Goal: Task Accomplishment & Management: Complete application form

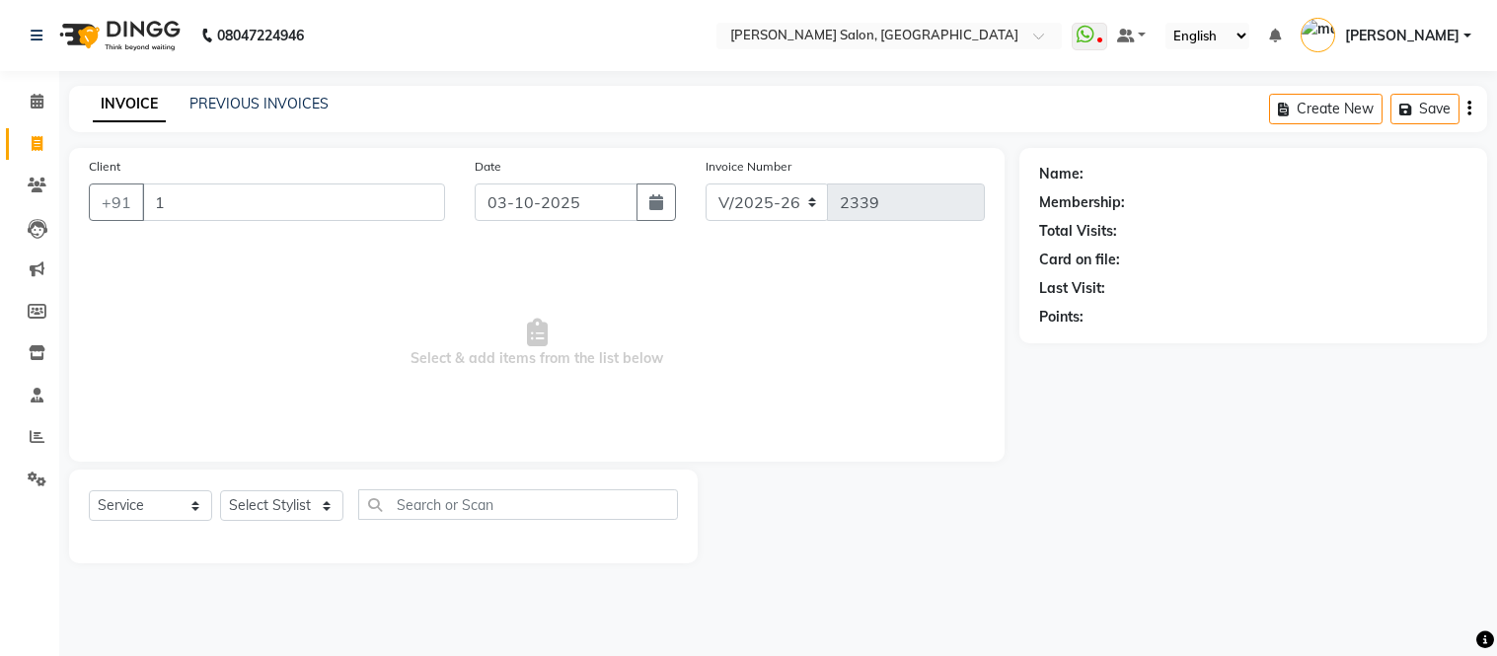
select select "6469"
select select "service"
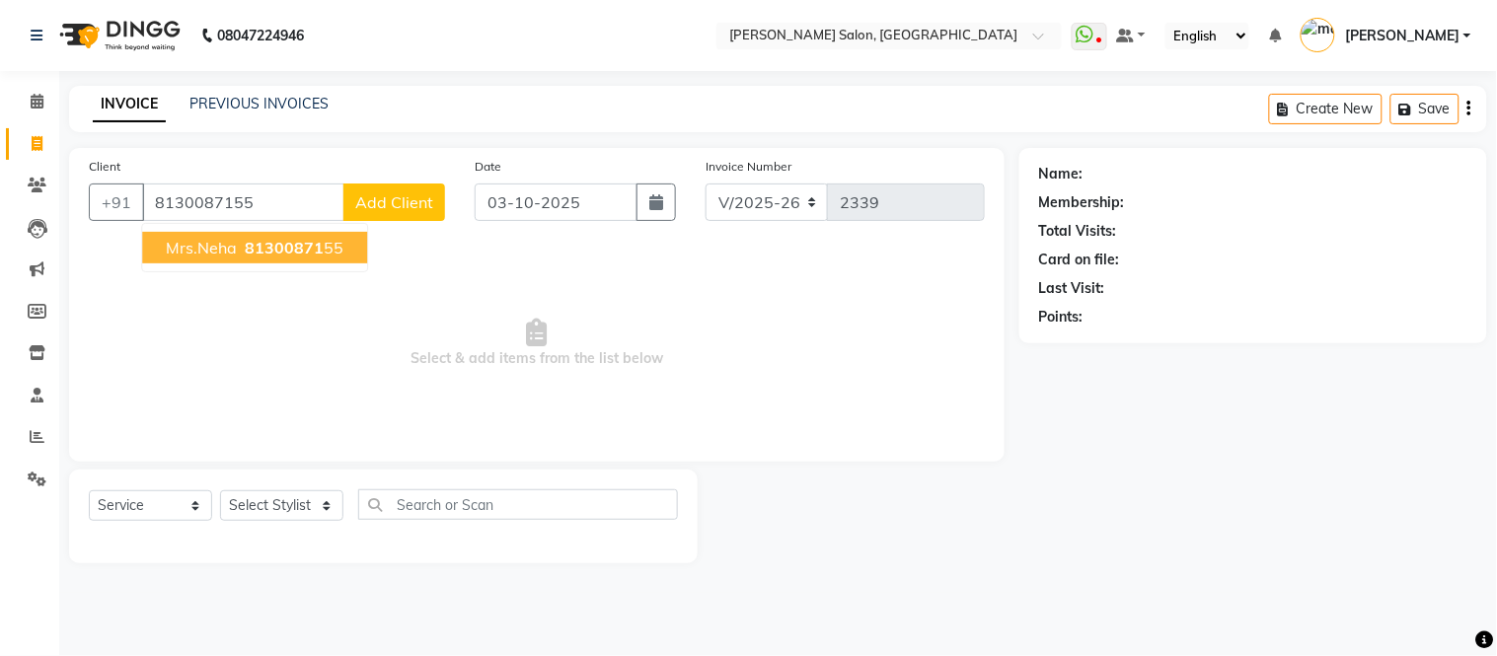
type input "8130087155"
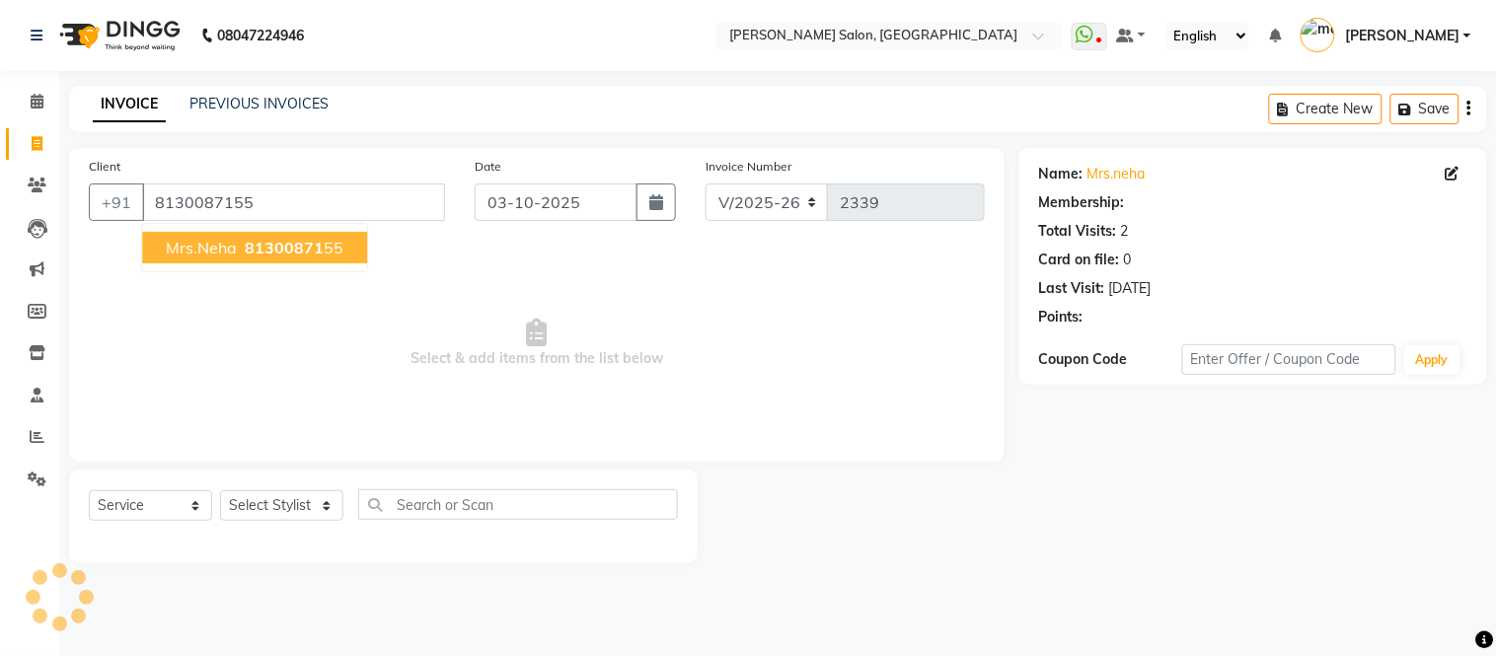
select select "1: Object"
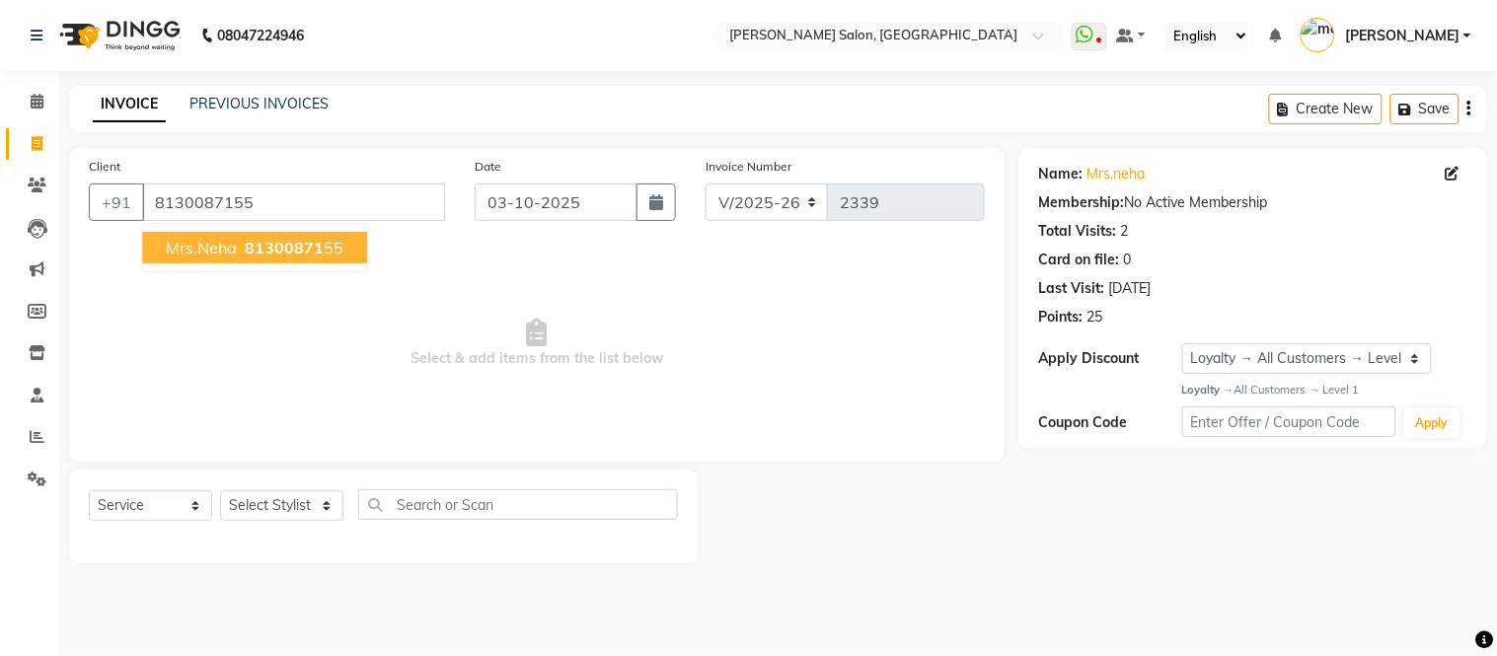
click at [259, 244] on span "81300871" at bounding box center [284, 248] width 79 height 20
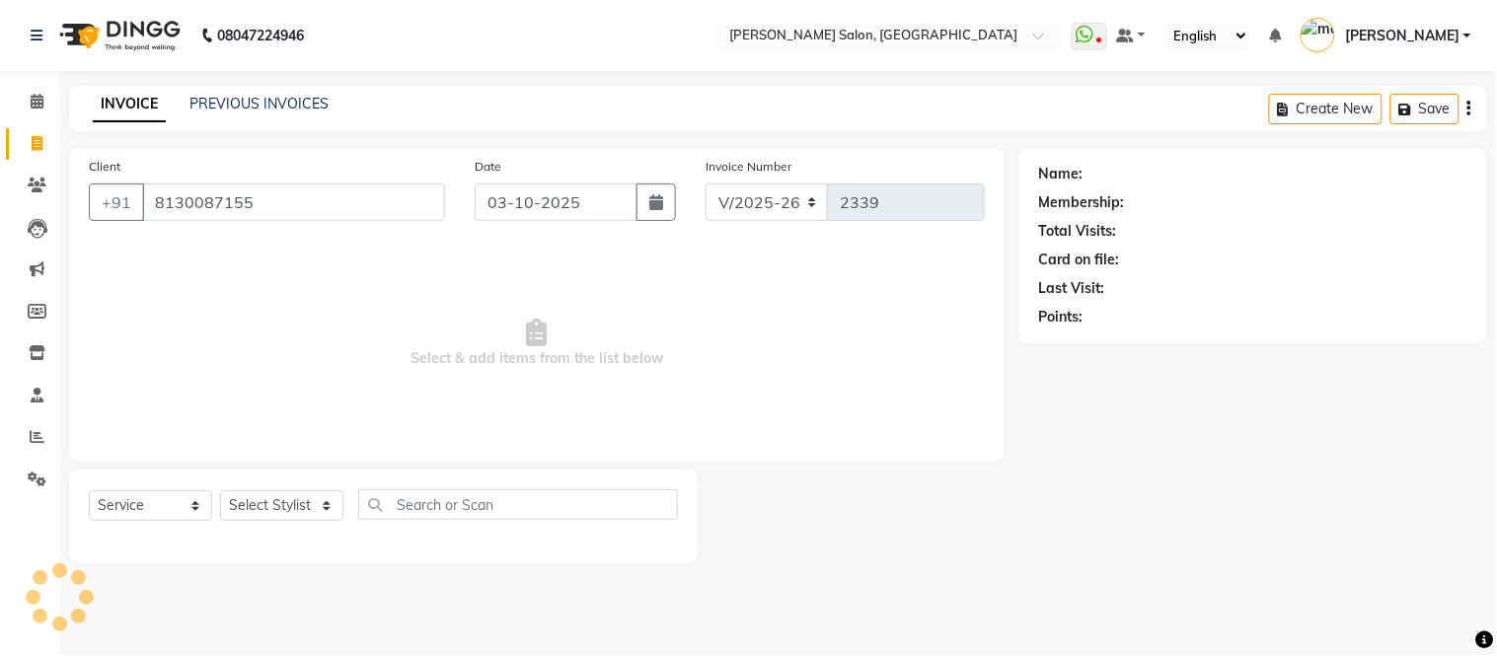
select select "1: Object"
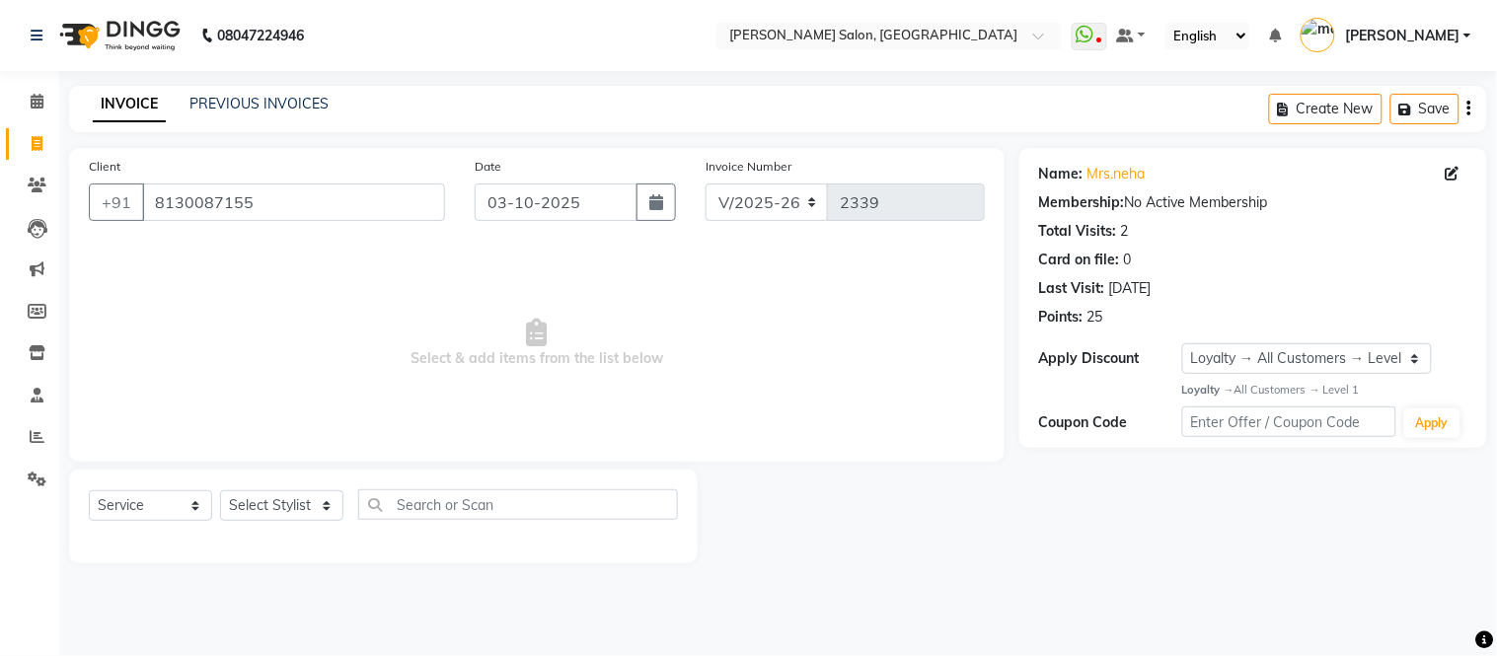
click at [624, 268] on span "Select & add items from the list below" at bounding box center [537, 343] width 896 height 197
click at [321, 510] on select "Select Stylist [PERSON_NAME] [PERSON_NAME] [PERSON_NAME] [PERSON_NAME] [PERSON_…" at bounding box center [281, 505] width 123 height 31
select select "85118"
click at [220, 491] on select "Select Stylist [PERSON_NAME] [PERSON_NAME] [PERSON_NAME] [PERSON_NAME] [PERSON_…" at bounding box center [281, 505] width 123 height 31
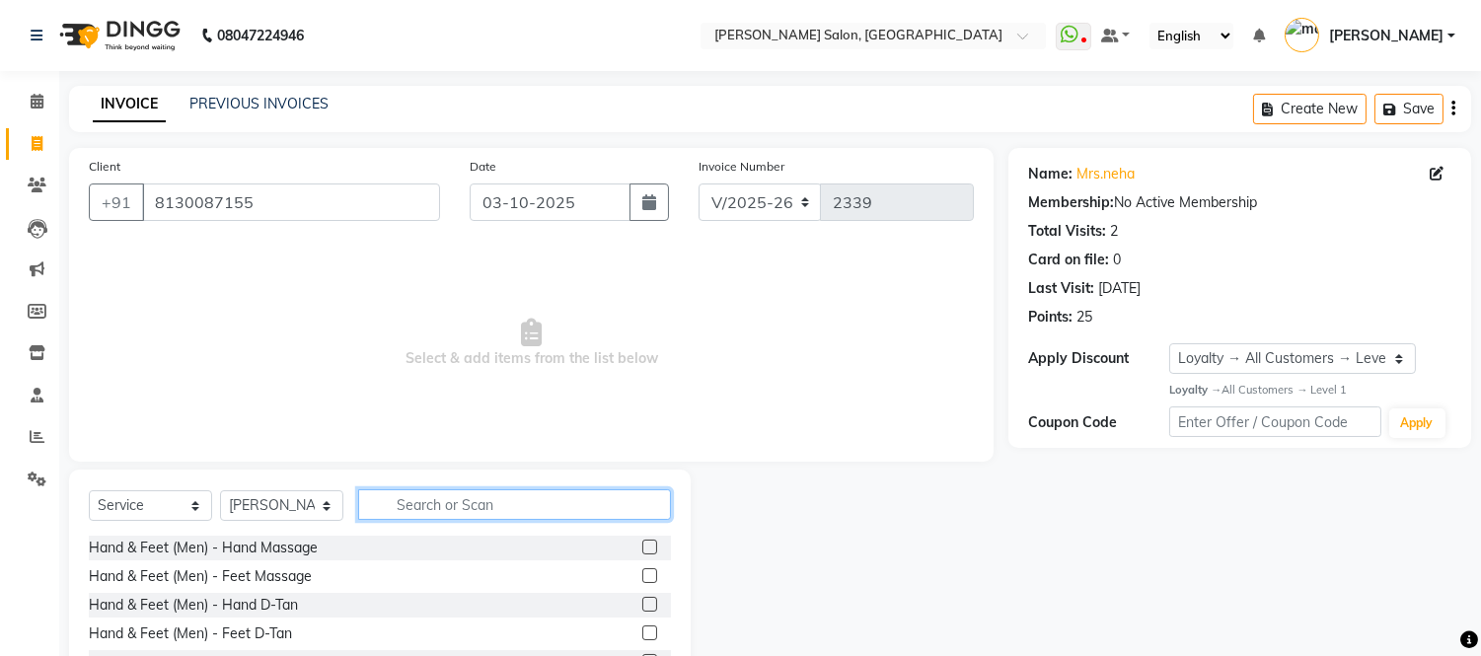
click at [451, 511] on input "text" at bounding box center [514, 504] width 313 height 31
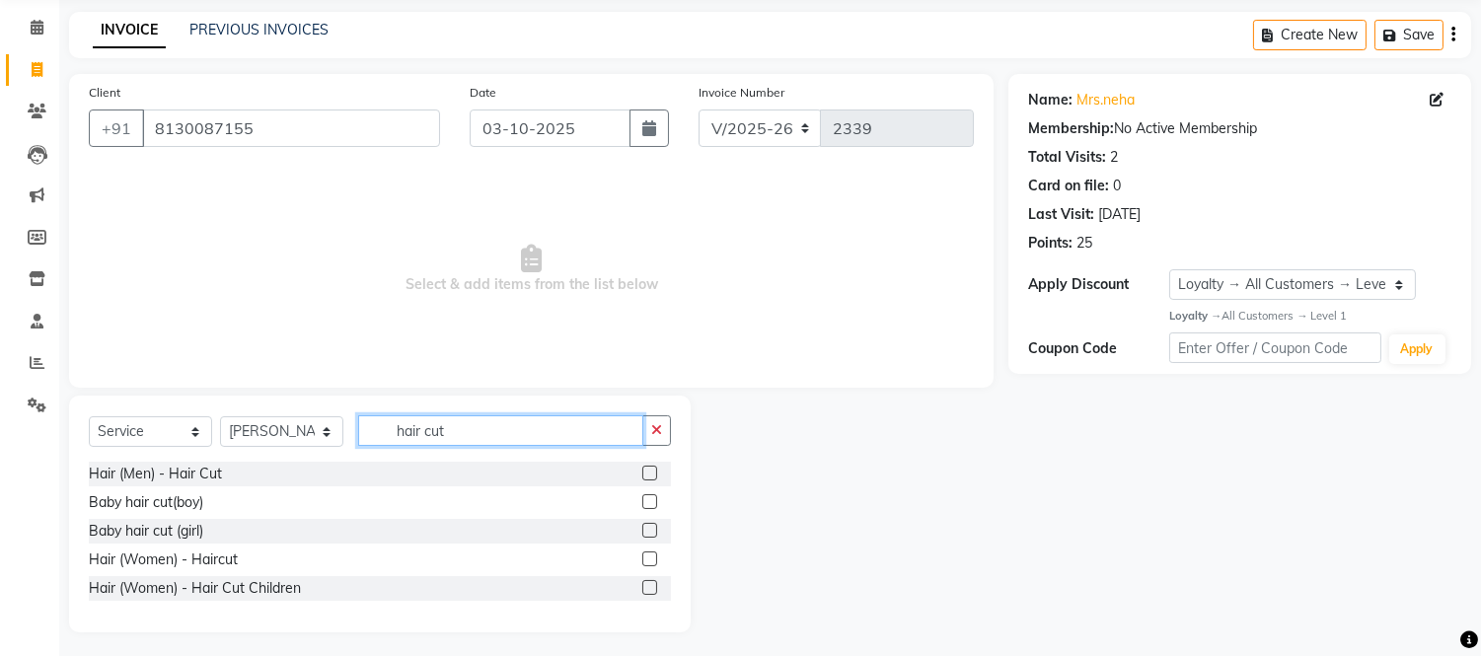
scroll to position [80, 0]
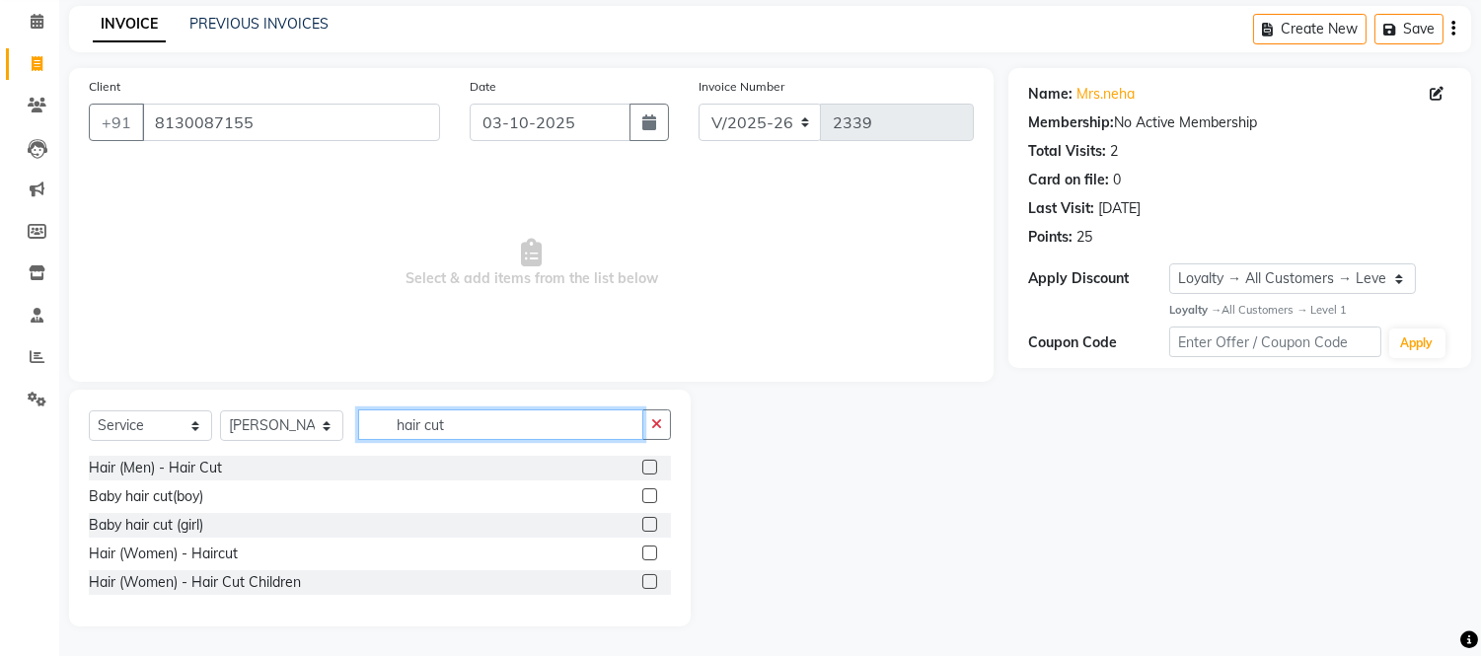
type input "hair cut"
click at [651, 550] on label at bounding box center [649, 553] width 15 height 15
click at [651, 550] on input "checkbox" at bounding box center [648, 554] width 13 height 13
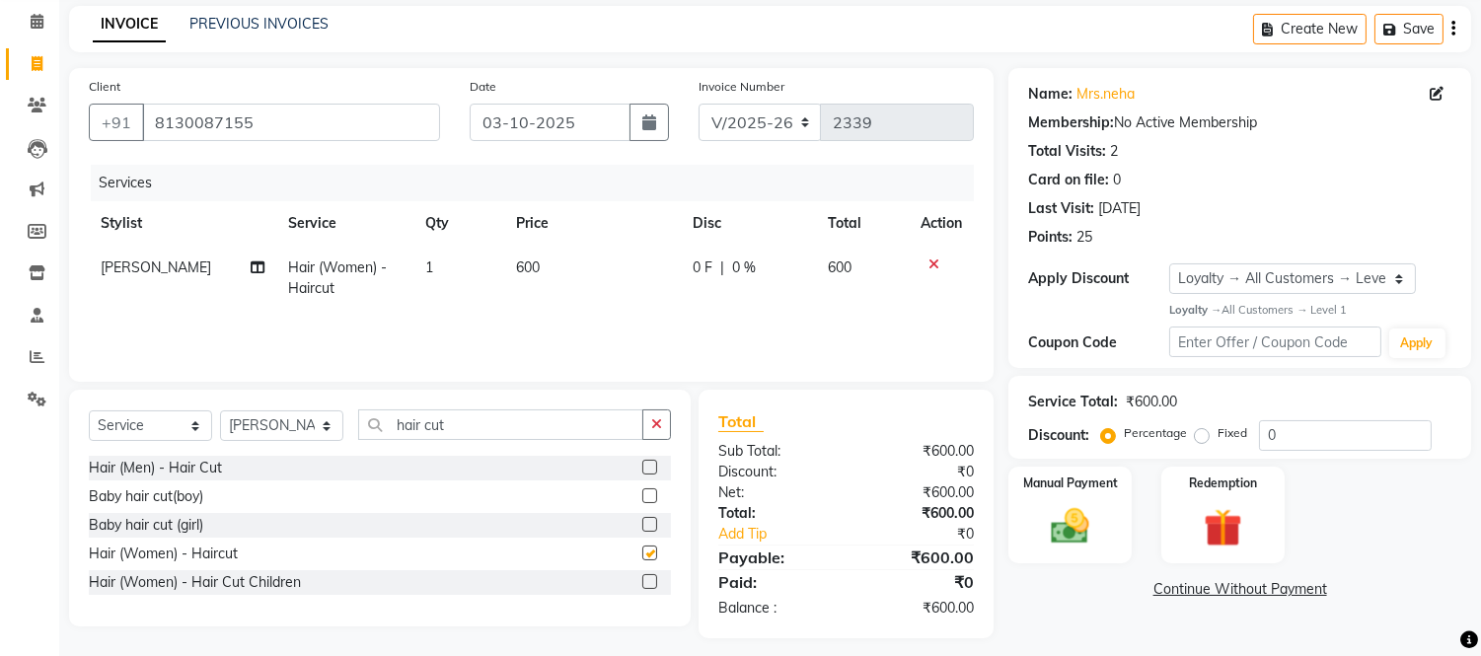
checkbox input "false"
click at [457, 434] on input "hair cut" at bounding box center [500, 425] width 285 height 31
type input "h"
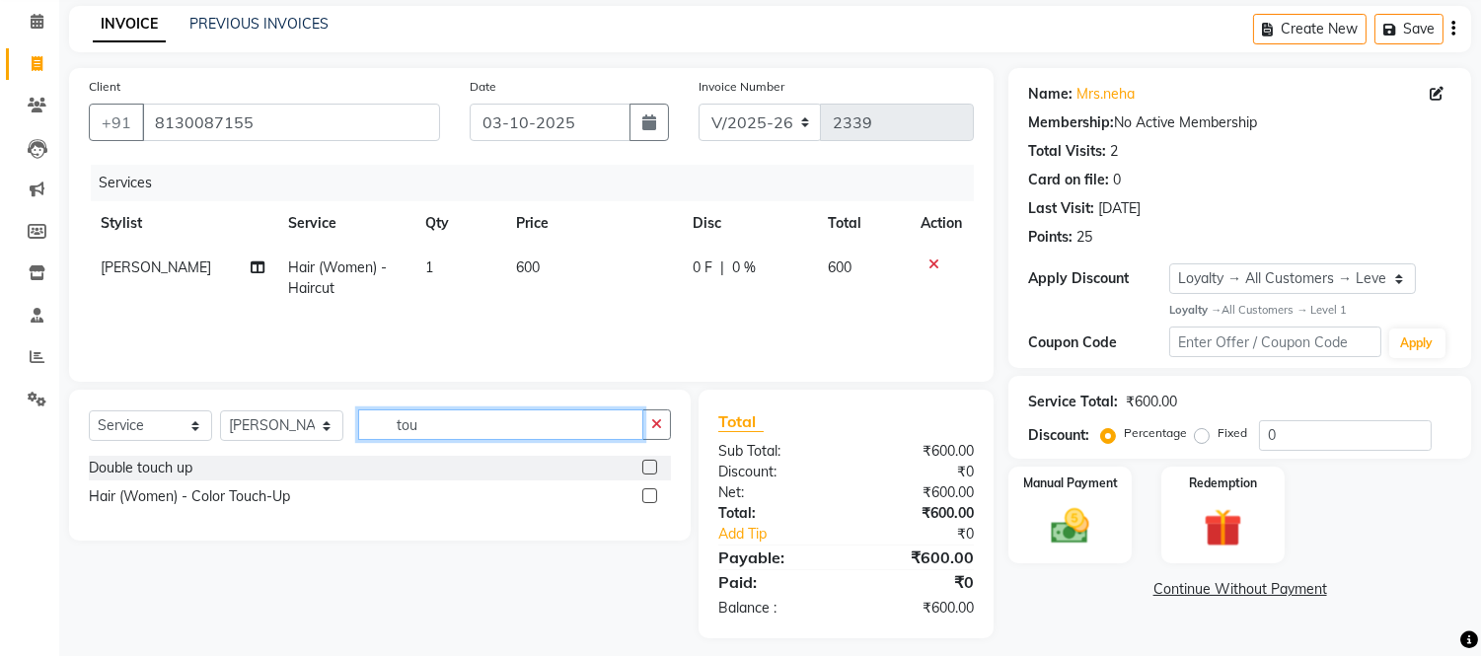
type input "tou"
click at [647, 469] on label at bounding box center [649, 467] width 15 height 15
click at [647, 469] on input "checkbox" at bounding box center [648, 468] width 13 height 13
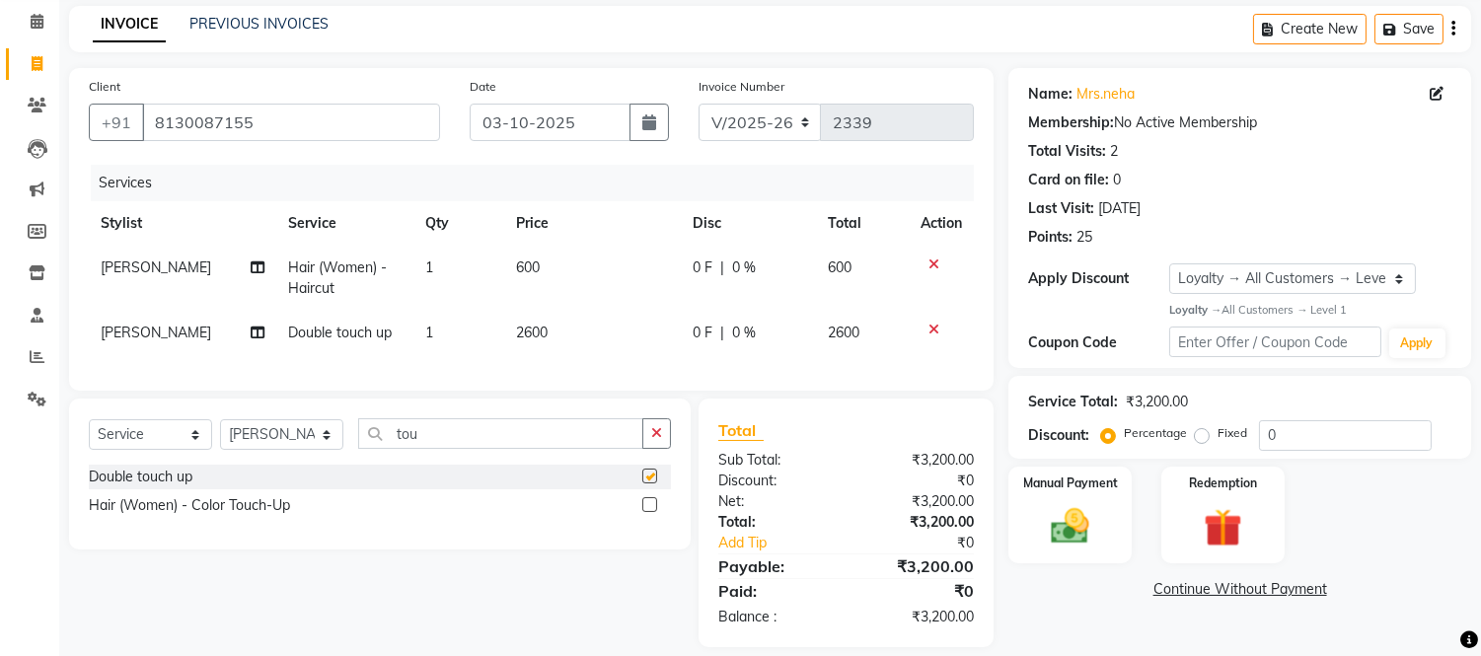
checkbox input "false"
click at [643, 512] on label at bounding box center [649, 504] width 15 height 15
click at [643, 512] on input "checkbox" at bounding box center [648, 505] width 13 height 13
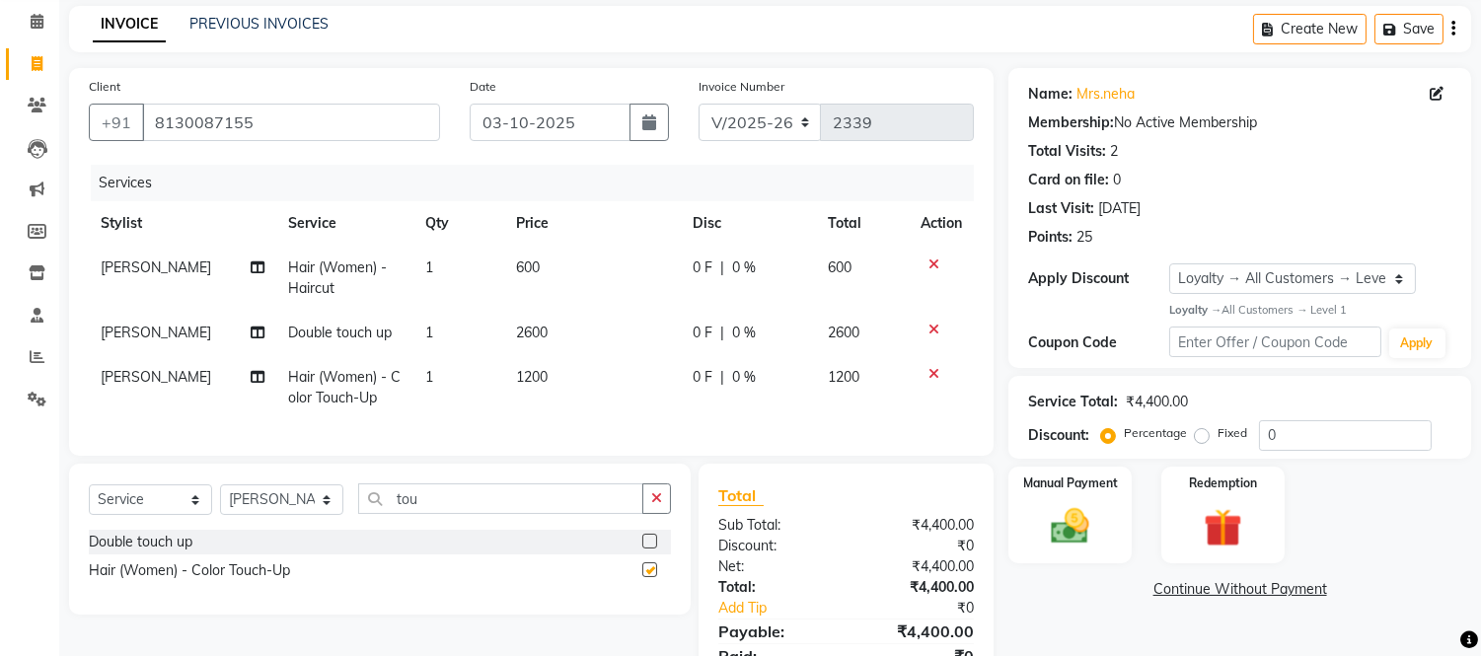
checkbox input "false"
click at [932, 323] on icon at bounding box center [934, 330] width 11 height 14
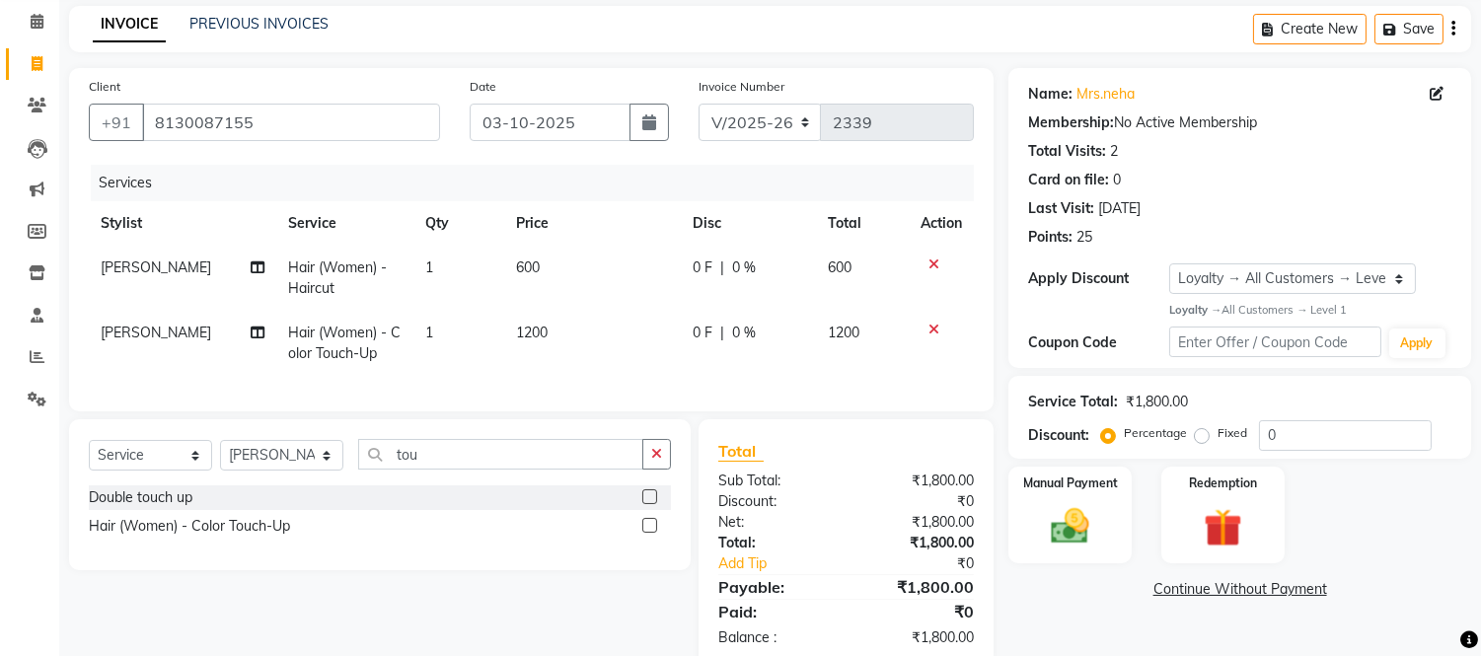
click at [547, 331] on td "1200" at bounding box center [592, 343] width 177 height 65
select select "85118"
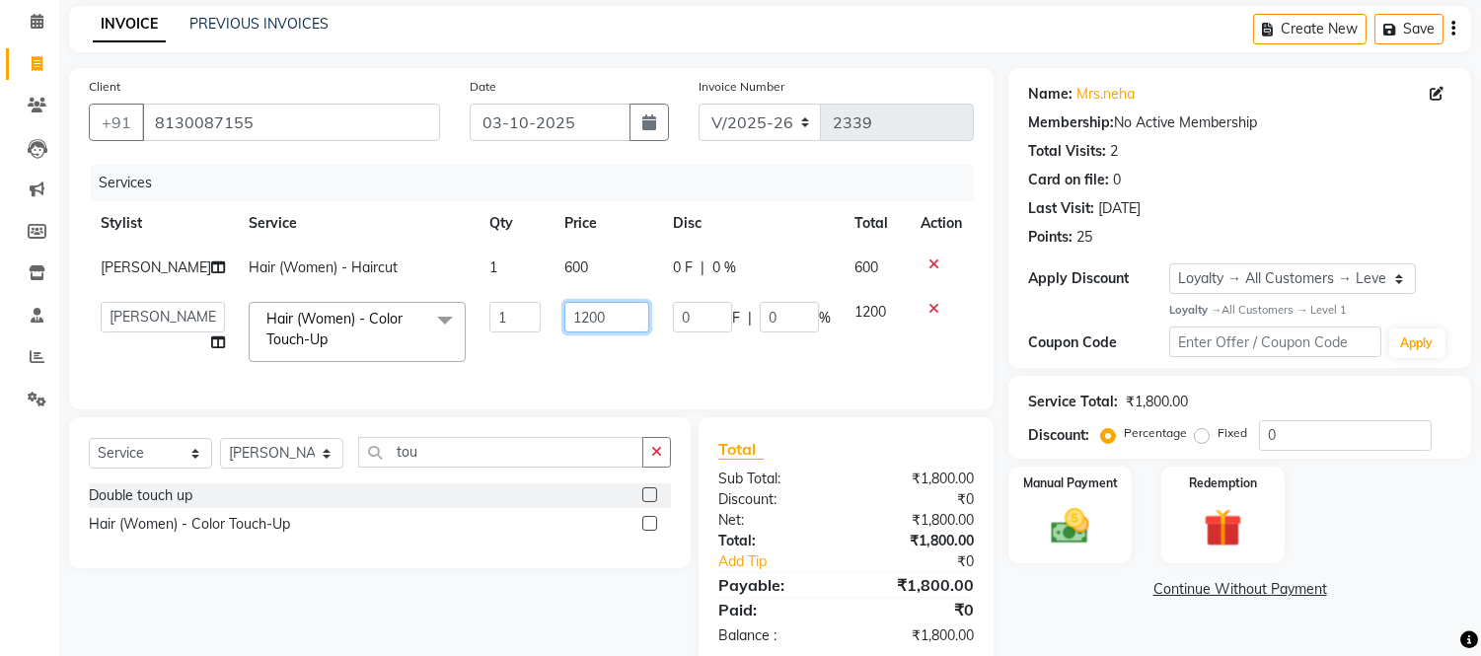
click at [612, 311] on input "1200" at bounding box center [606, 317] width 85 height 31
type input "1"
type input "1300"
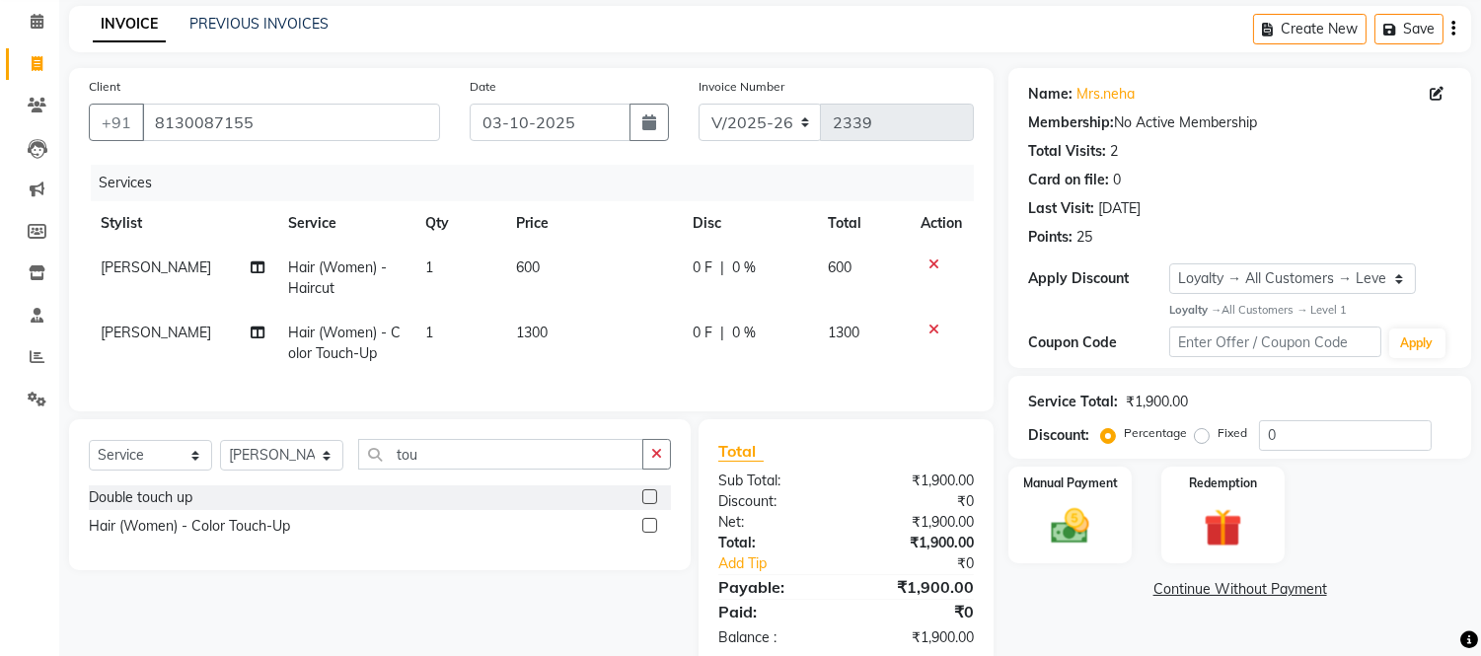
click at [617, 353] on td "1300" at bounding box center [592, 343] width 177 height 65
select select "85118"
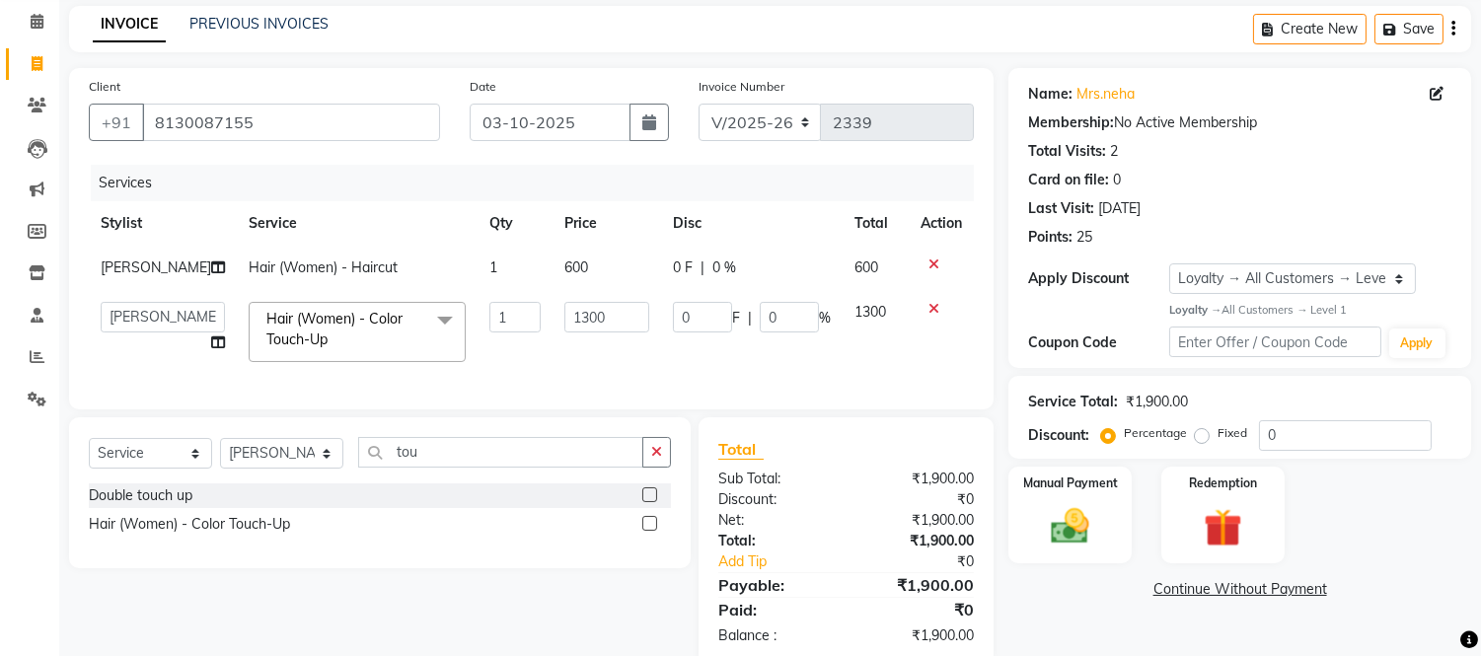
click at [617, 353] on td "1300" at bounding box center [607, 332] width 109 height 84
click at [1064, 497] on div "Manual Payment" at bounding box center [1071, 515] width 128 height 101
click at [1349, 595] on span "UPI" at bounding box center [1364, 590] width 31 height 23
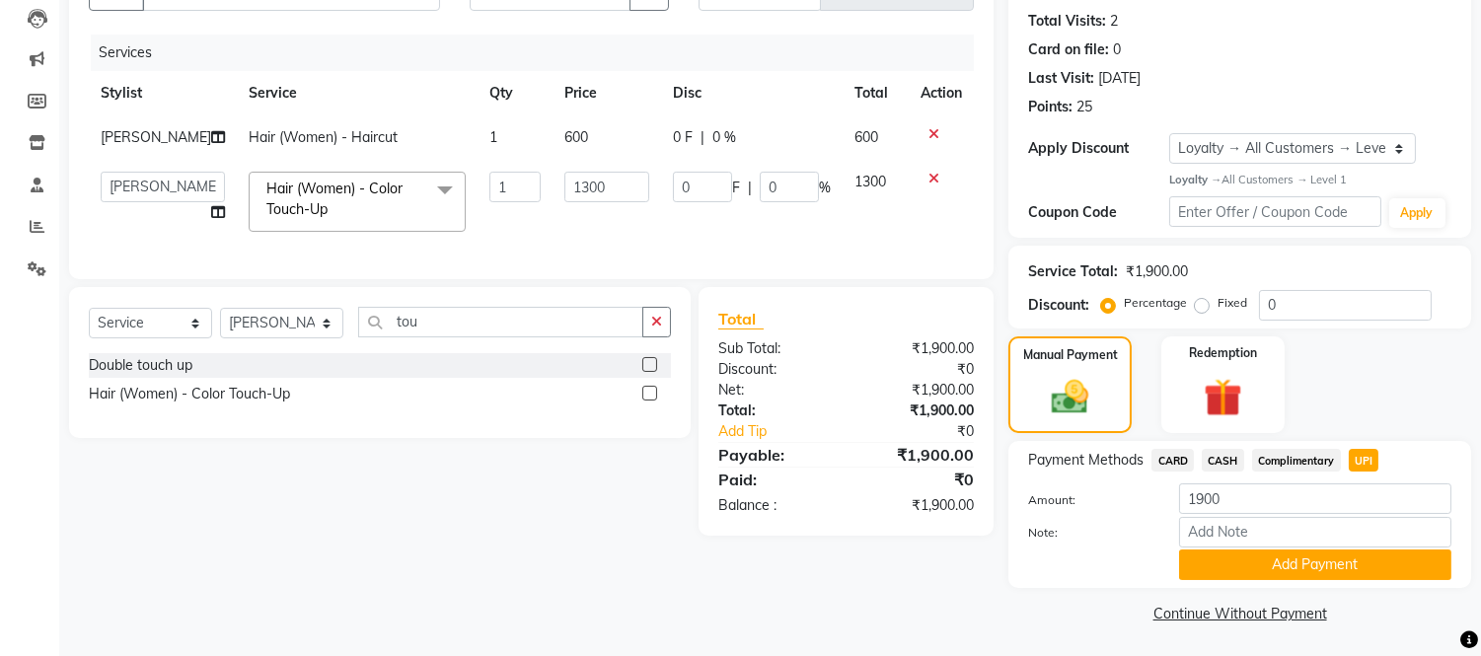
scroll to position [212, 0]
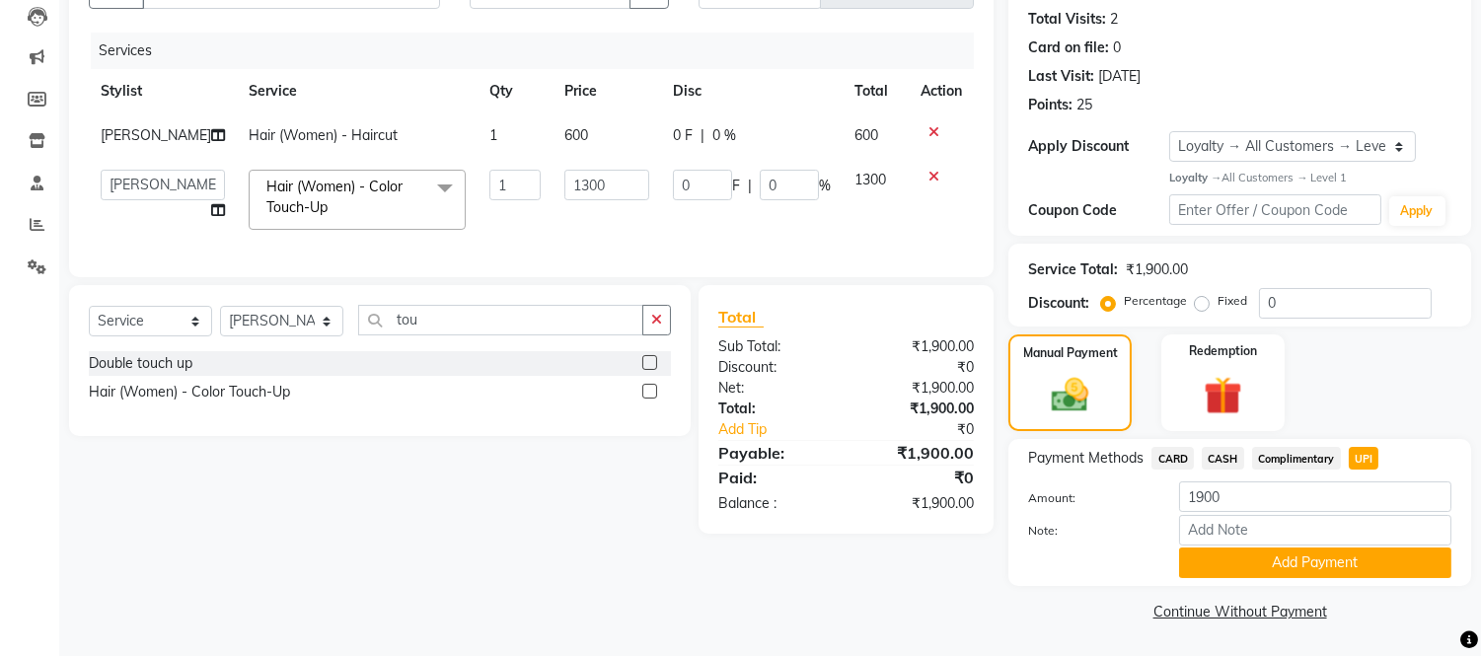
click at [1349, 595] on div "Name: Mrs.neha Membership: No Active Membership Total Visits: 2 Card on file: 0…" at bounding box center [1248, 281] width 478 height 691
click at [1218, 297] on label "Fixed" at bounding box center [1233, 301] width 30 height 18
click at [1199, 297] on input "Fixed" at bounding box center [1206, 301] width 14 height 14
radio input "true"
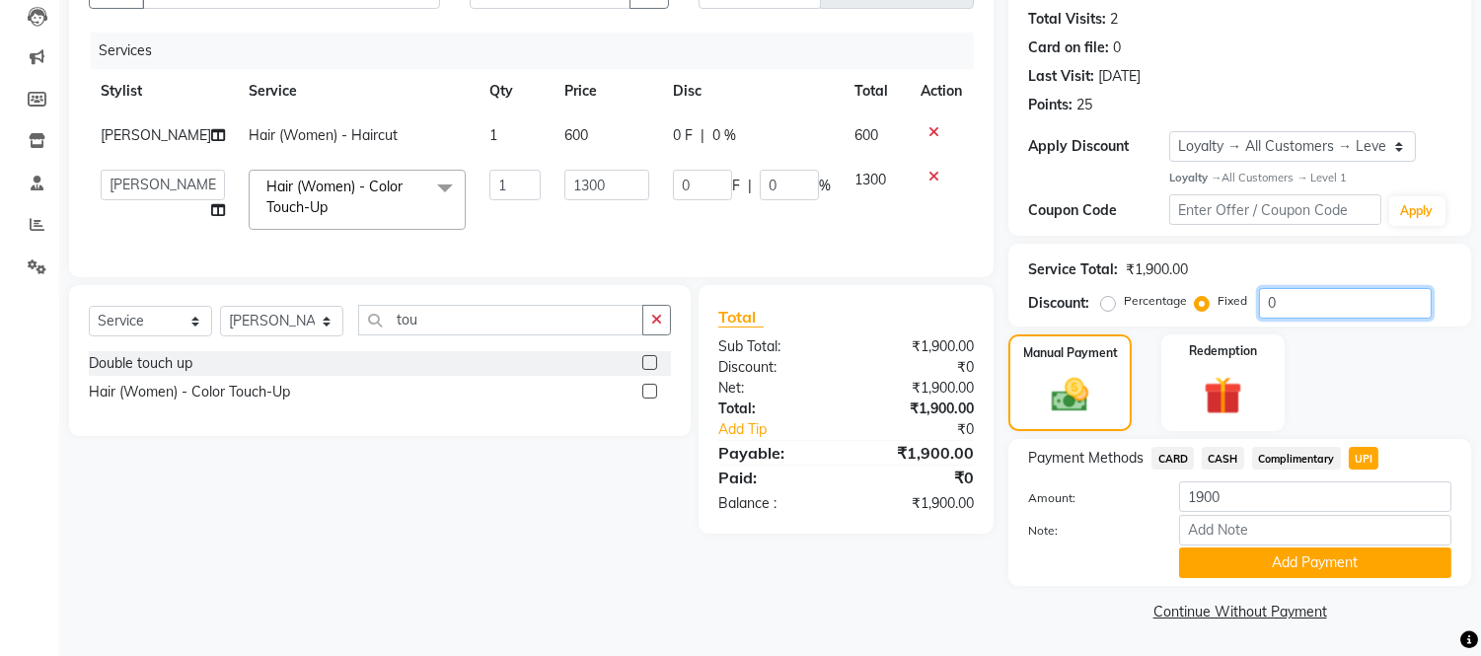
click at [1325, 310] on input "0" at bounding box center [1345, 303] width 173 height 31
type input "2"
type input "1.37"
type input "0.11"
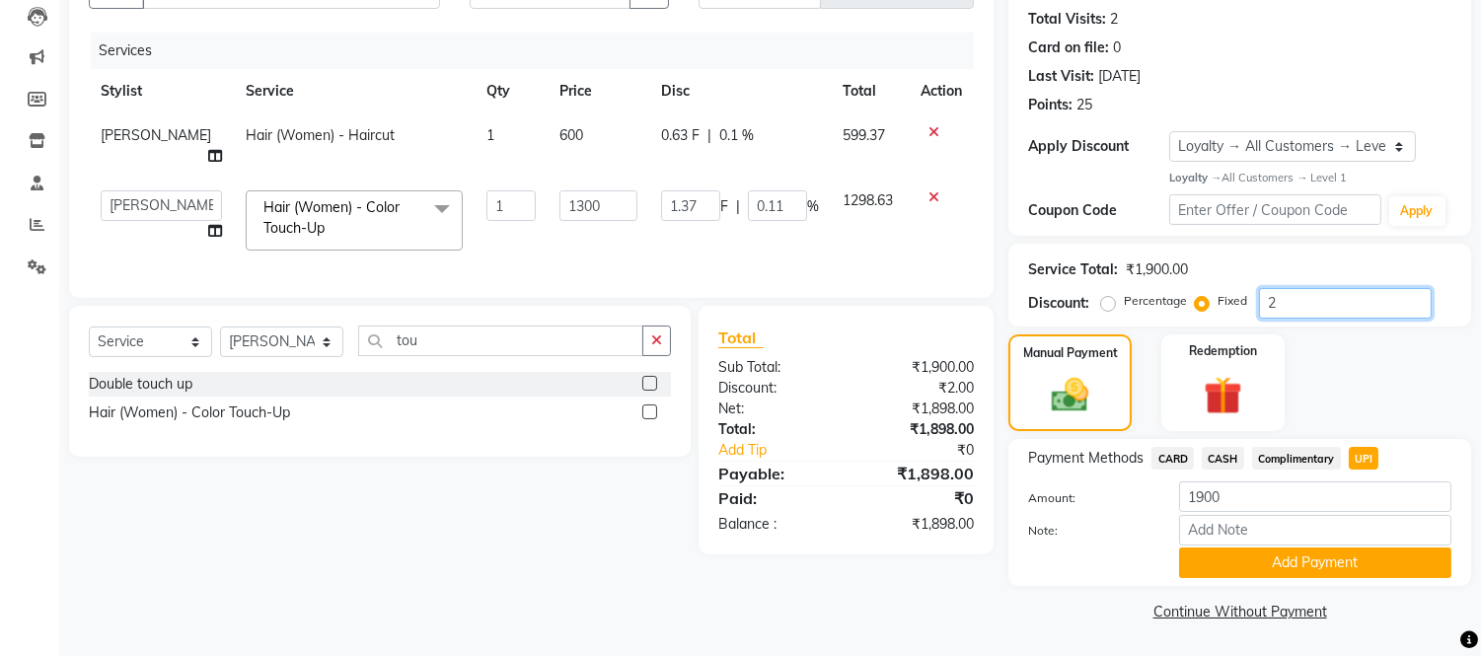
type input "20"
type input "13.68"
type input "1.05"
type input "200"
type input "136.84"
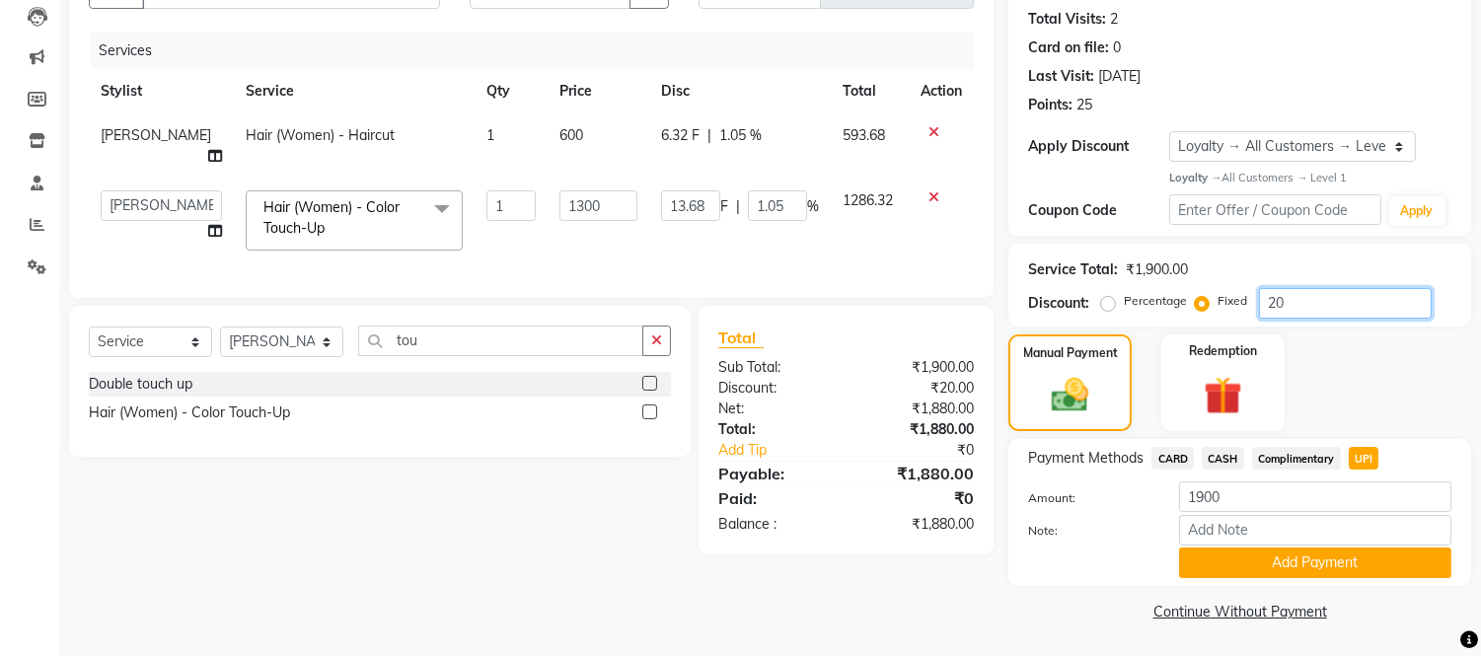
type input "10.53"
type input "200"
click at [1365, 456] on span "UPI" at bounding box center [1364, 458] width 31 height 23
type input "1700"
click at [1289, 554] on button "Add Payment" at bounding box center [1315, 563] width 272 height 31
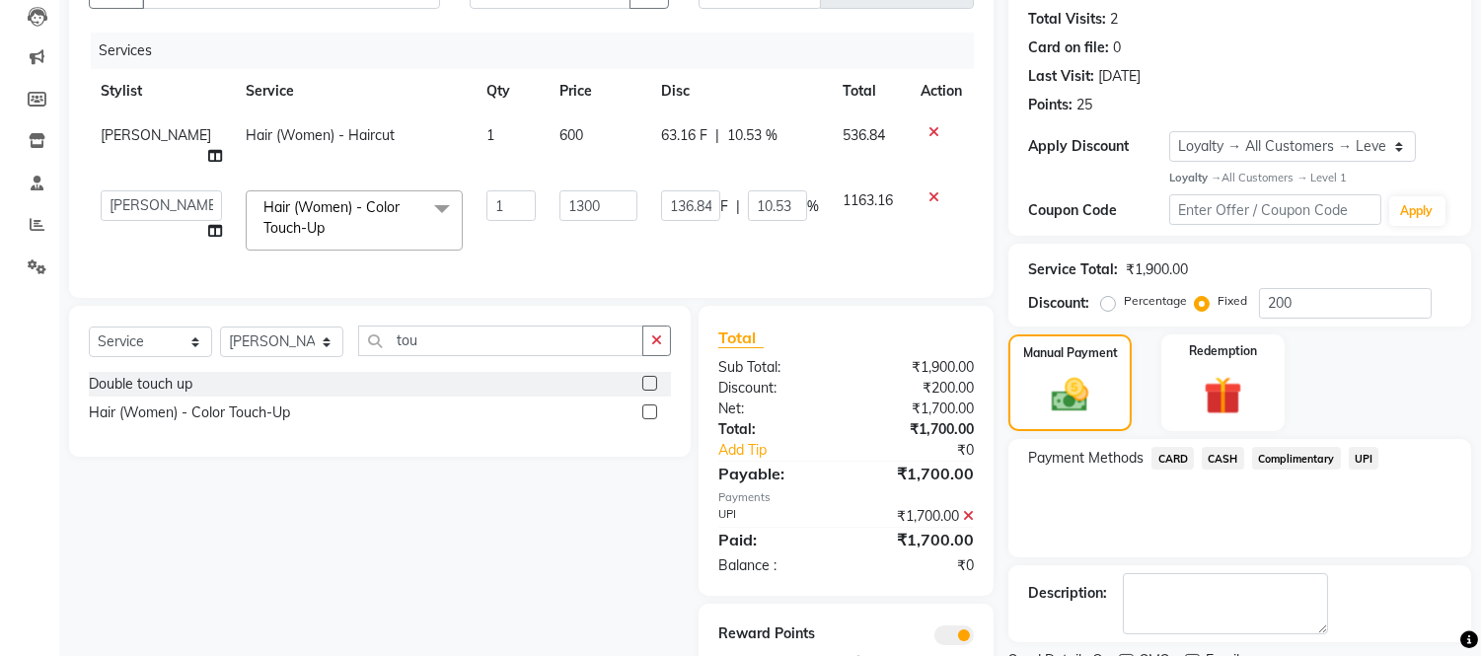
scroll to position [294, 0]
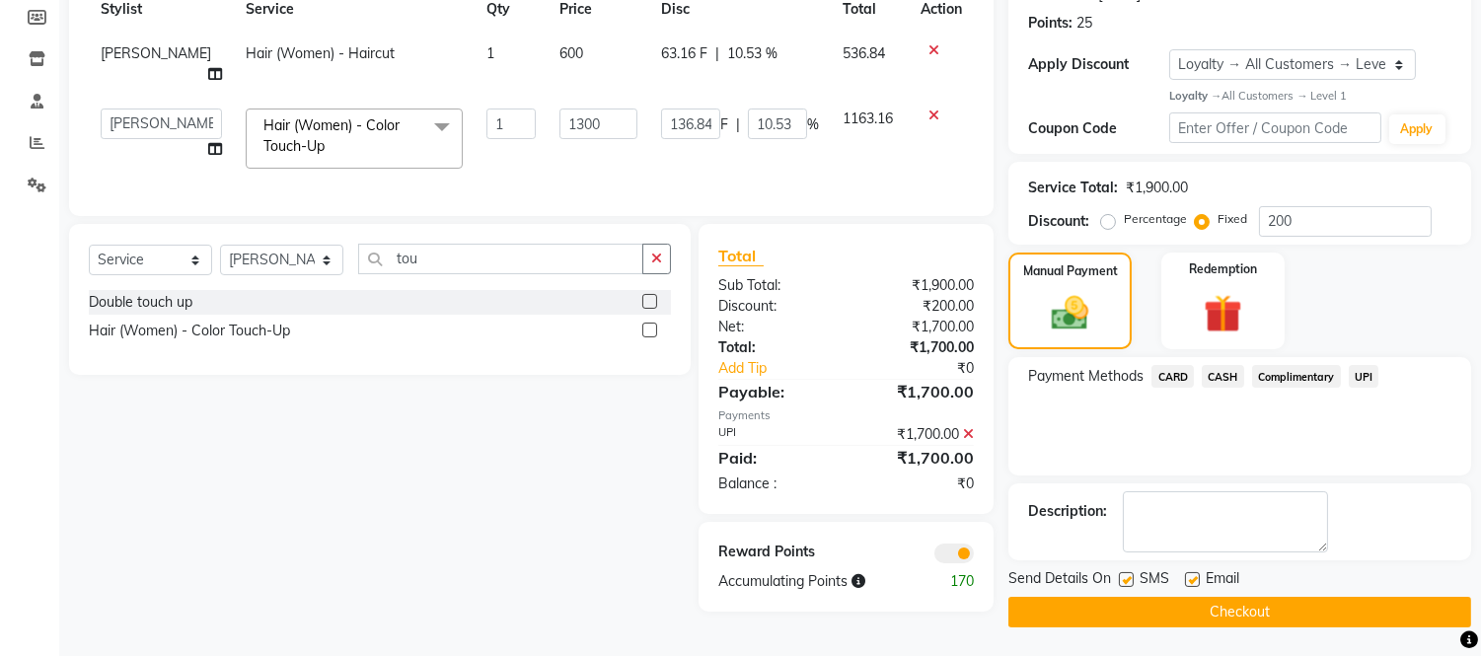
click at [1236, 607] on button "Checkout" at bounding box center [1240, 612] width 463 height 31
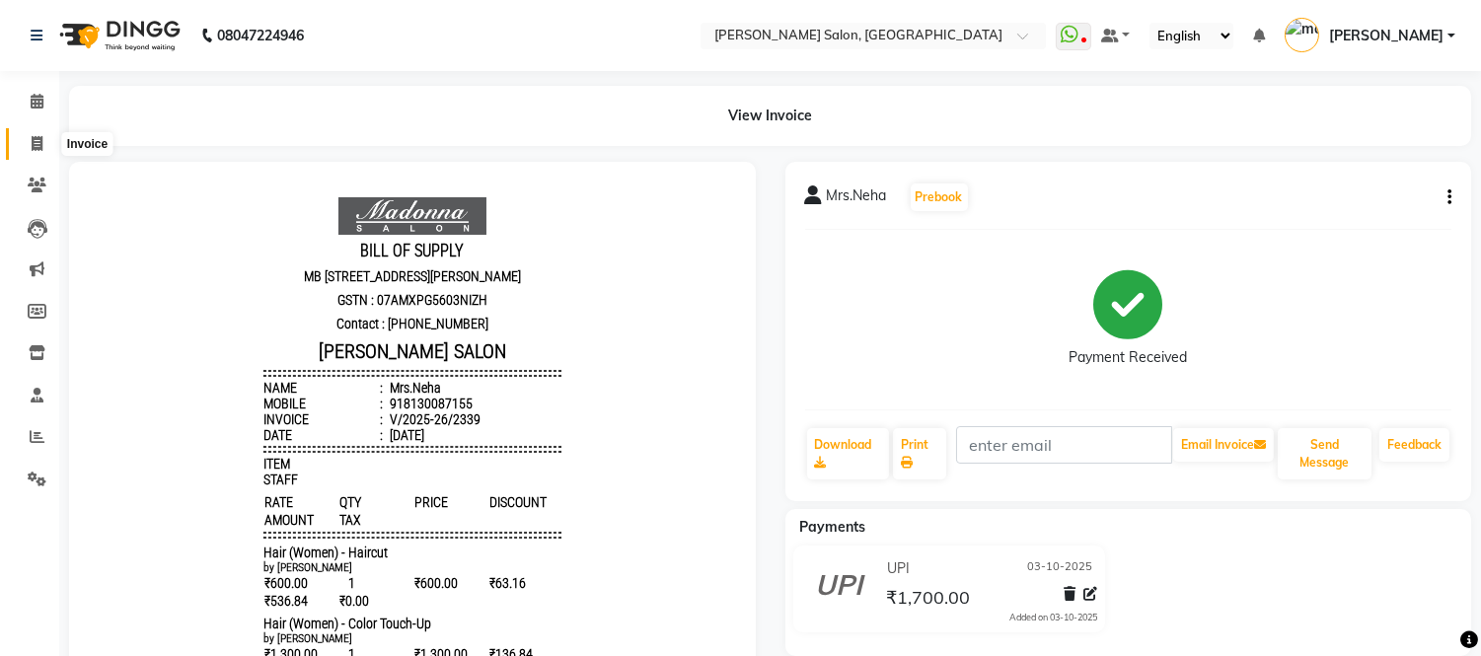
click at [28, 134] on span at bounding box center [37, 144] width 35 height 23
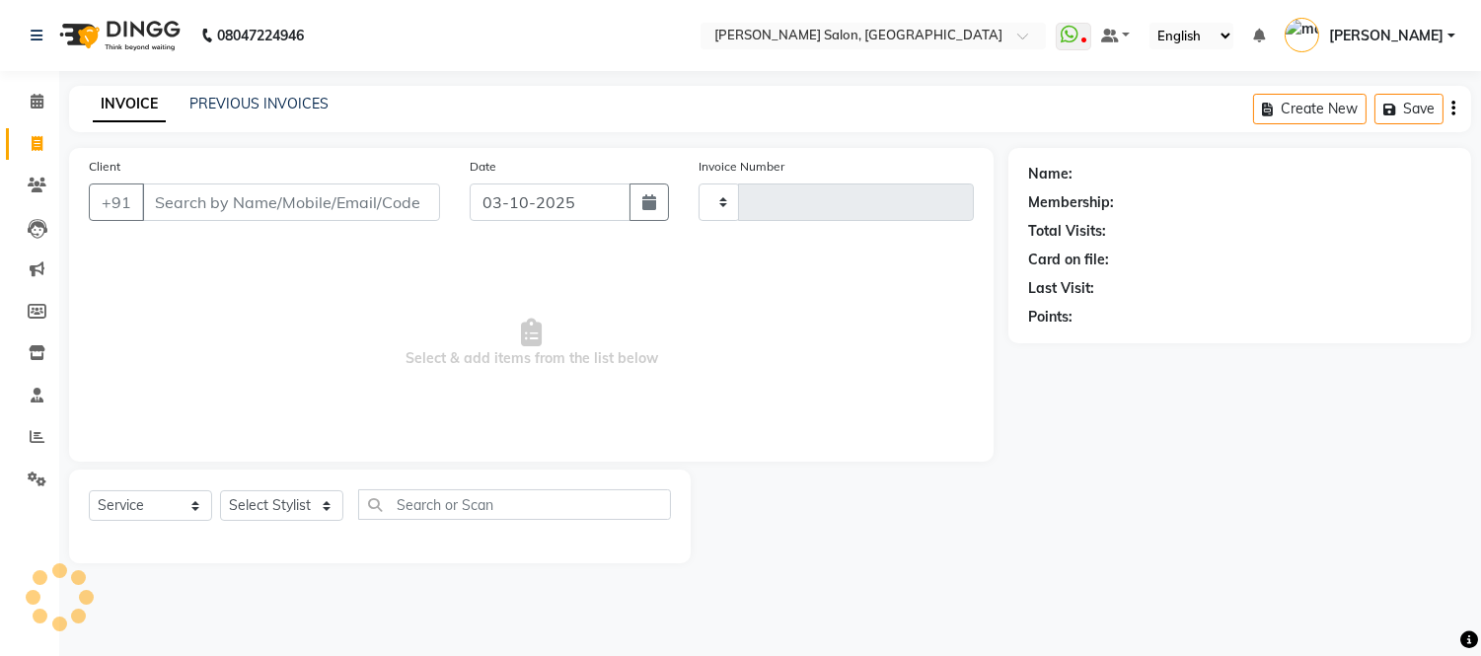
click at [28, 134] on span at bounding box center [37, 144] width 35 height 23
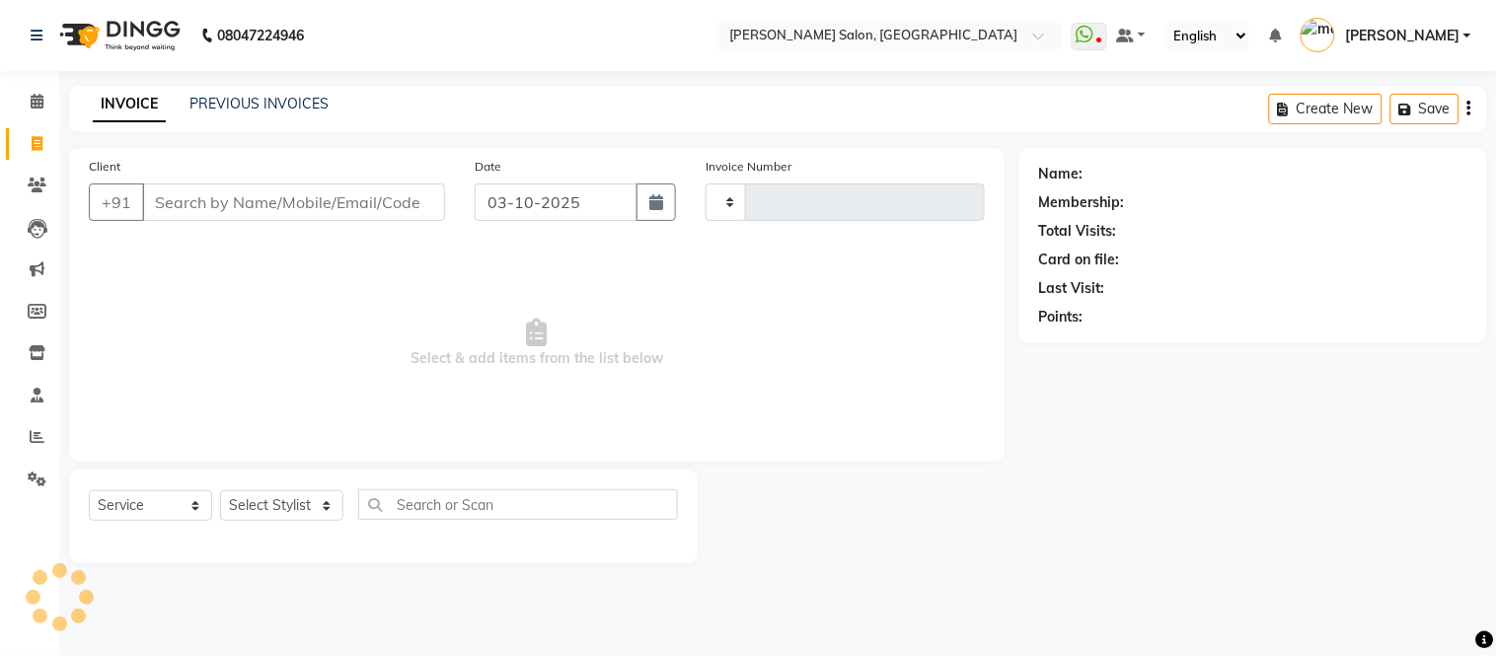
select select "6469"
select select "service"
click at [242, 103] on link "PREVIOUS INVOICES" at bounding box center [258, 104] width 139 height 18
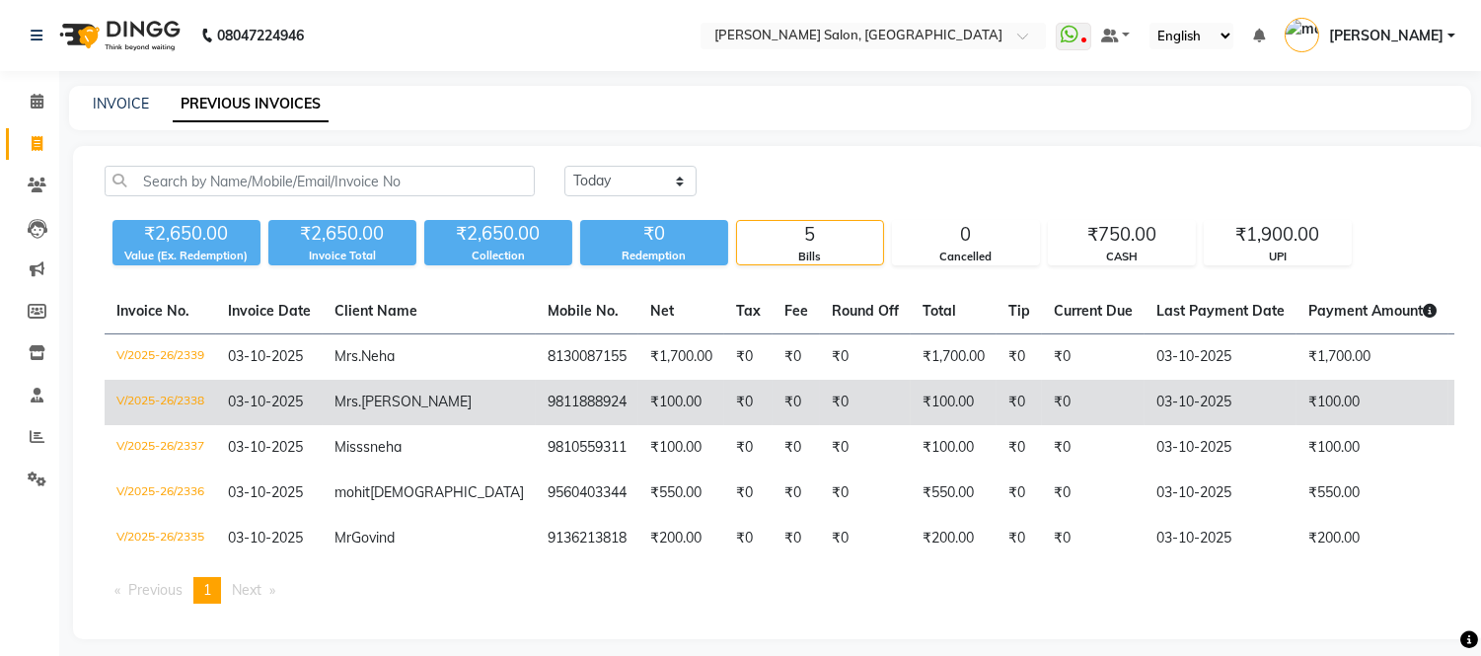
click at [536, 412] on td "9811888924" at bounding box center [587, 402] width 103 height 45
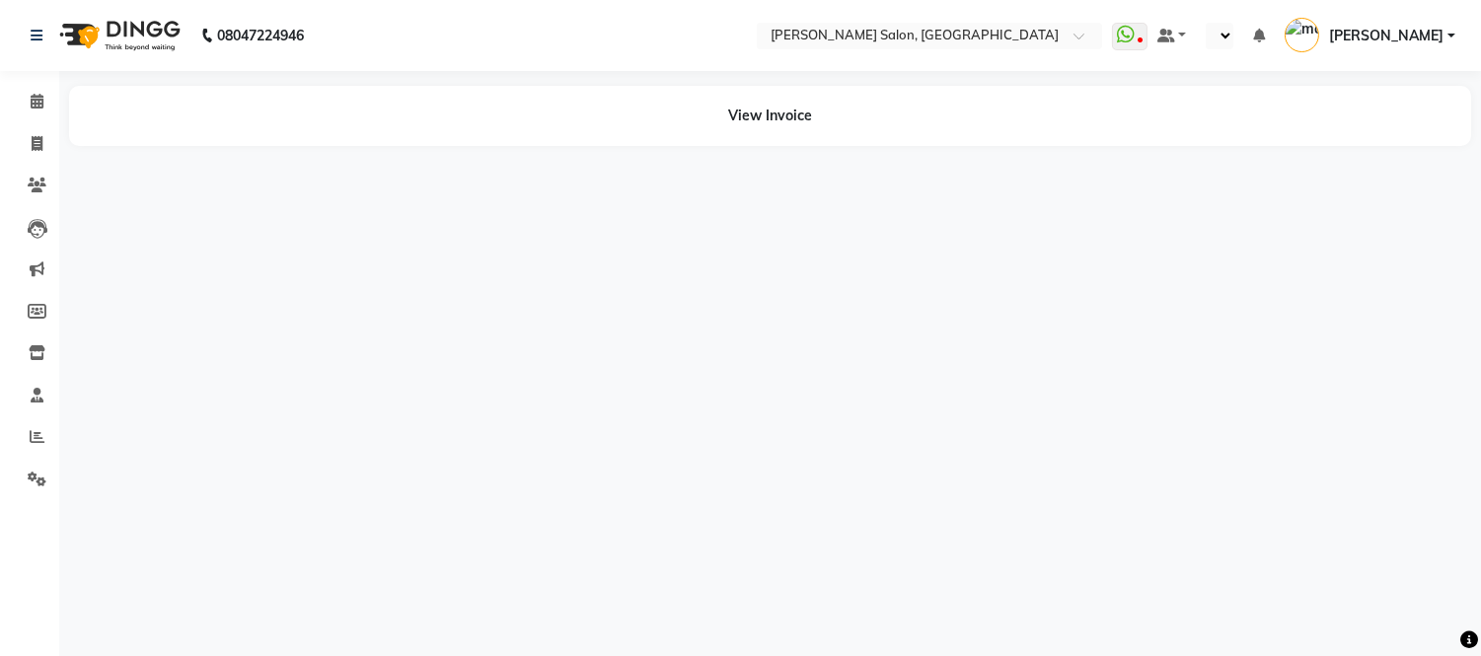
select select "en"
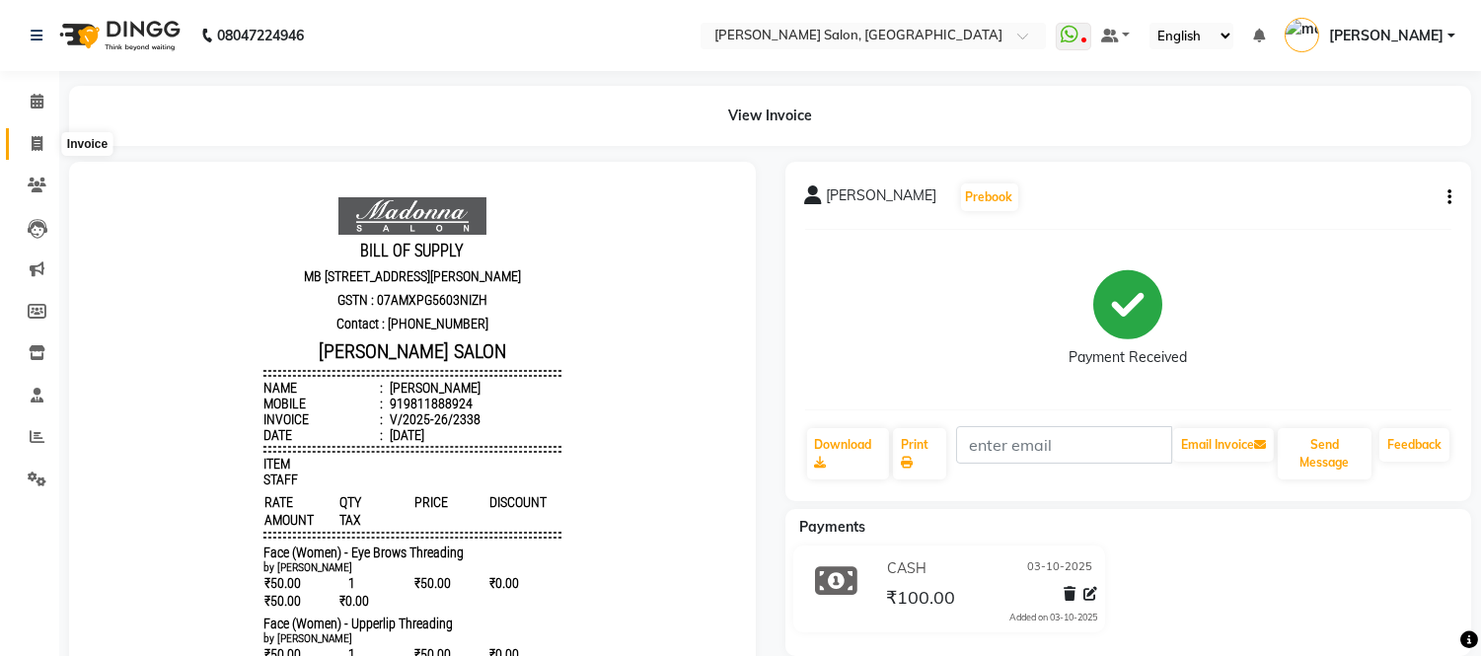
click at [34, 141] on icon at bounding box center [37, 143] width 11 height 15
select select "6469"
select select "service"
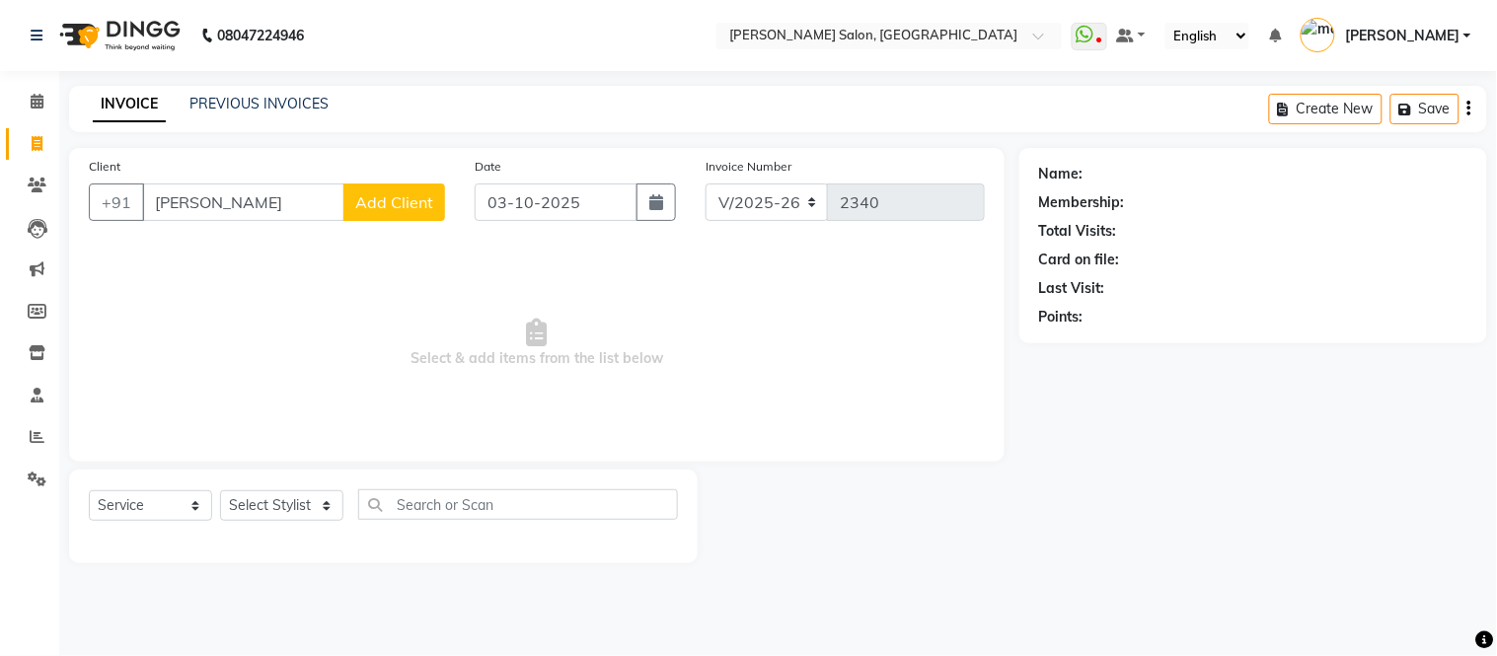
click at [276, 199] on input "jyoti bhatia" at bounding box center [243, 202] width 202 height 37
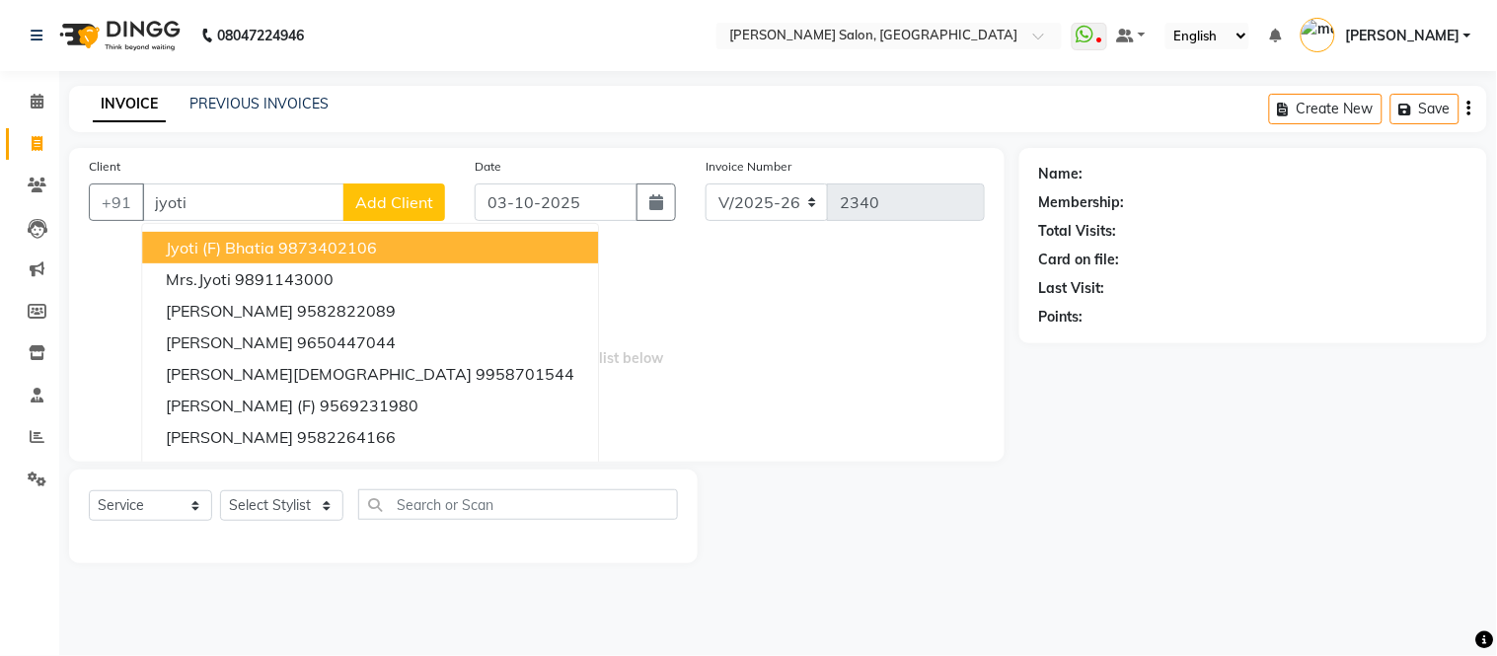
click at [322, 243] on ngb-highlight "9873402106" at bounding box center [327, 248] width 99 height 20
type input "9873402106"
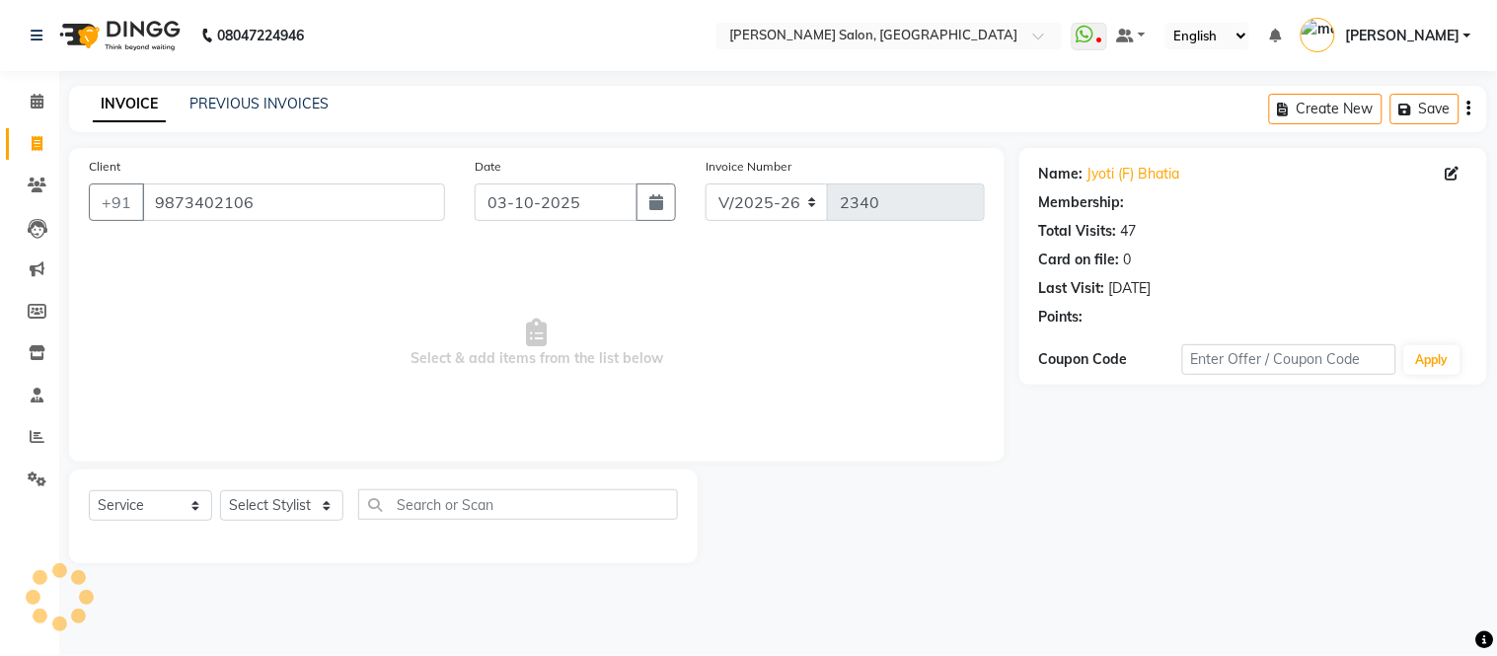
select select "1: Object"
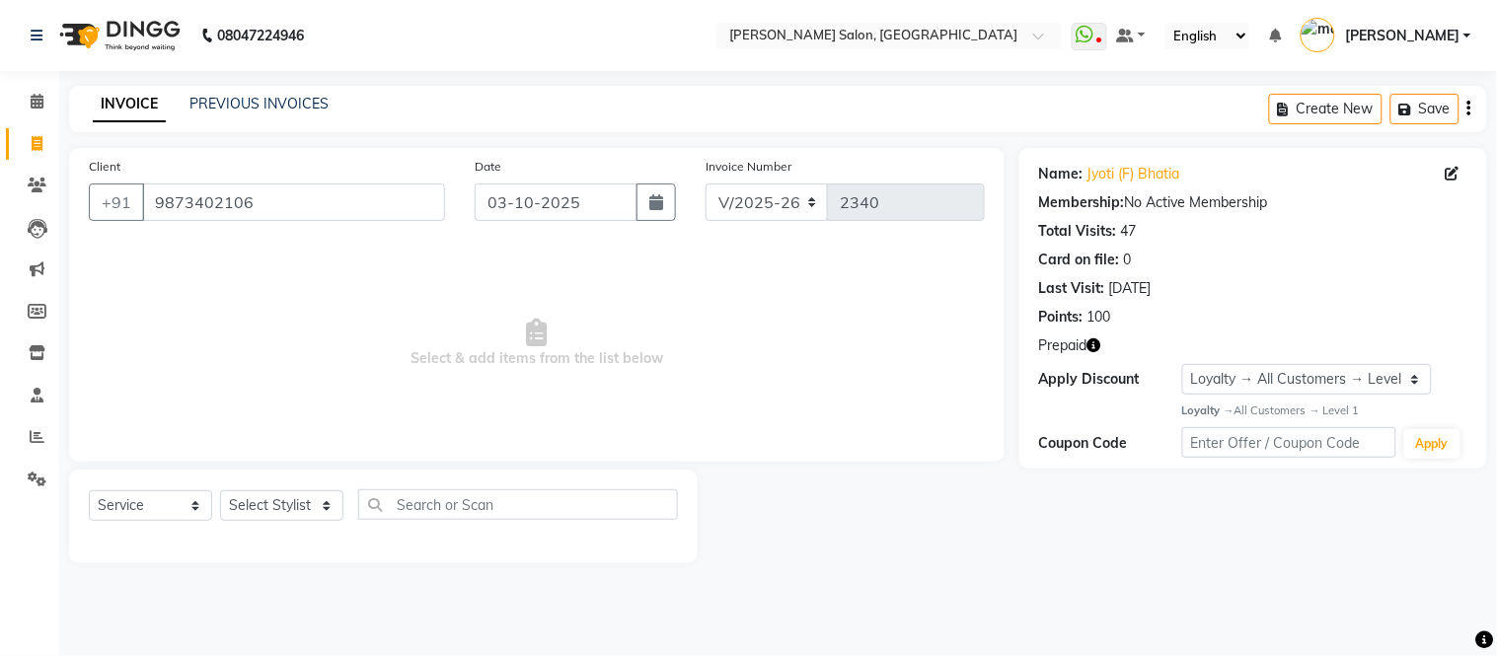
click at [1098, 342] on icon "button" at bounding box center [1094, 345] width 14 height 14
click at [714, 320] on span "Select & add items from the list below" at bounding box center [537, 343] width 896 height 197
click at [24, 142] on span at bounding box center [37, 144] width 35 height 23
select select "service"
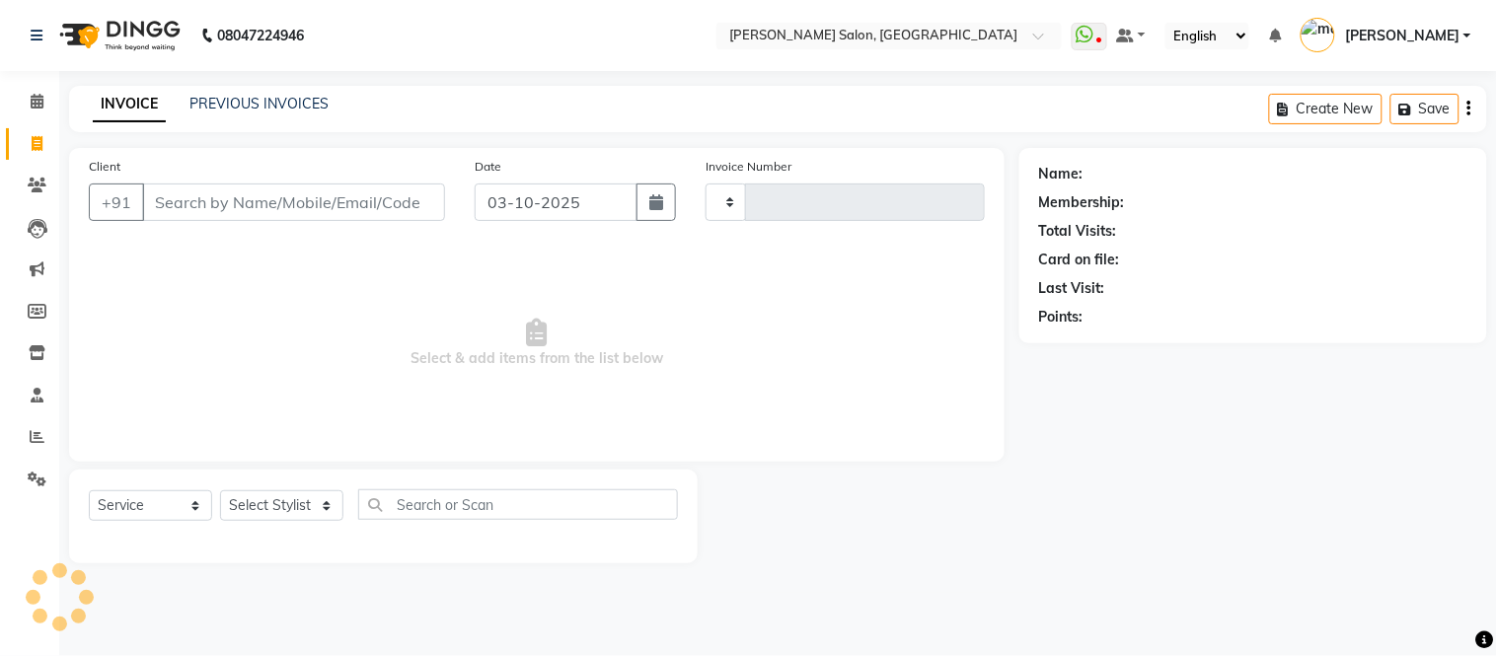
type input "2340"
select select "6469"
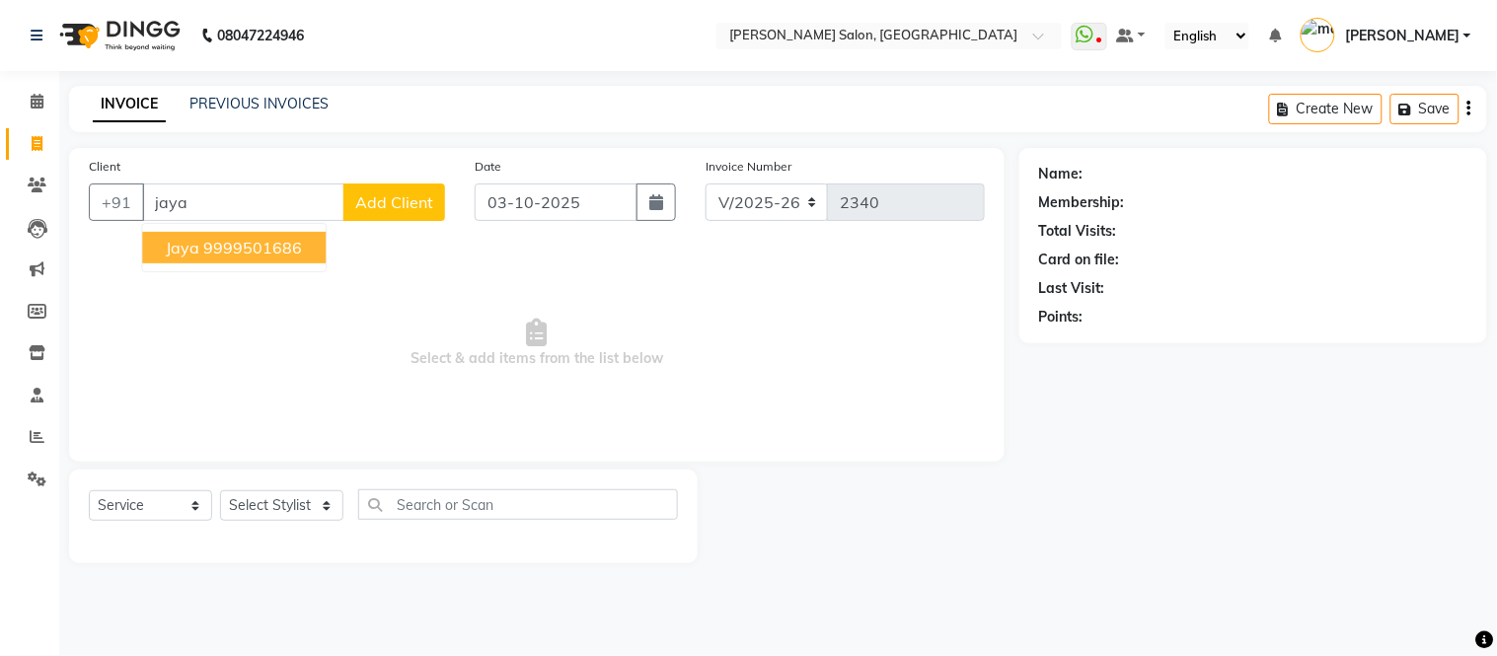
click at [252, 251] on ngb-highlight "9999501686" at bounding box center [252, 248] width 99 height 20
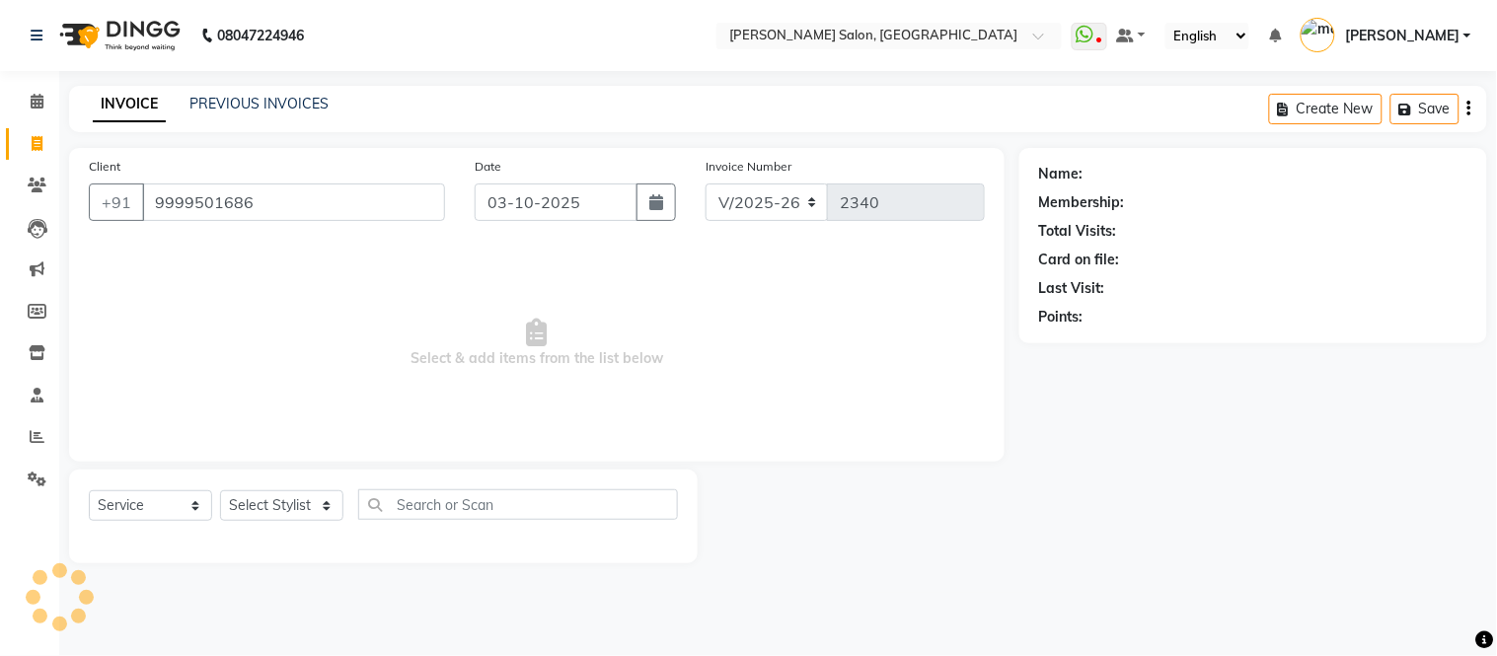
type input "9999501686"
select select "1: Object"
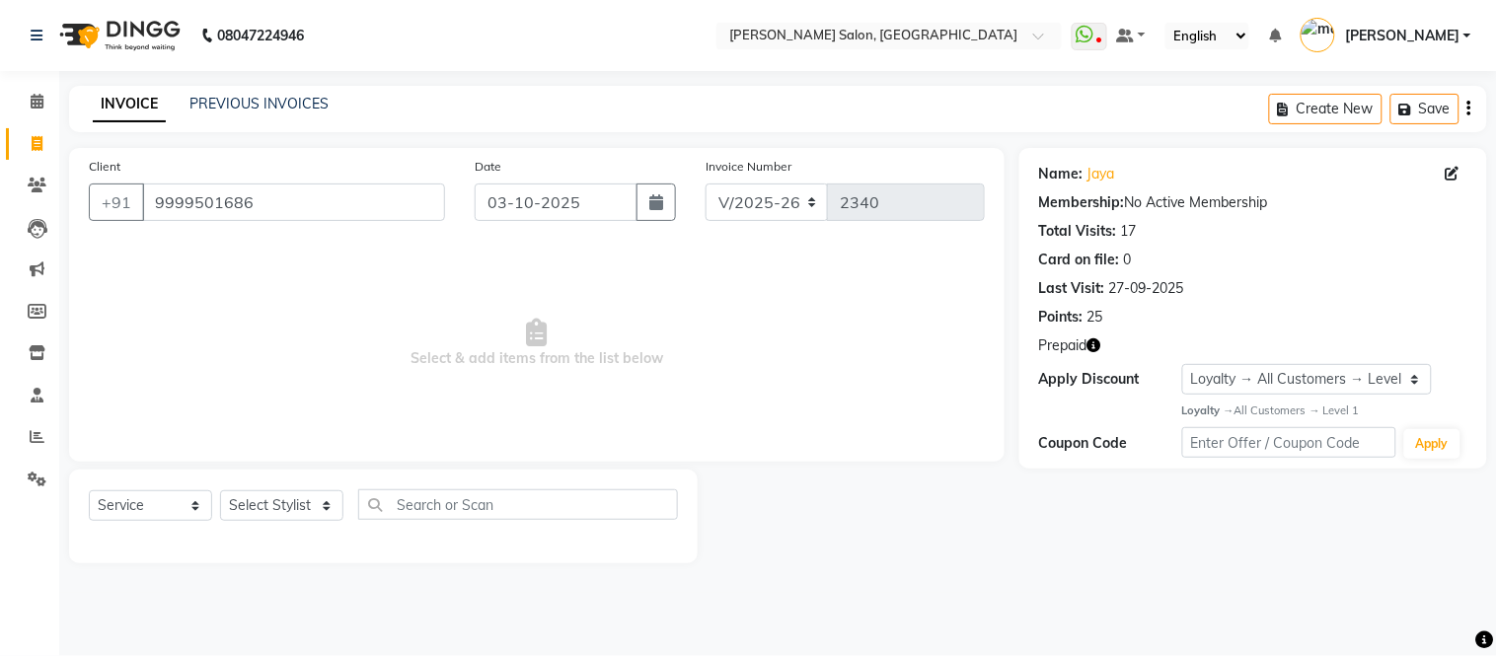
click at [1098, 345] on icon "button" at bounding box center [1094, 345] width 14 height 14
click at [328, 506] on select "Select Stylist [PERSON_NAME] [PERSON_NAME] [PERSON_NAME] [PERSON_NAME] [PERSON_…" at bounding box center [281, 505] width 123 height 31
select select "85118"
click at [220, 491] on select "Select Stylist [PERSON_NAME] [PERSON_NAME] [PERSON_NAME] [PERSON_NAME] [PERSON_…" at bounding box center [281, 505] width 123 height 31
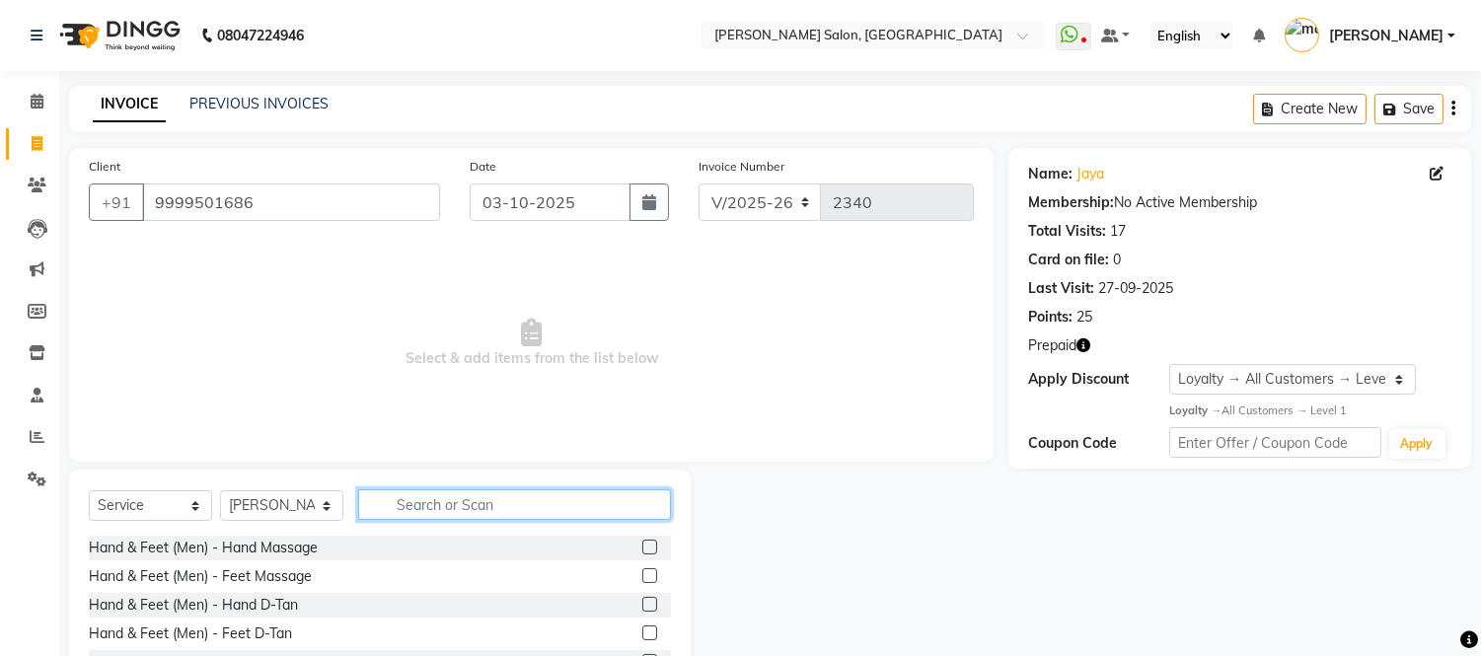
click at [414, 503] on input "text" at bounding box center [514, 504] width 313 height 31
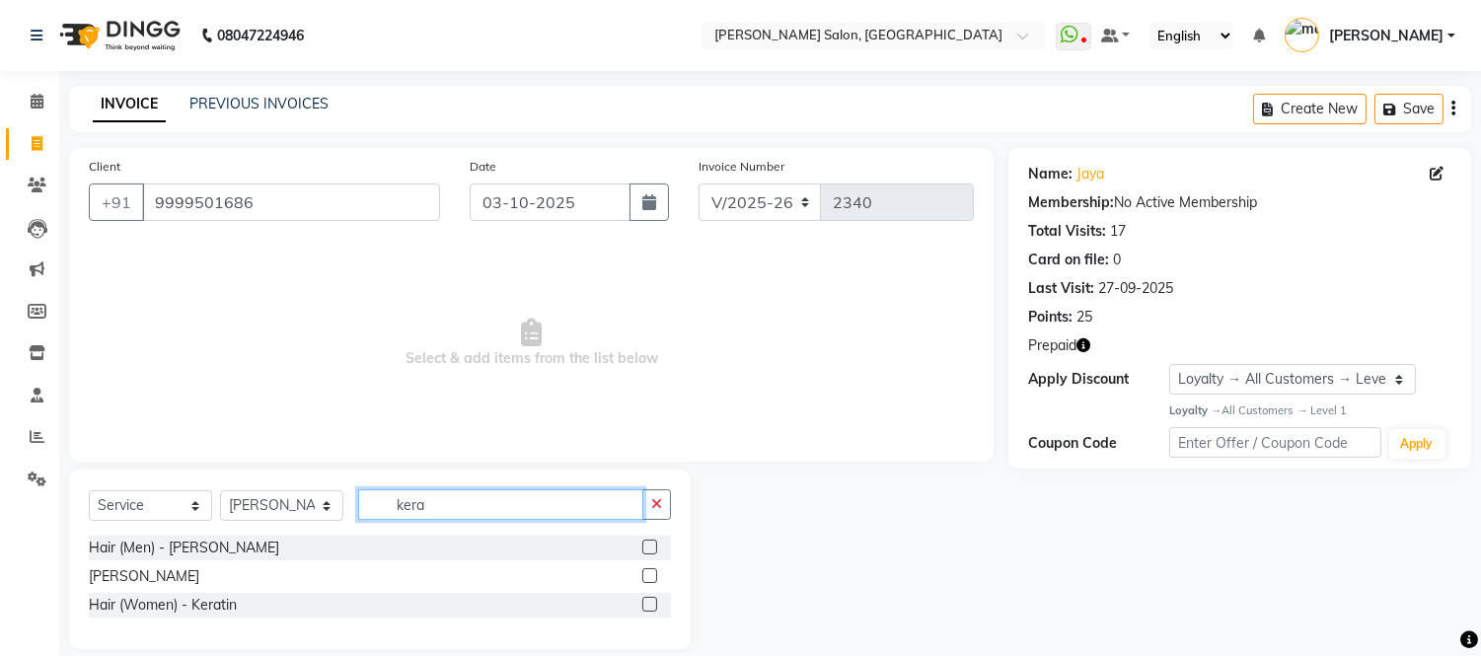
type input "kera"
click at [652, 574] on label at bounding box center [649, 575] width 15 height 15
click at [652, 574] on input "checkbox" at bounding box center [648, 576] width 13 height 13
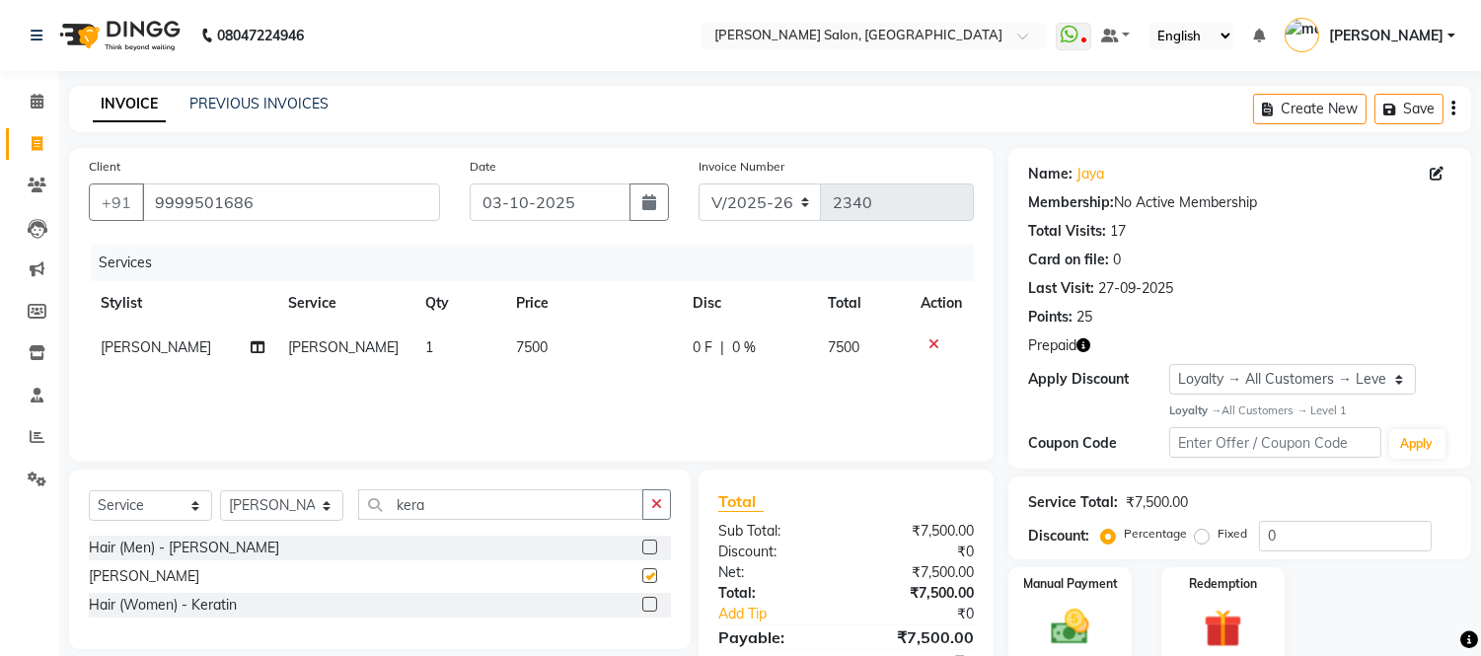
checkbox input "false"
click at [562, 343] on td "7500" at bounding box center [592, 348] width 177 height 44
select select "85118"
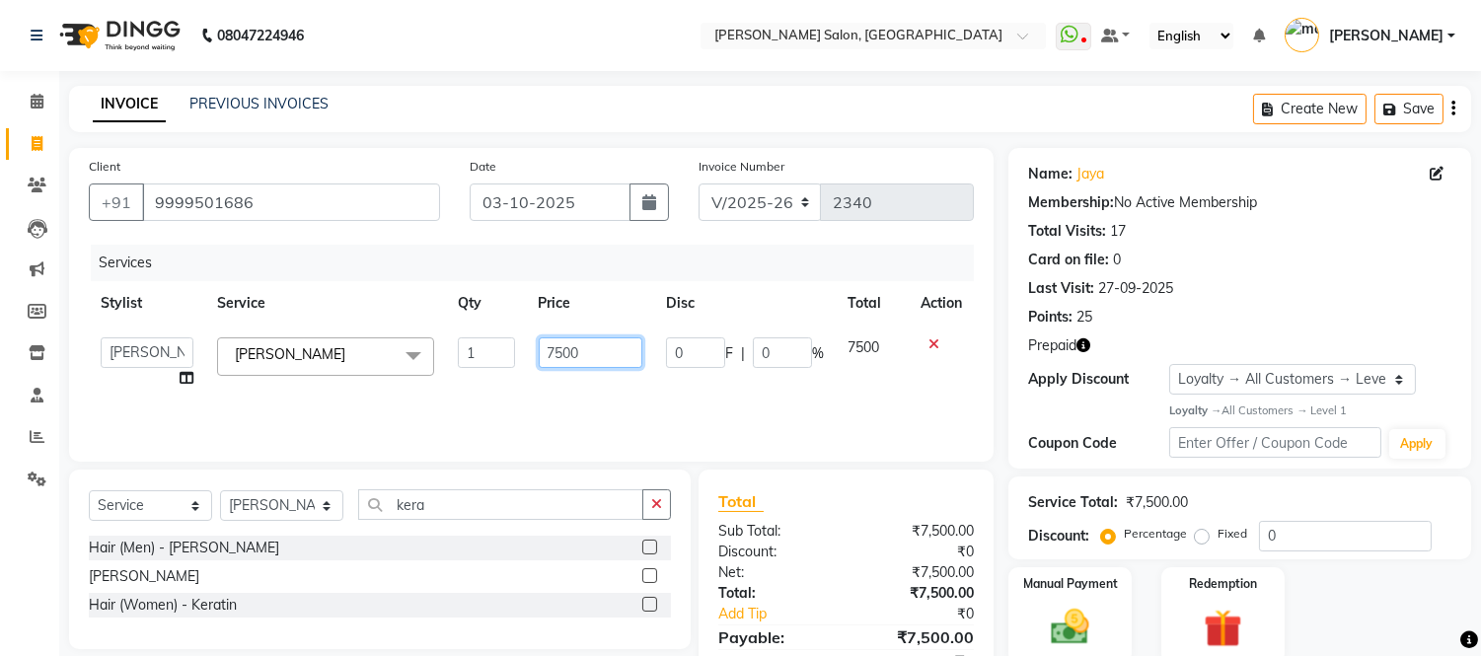
click at [586, 350] on input "7500" at bounding box center [591, 352] width 104 height 31
type input "7"
type input "9000"
click at [643, 399] on div "Services Stylist Service Qty Price Disc Total Action Afsar salmani Amjad Khan D…" at bounding box center [531, 343] width 885 height 197
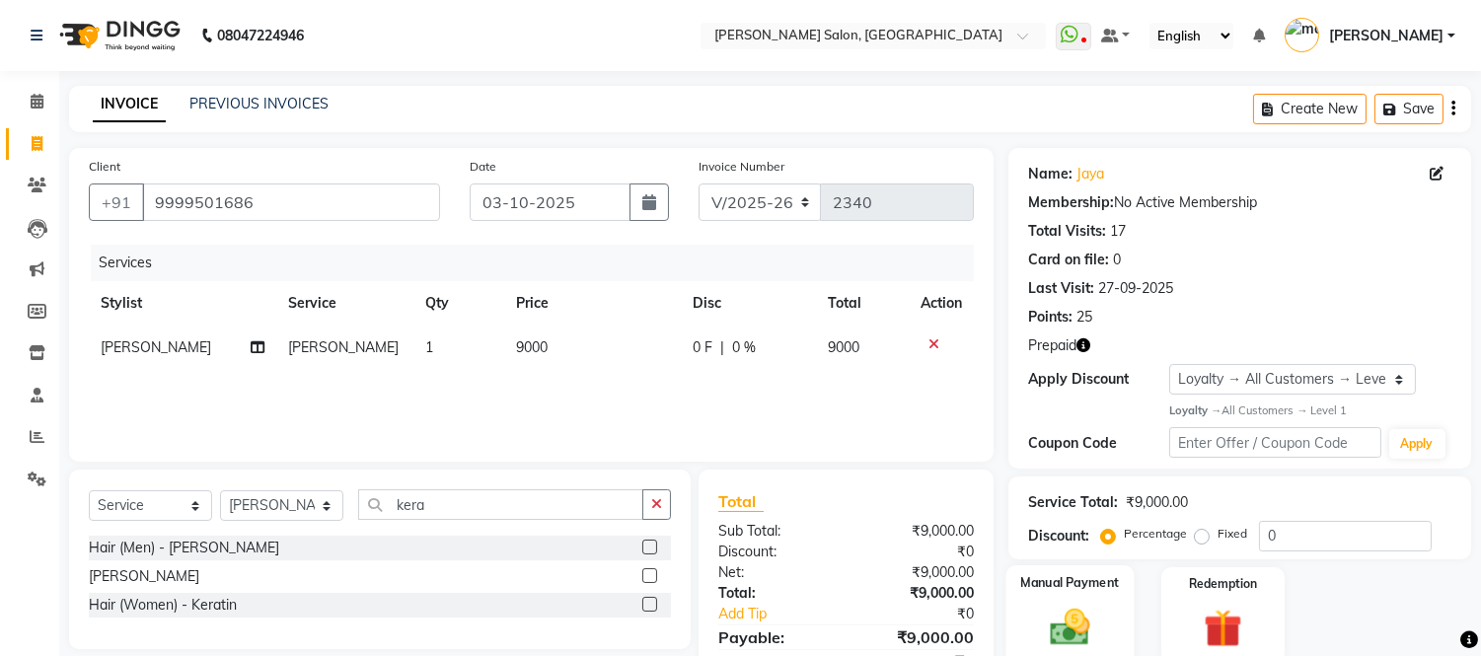
click at [1074, 604] on img at bounding box center [1070, 627] width 65 height 46
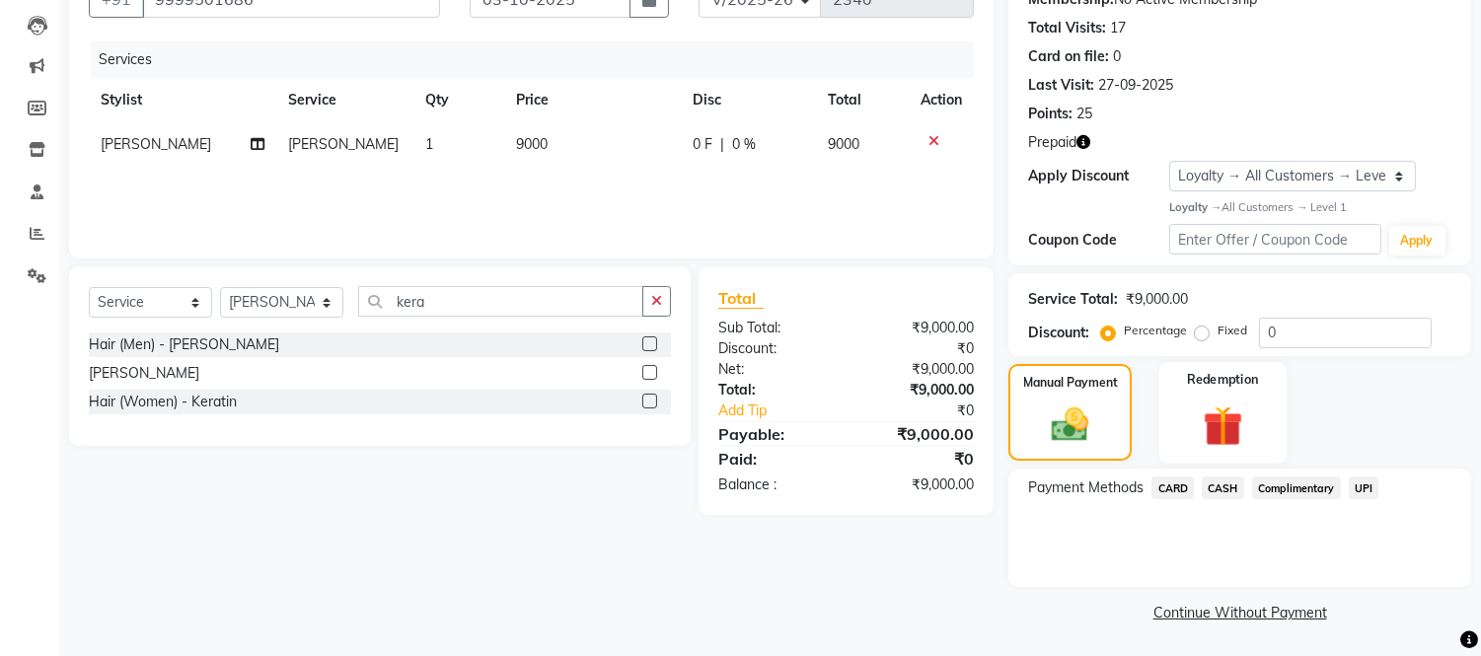
click at [1208, 424] on img at bounding box center [1222, 425] width 65 height 49
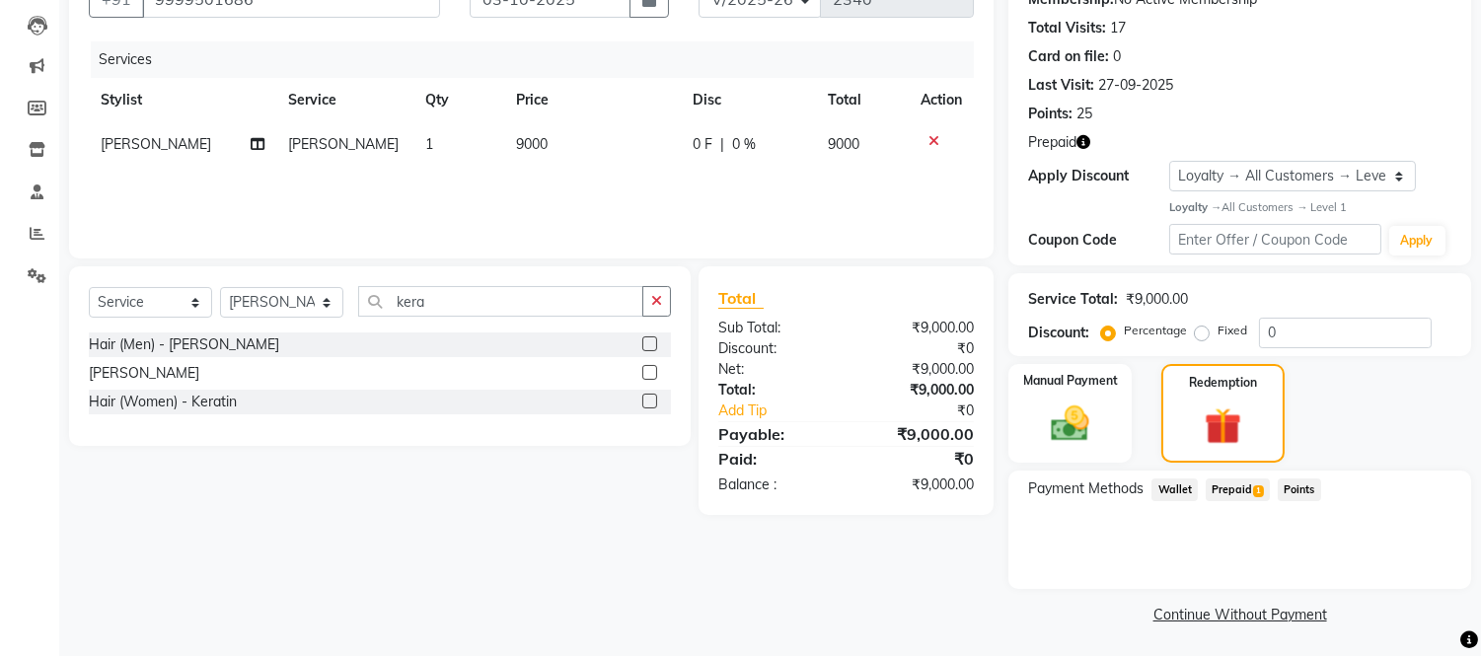
click at [1225, 488] on span "Prepaid 1" at bounding box center [1238, 490] width 64 height 23
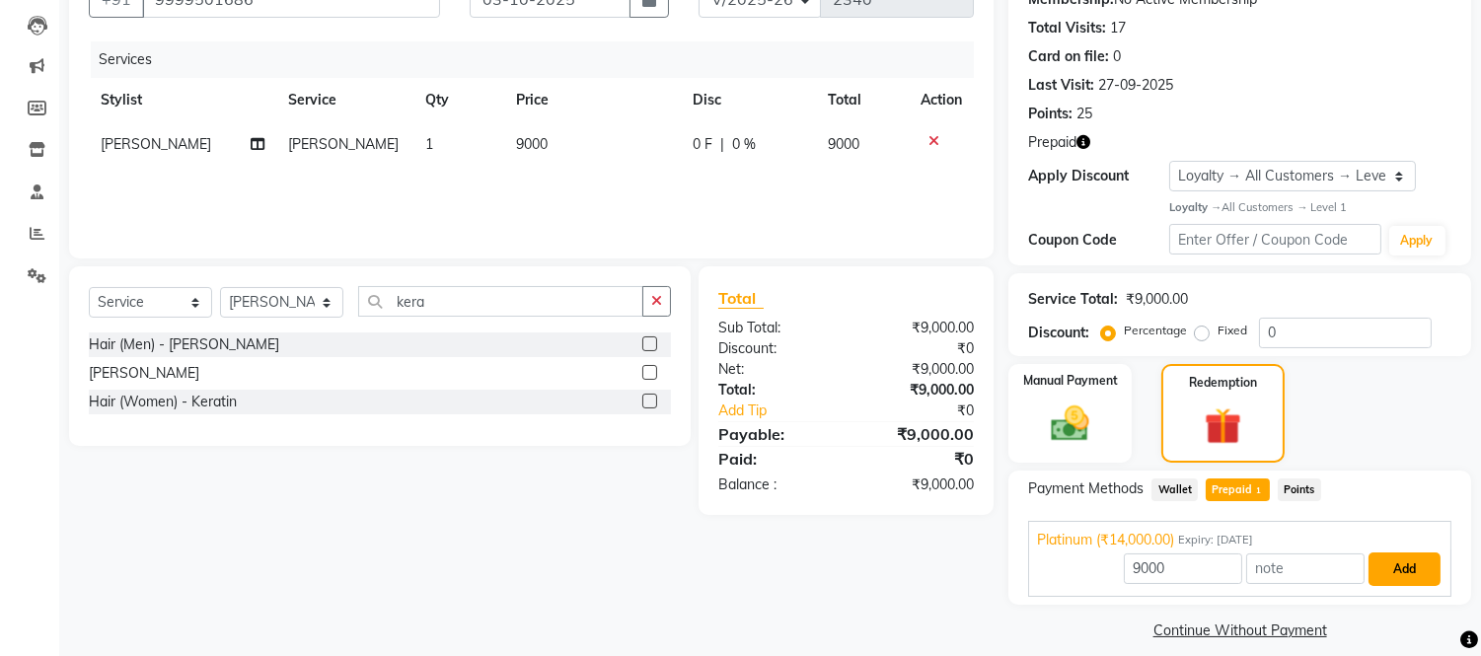
click at [1397, 570] on button "Add" at bounding box center [1405, 570] width 72 height 34
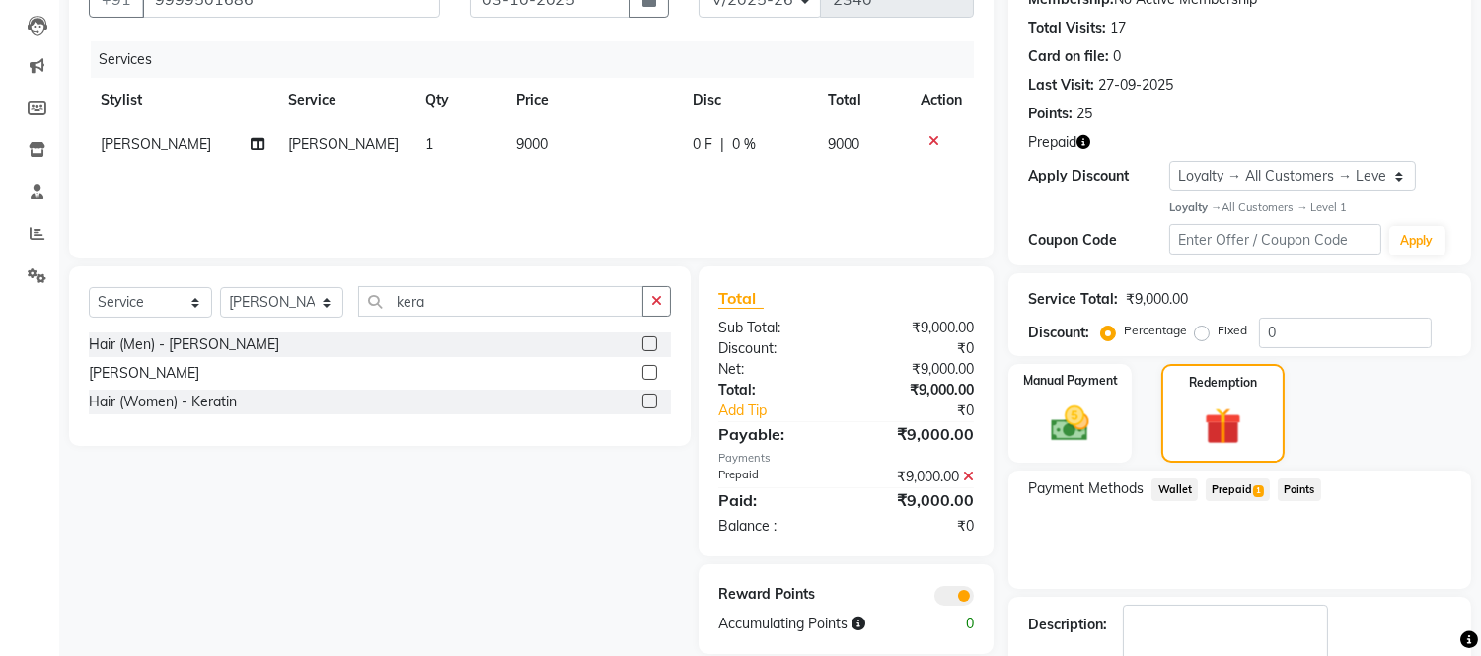
scroll to position [317, 0]
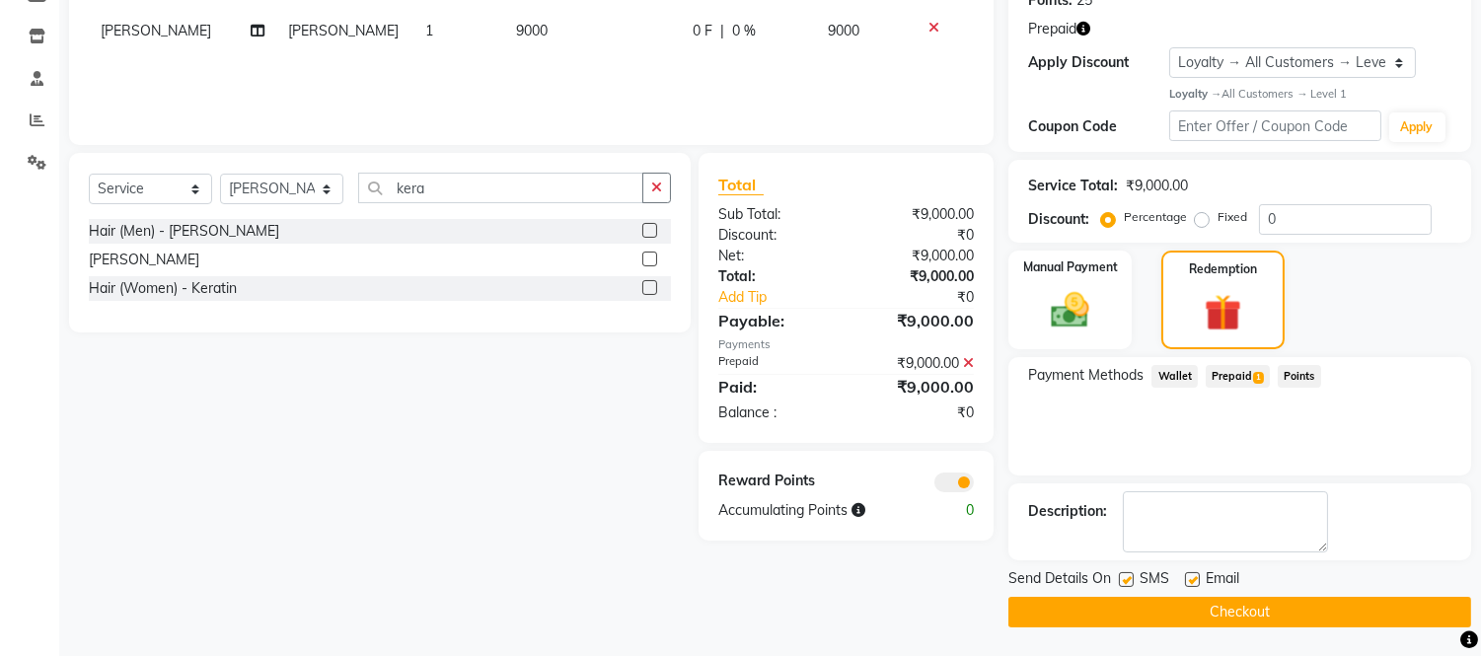
click at [1319, 616] on button "Checkout" at bounding box center [1240, 612] width 463 height 31
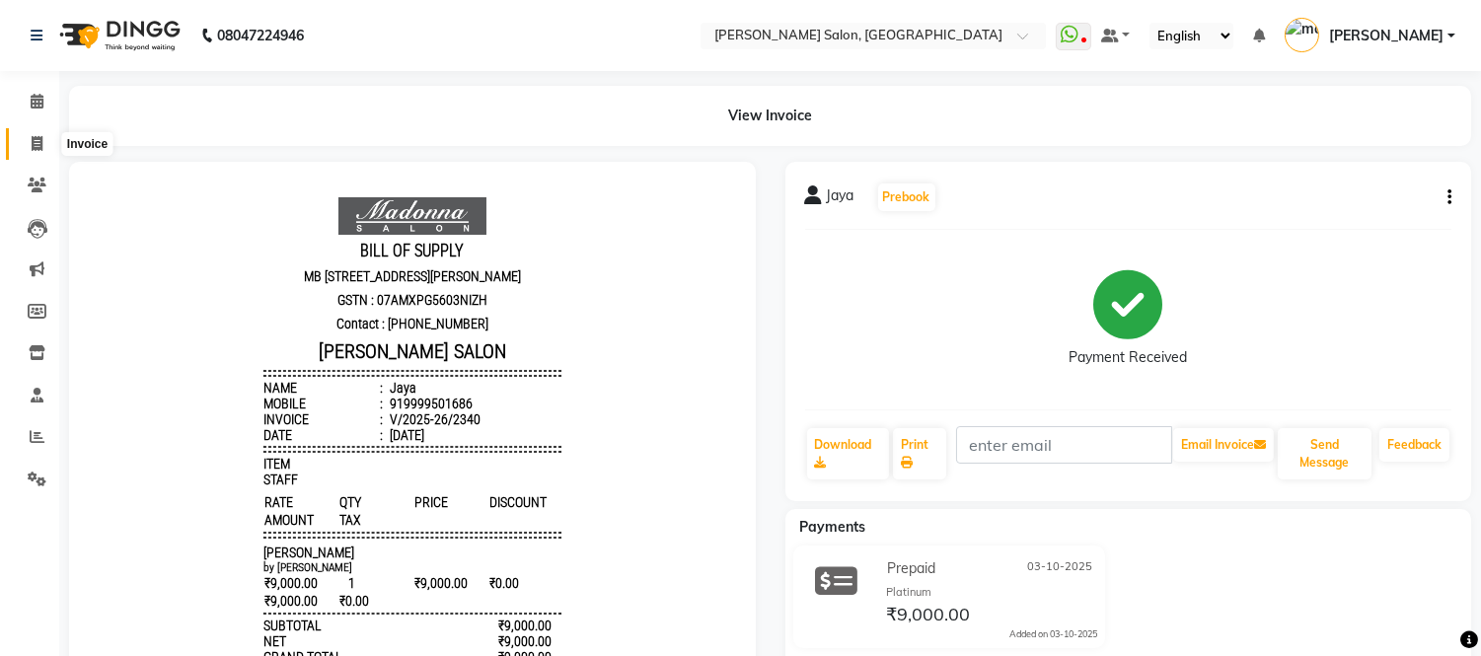
click at [32, 140] on icon at bounding box center [37, 143] width 11 height 15
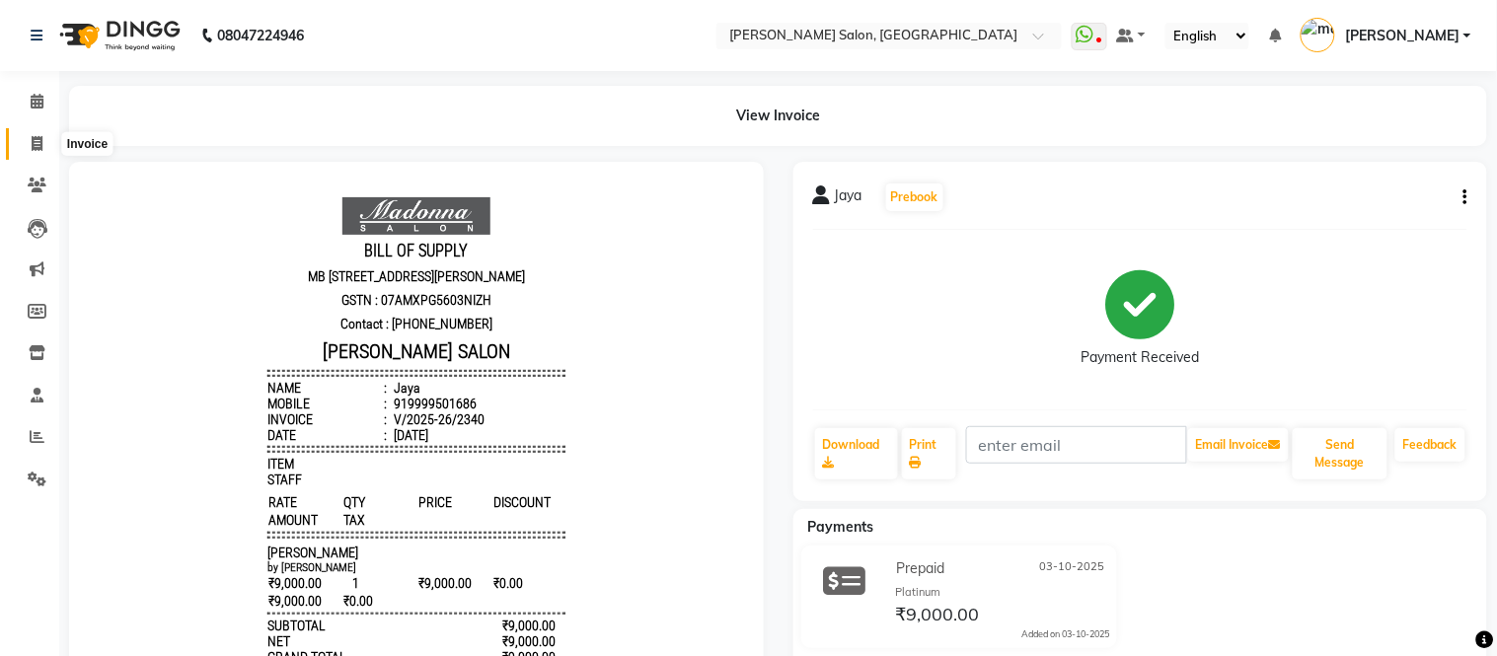
select select "6469"
select select "service"
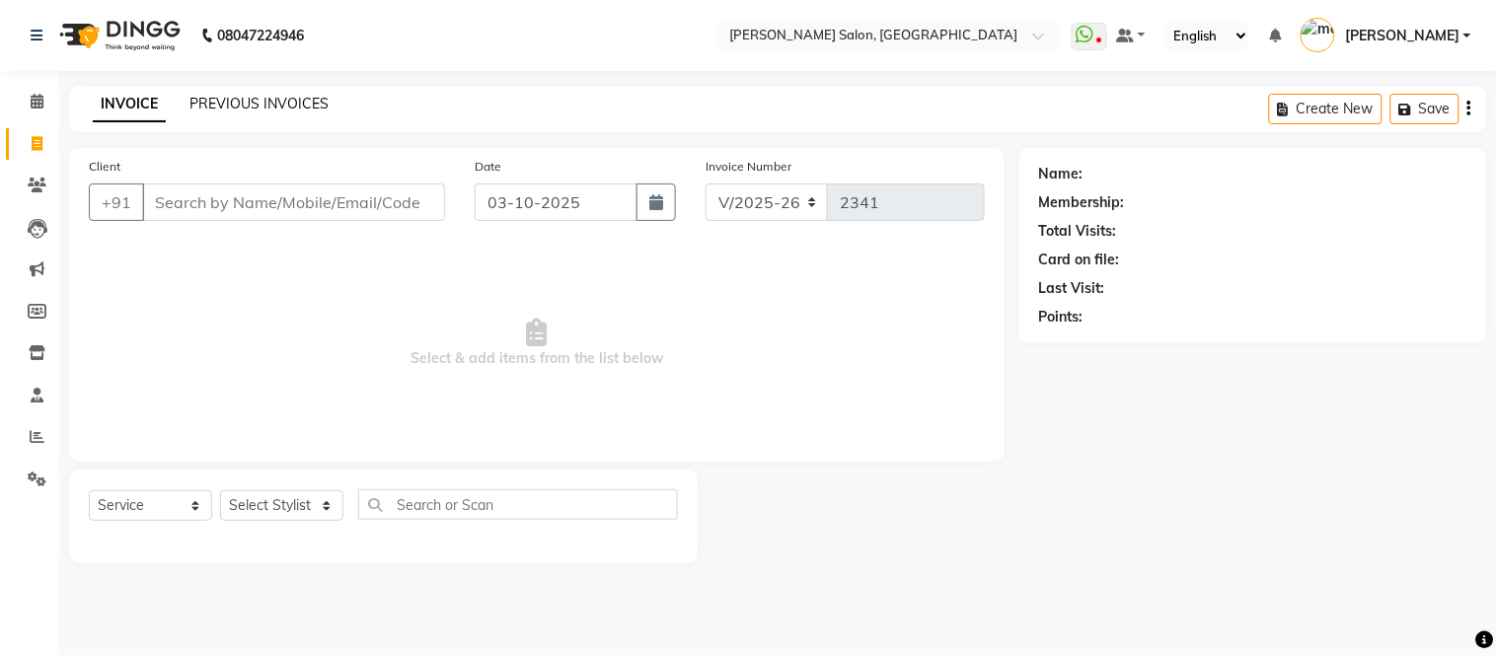
click at [213, 96] on link "PREVIOUS INVOICES" at bounding box center [258, 104] width 139 height 18
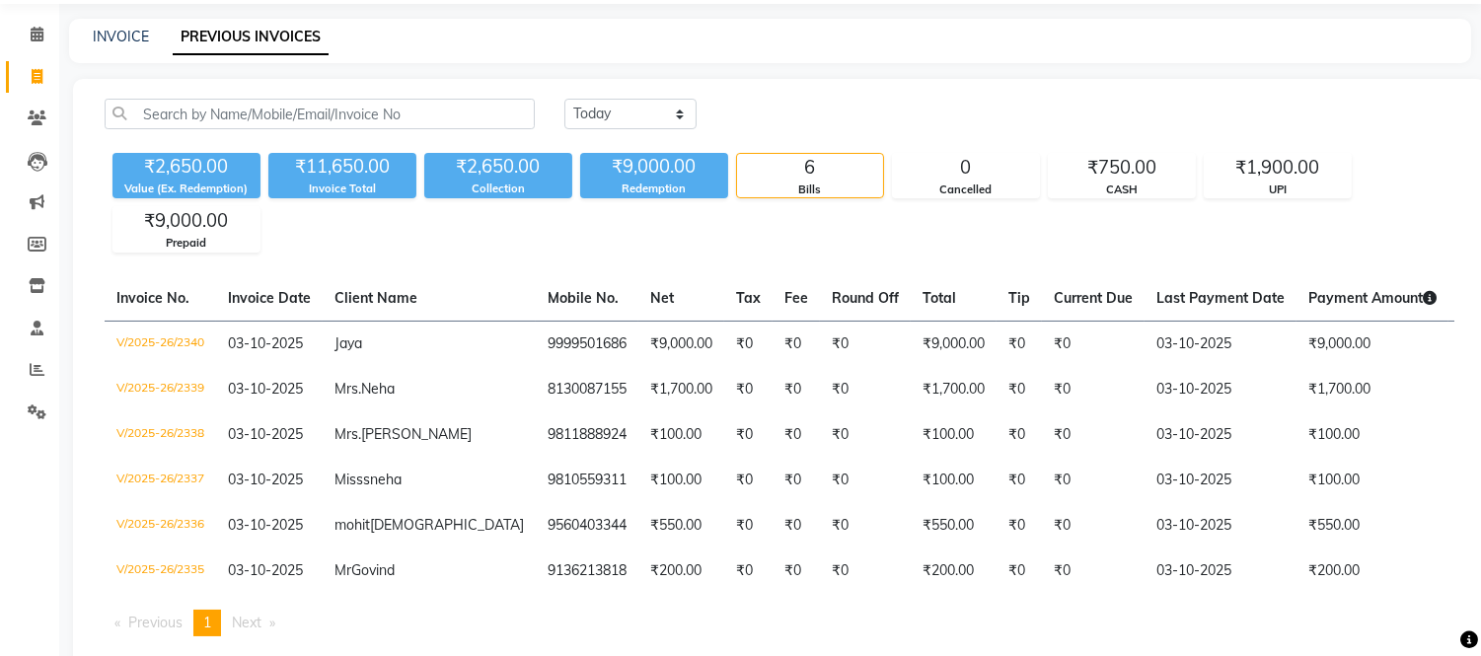
scroll to position [66, 0]
click at [223, 114] on input "text" at bounding box center [320, 115] width 430 height 31
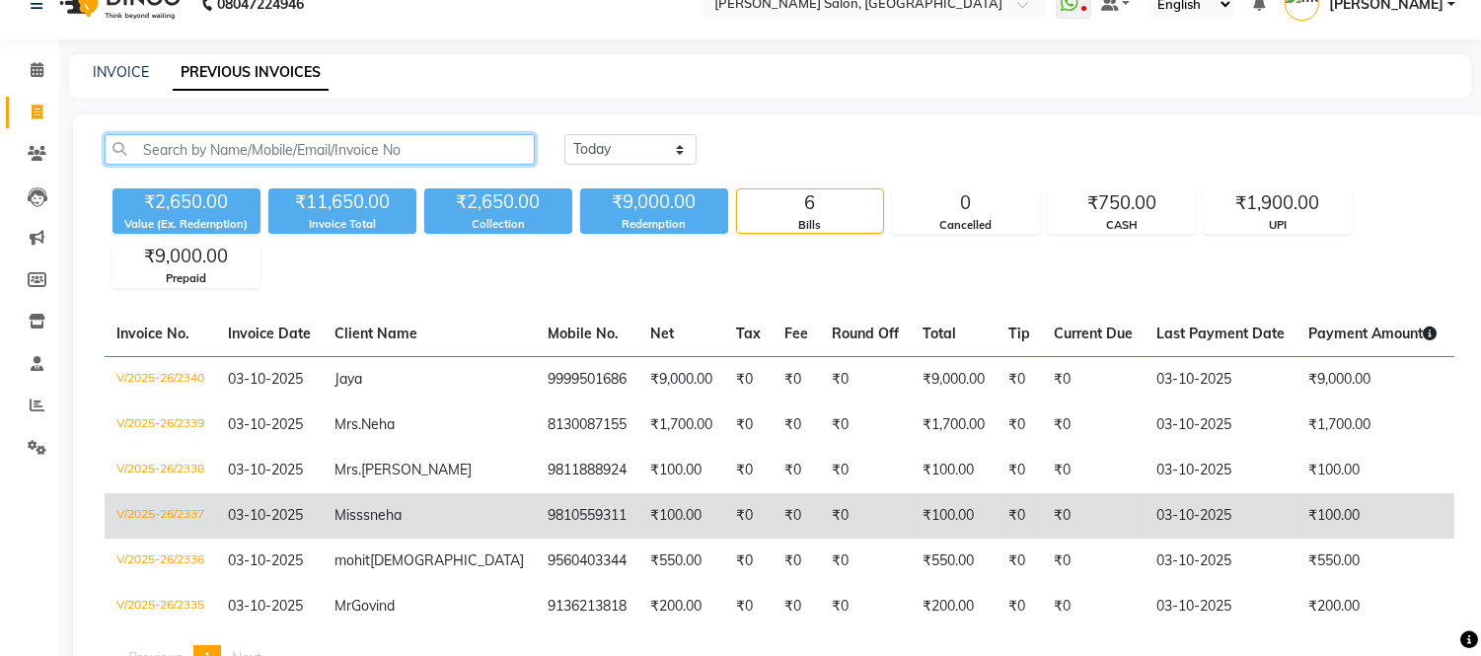
scroll to position [30, 0]
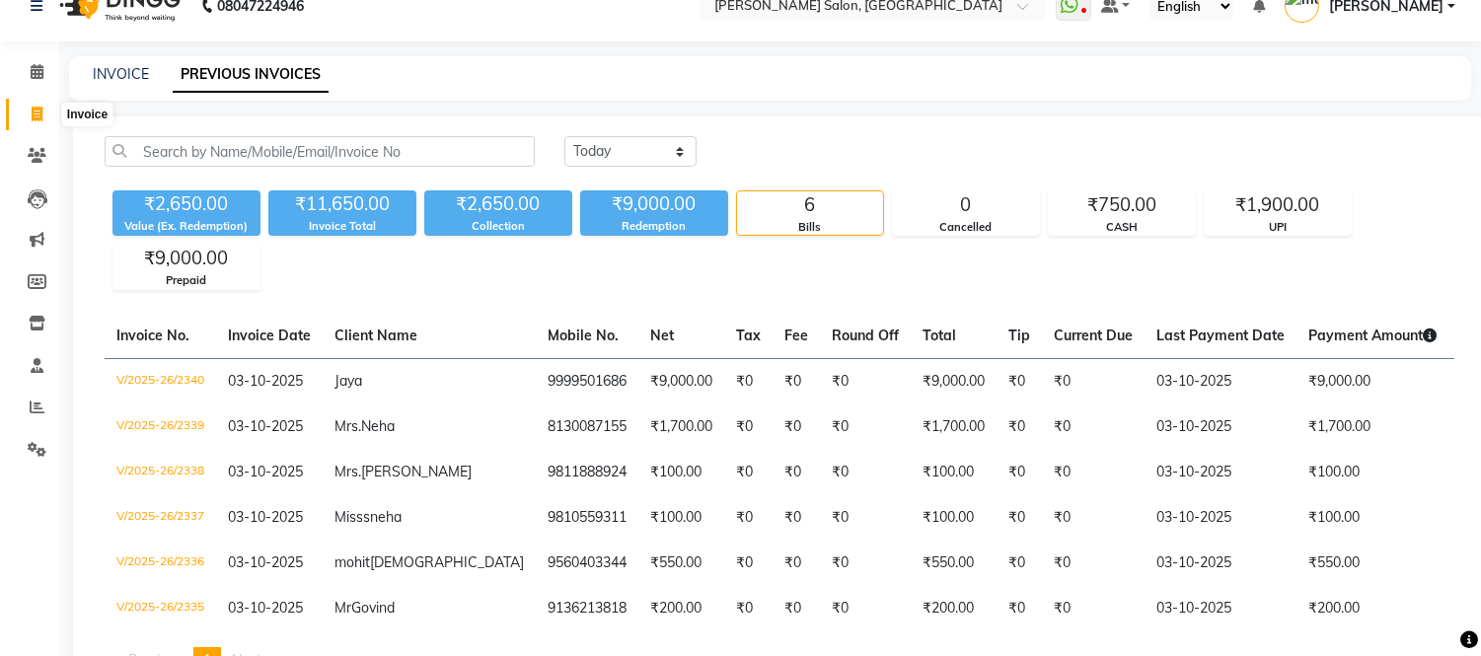
click at [35, 116] on icon at bounding box center [37, 114] width 11 height 15
select select "6469"
select select "service"
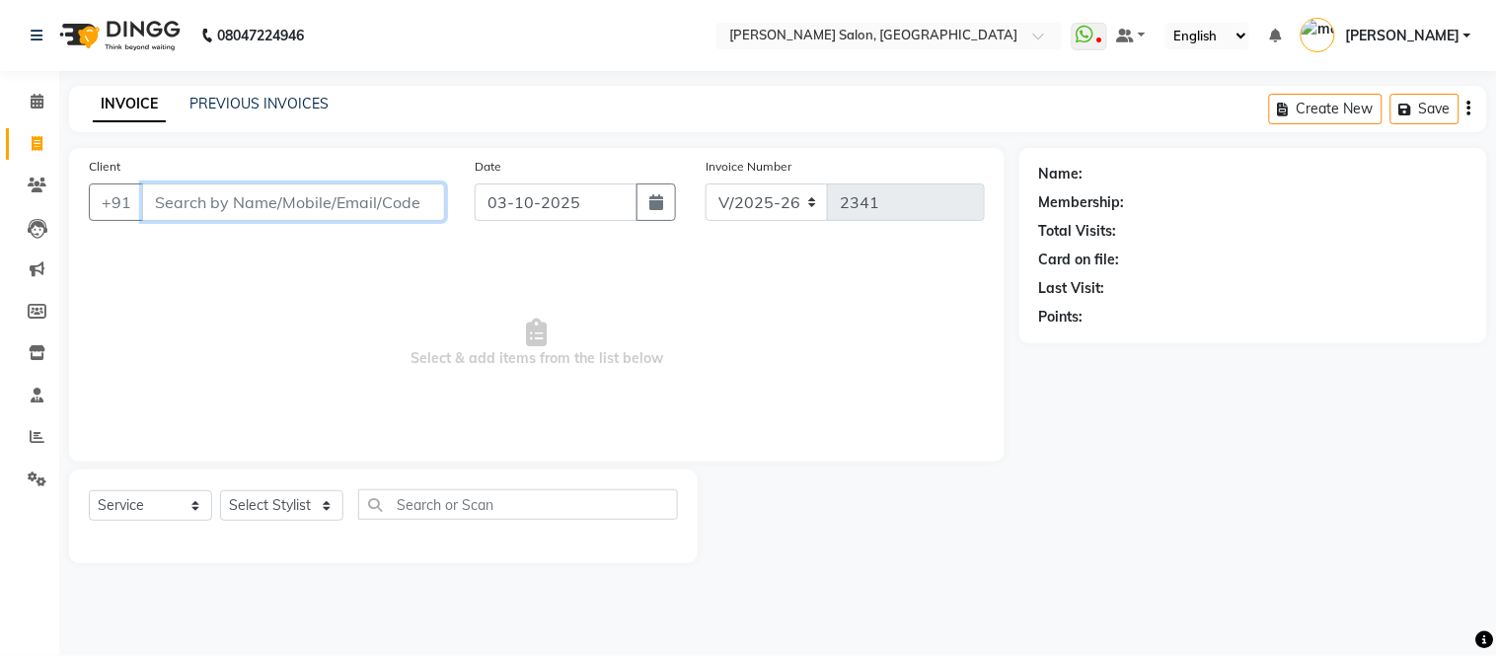
click at [214, 207] on input "Client" at bounding box center [293, 202] width 303 height 37
type input "7678556799"
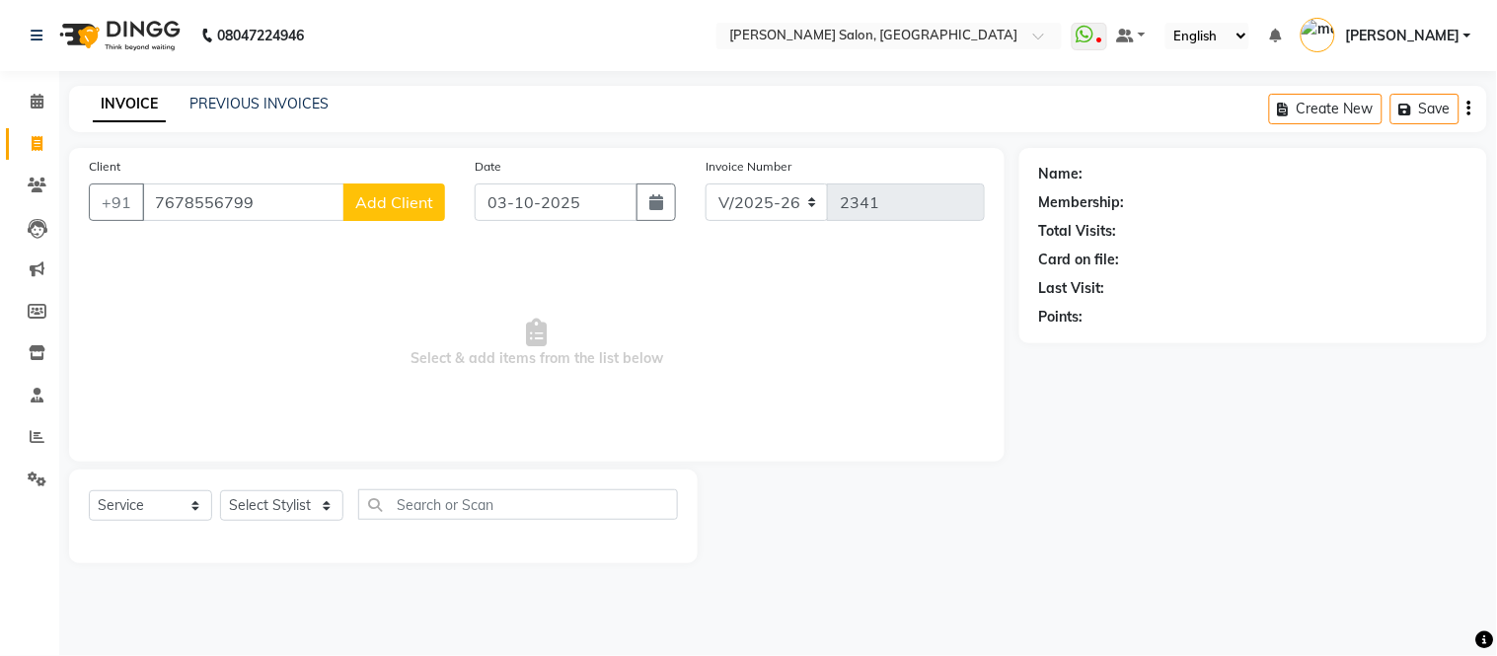
click at [436, 193] on button "Add Client" at bounding box center [394, 202] width 102 height 37
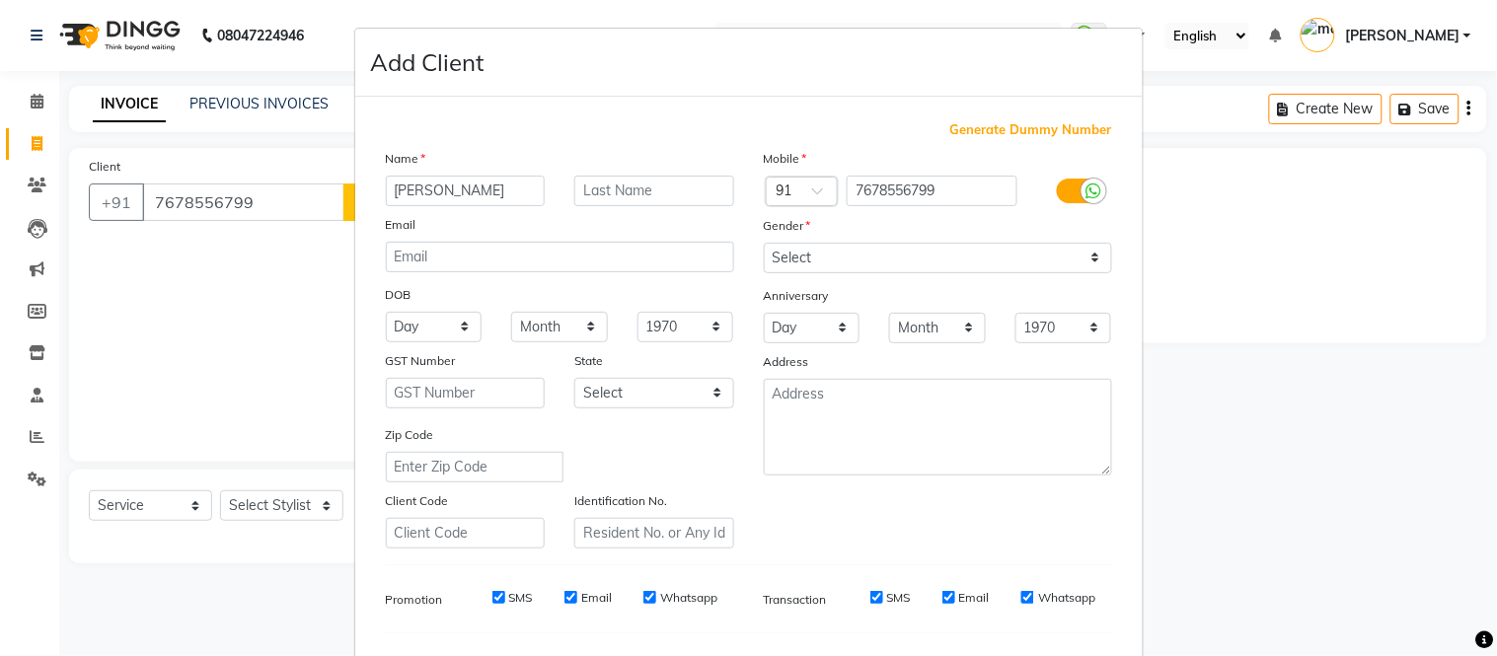
type input "mamta mishra"
click at [1080, 258] on select "Select Male Female Other Prefer Not To Say" at bounding box center [938, 258] width 348 height 31
select select "female"
click at [764, 243] on select "Select Male Female Other Prefer Not To Say" at bounding box center [938, 258] width 348 height 31
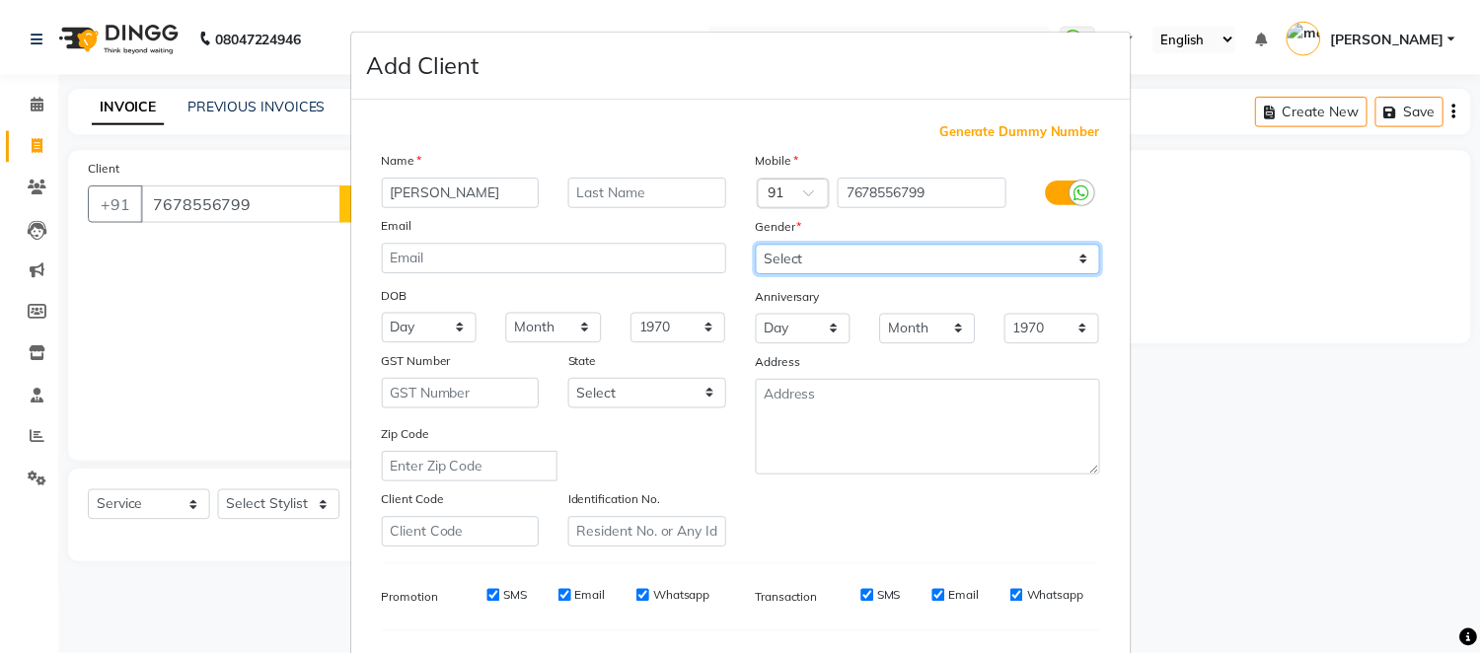
scroll to position [255, 0]
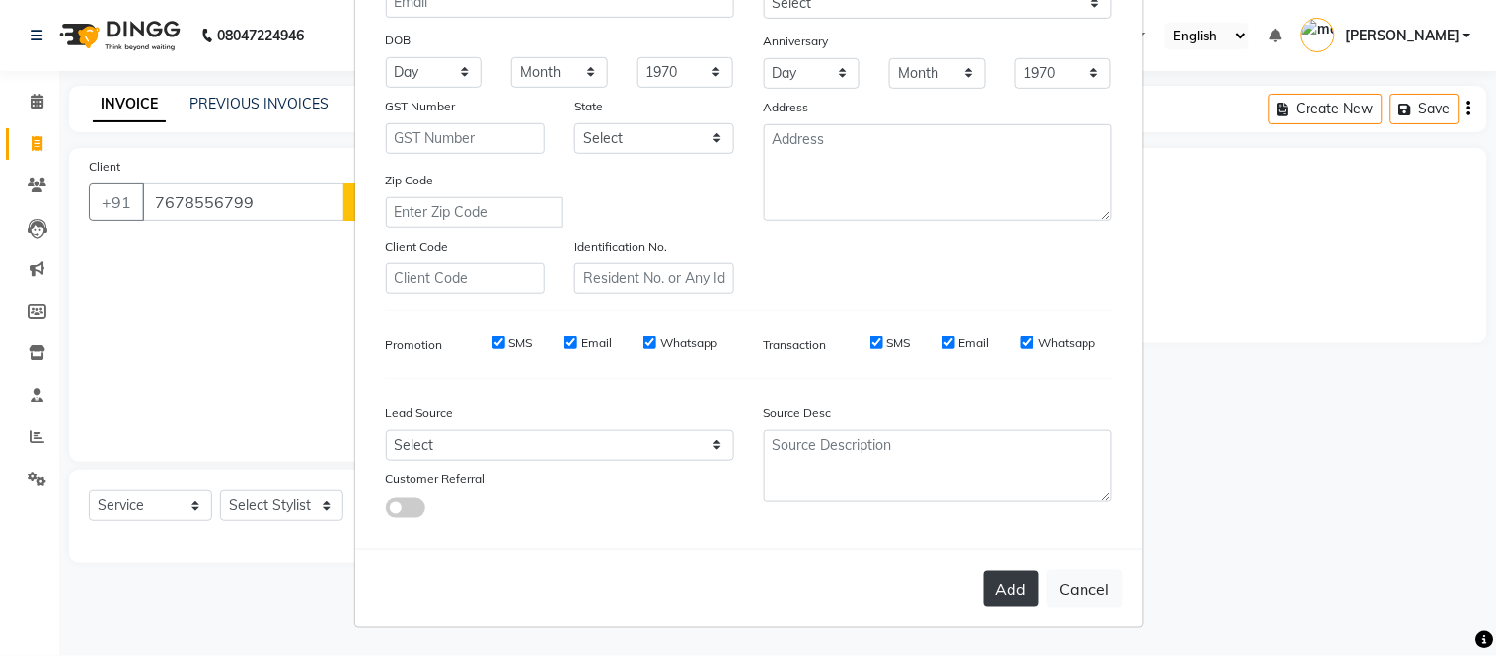
click at [995, 585] on button "Add" at bounding box center [1011, 589] width 55 height 36
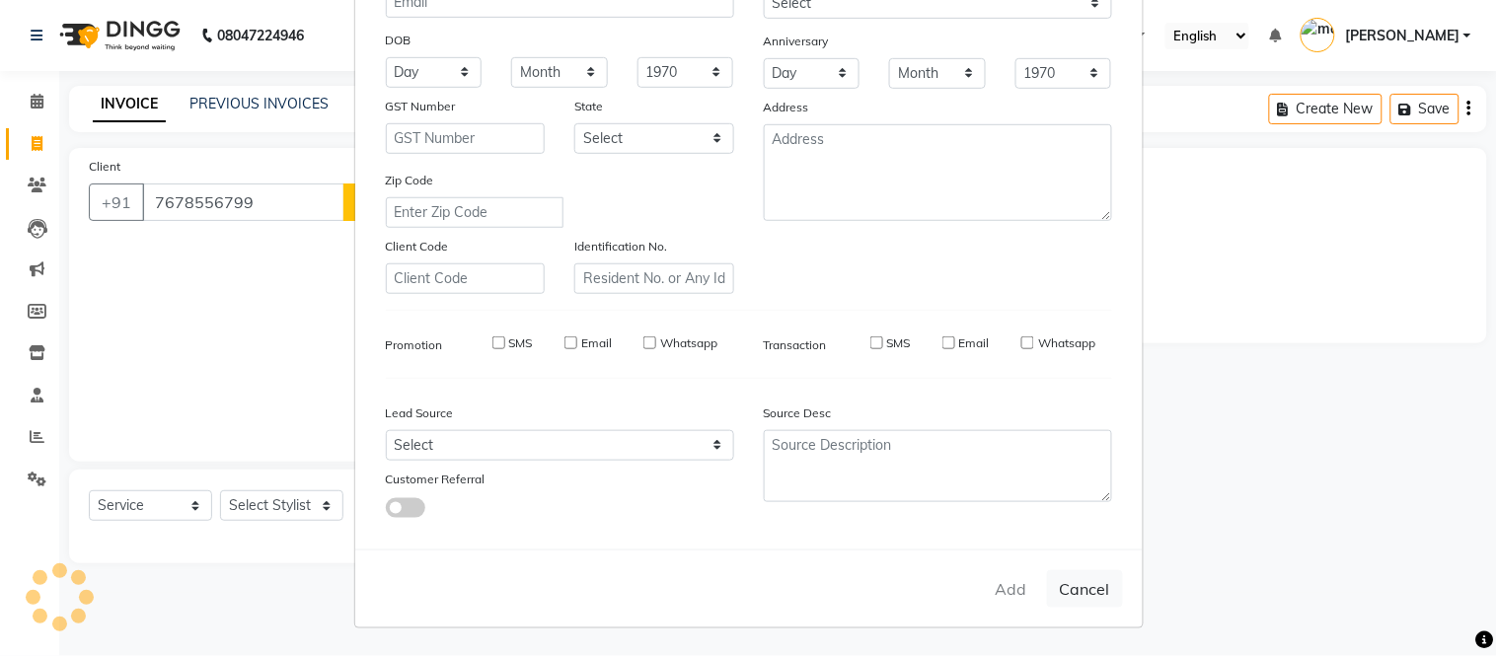
select select
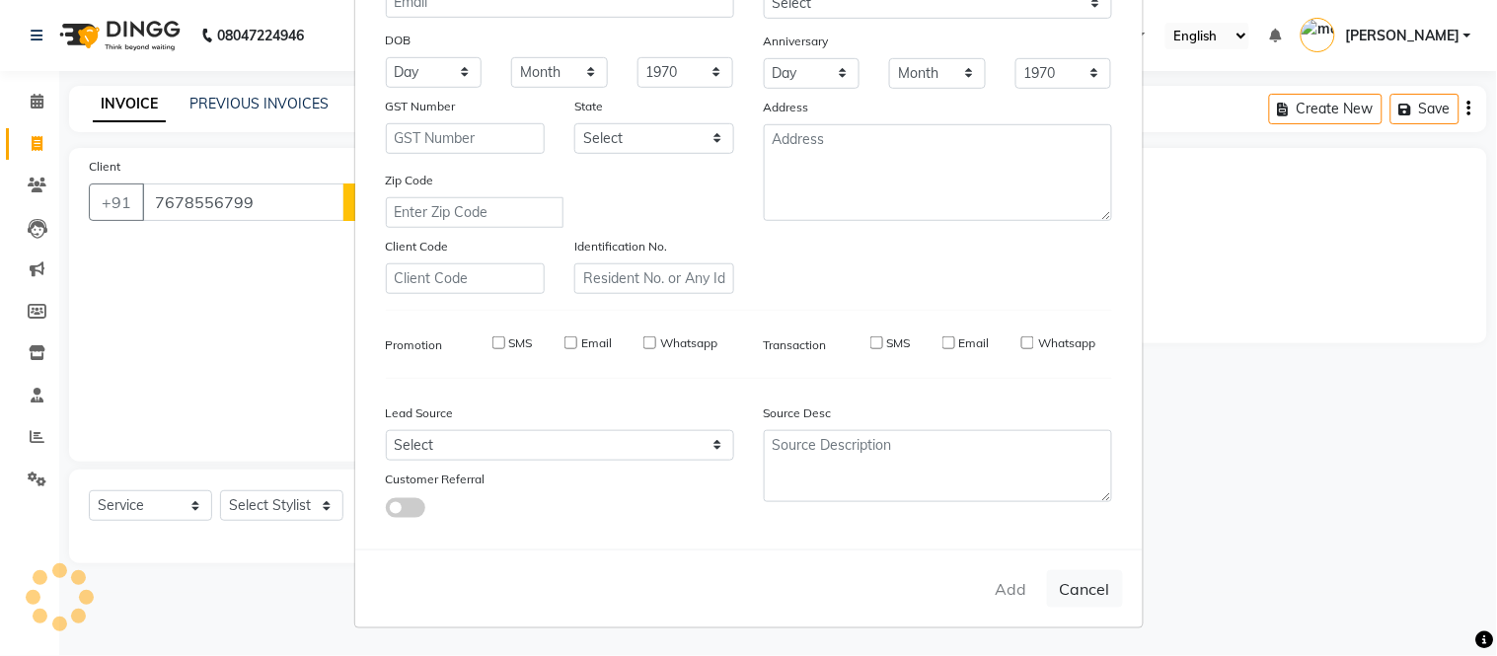
select select
checkbox input "false"
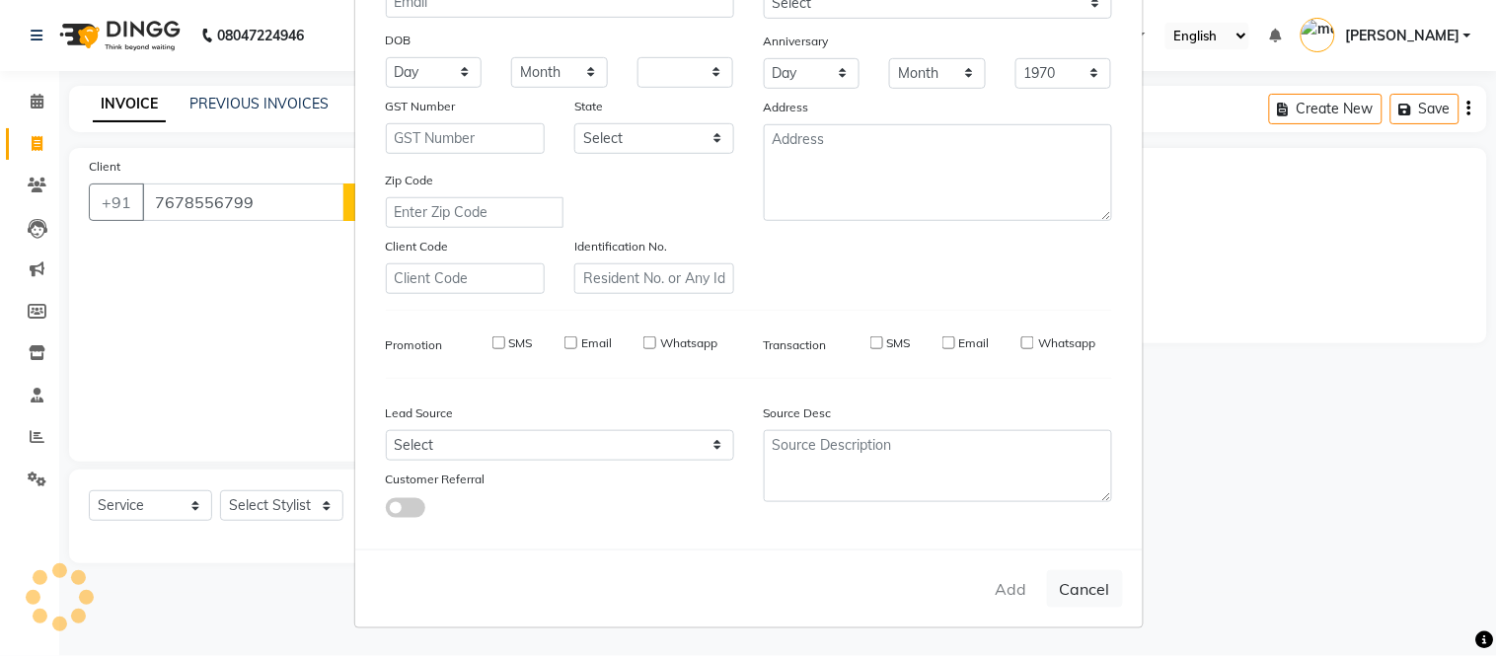
checkbox input "false"
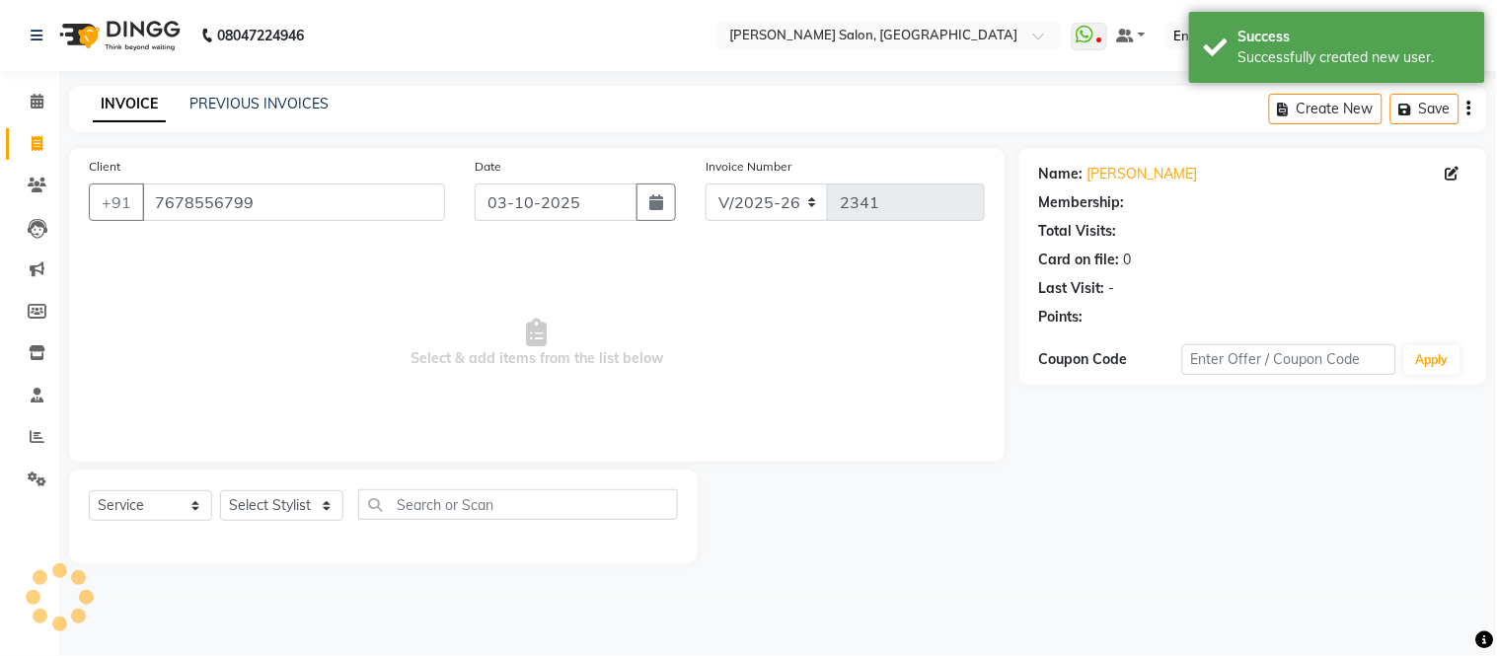
select select "1: Object"
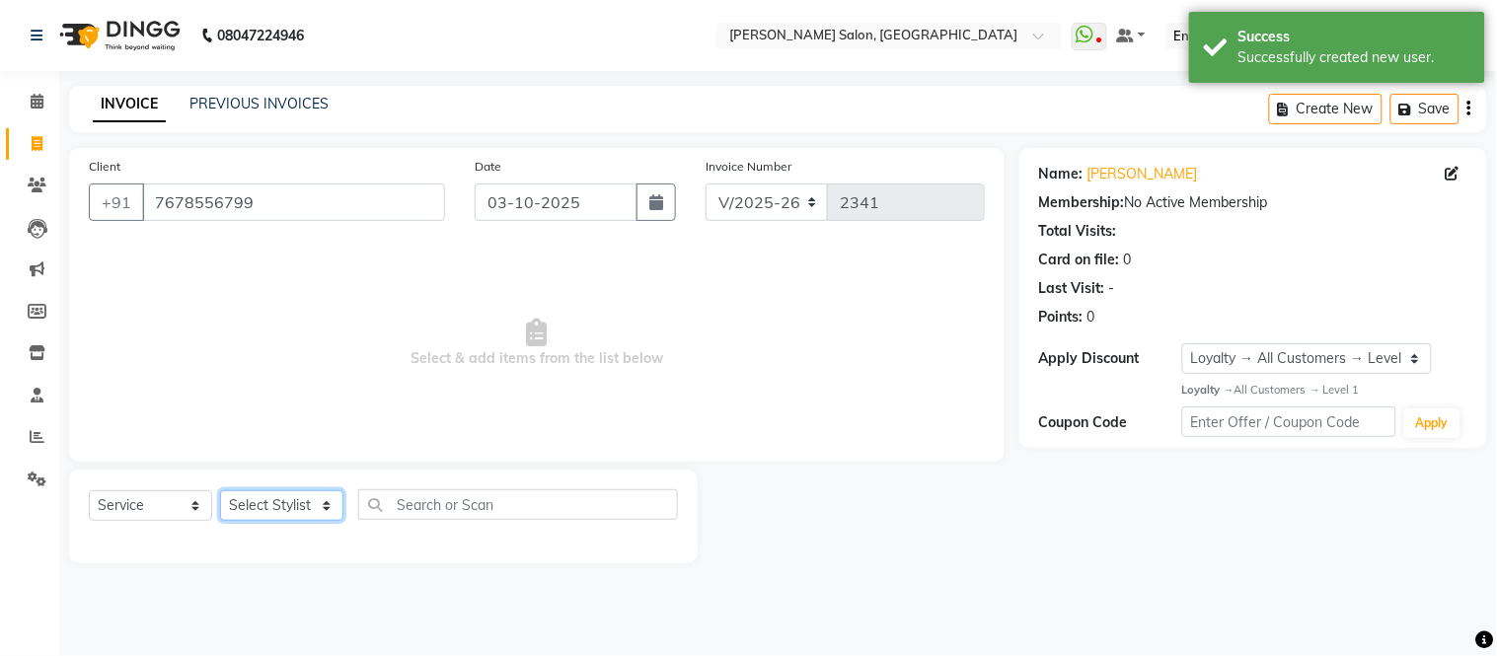
click at [324, 503] on select "Select Stylist [PERSON_NAME] [PERSON_NAME] [PERSON_NAME] [PERSON_NAME] [PERSON_…" at bounding box center [281, 505] width 123 height 31
select select "49740"
click at [220, 491] on select "Select Stylist [PERSON_NAME] [PERSON_NAME] [PERSON_NAME] [PERSON_NAME] [PERSON_…" at bounding box center [281, 505] width 123 height 31
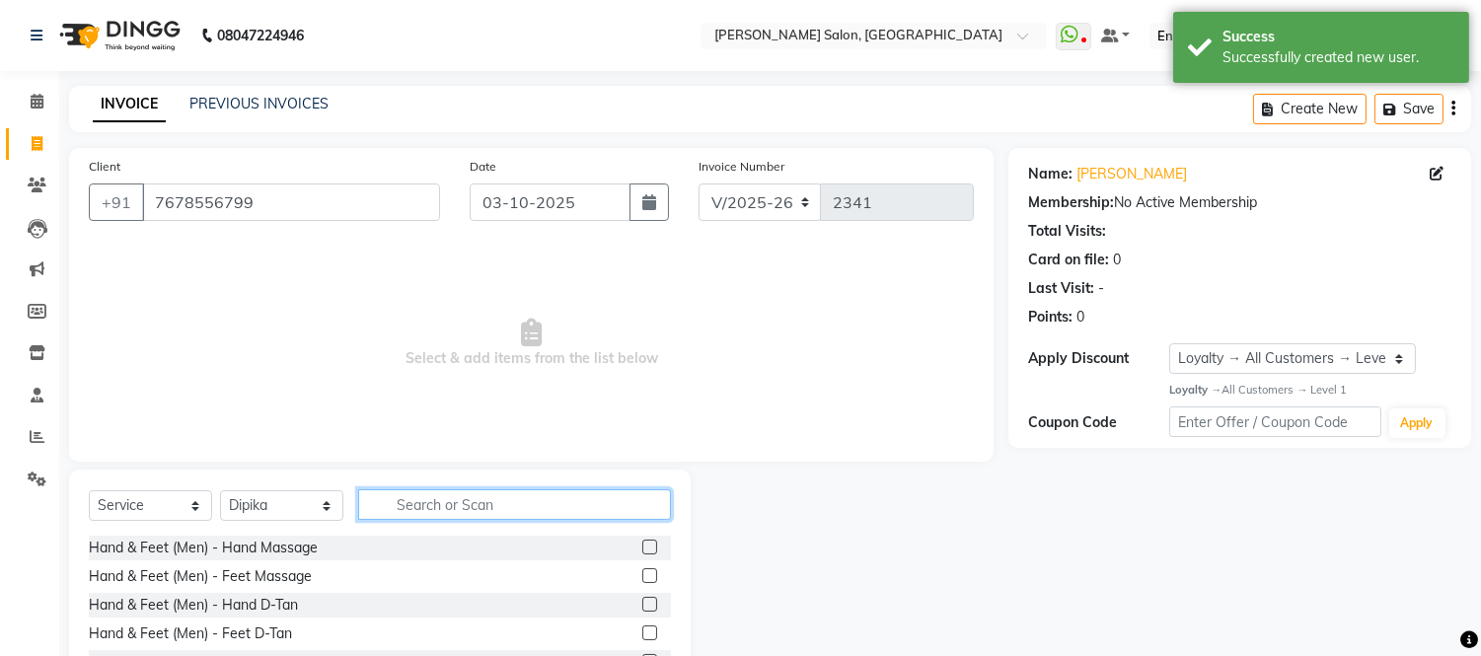
click at [427, 505] on input "text" at bounding box center [514, 504] width 313 height 31
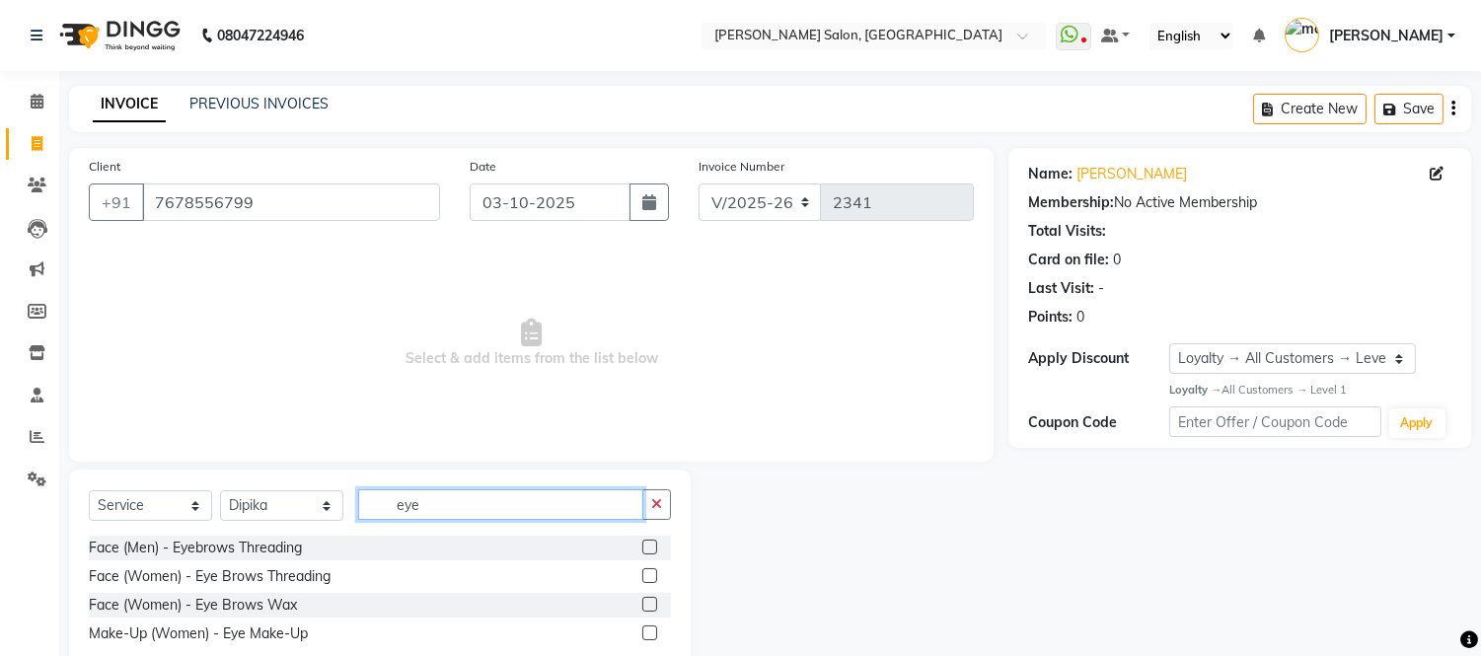
type input "eye"
click at [643, 574] on label at bounding box center [649, 575] width 15 height 15
click at [643, 574] on input "checkbox" at bounding box center [648, 576] width 13 height 13
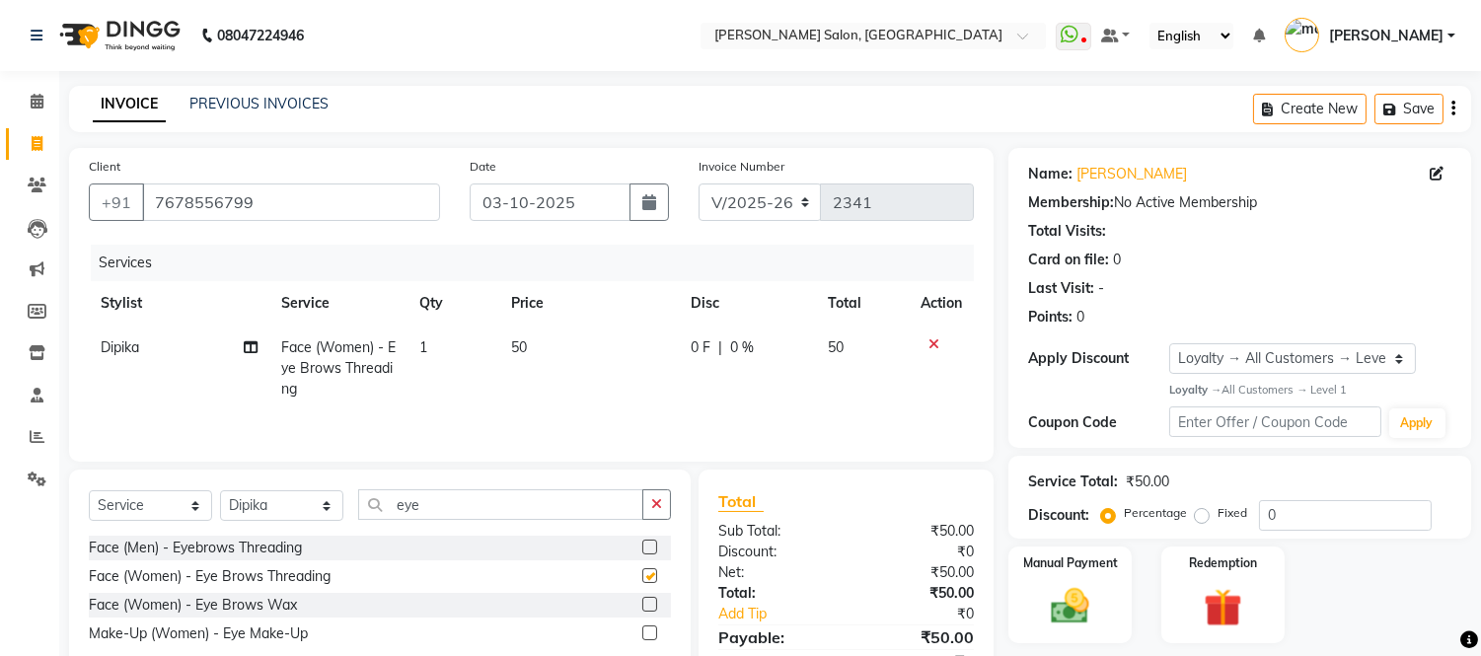
checkbox input "false"
click at [1054, 607] on img at bounding box center [1070, 606] width 65 height 46
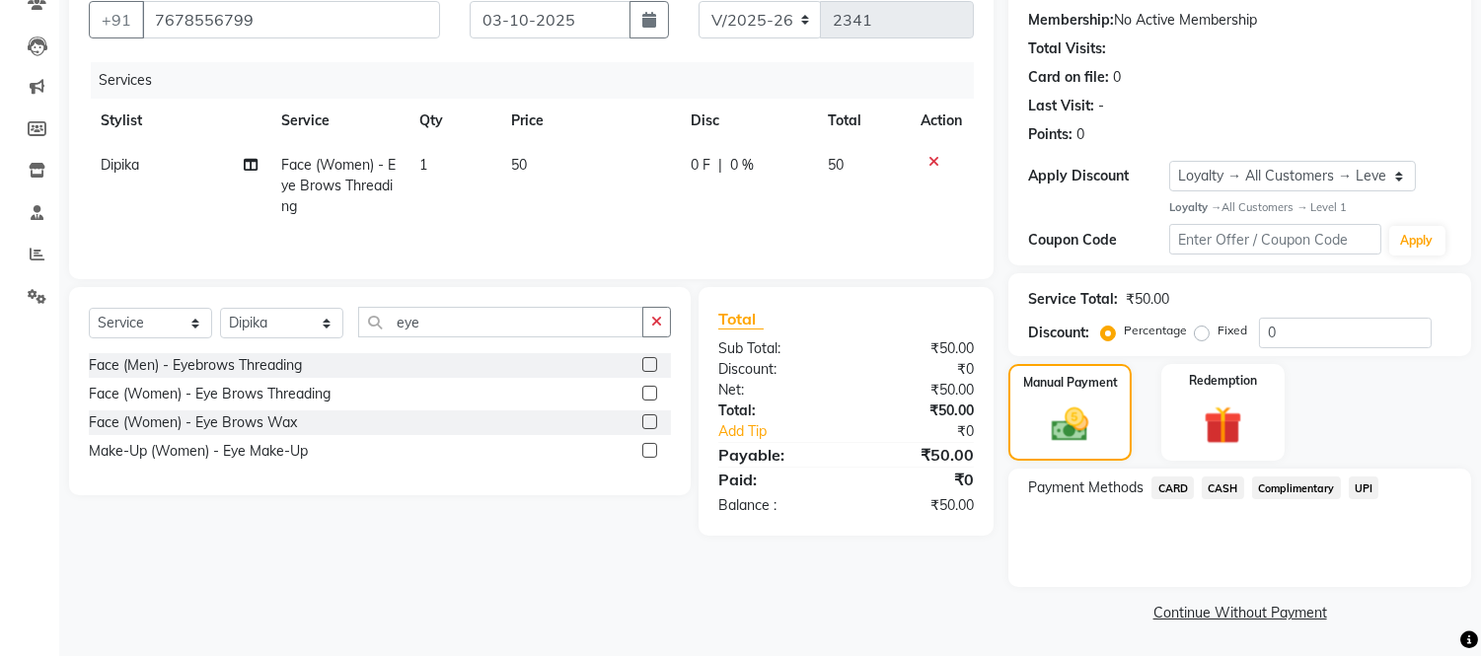
click at [1222, 484] on span "CASH" at bounding box center [1223, 488] width 42 height 23
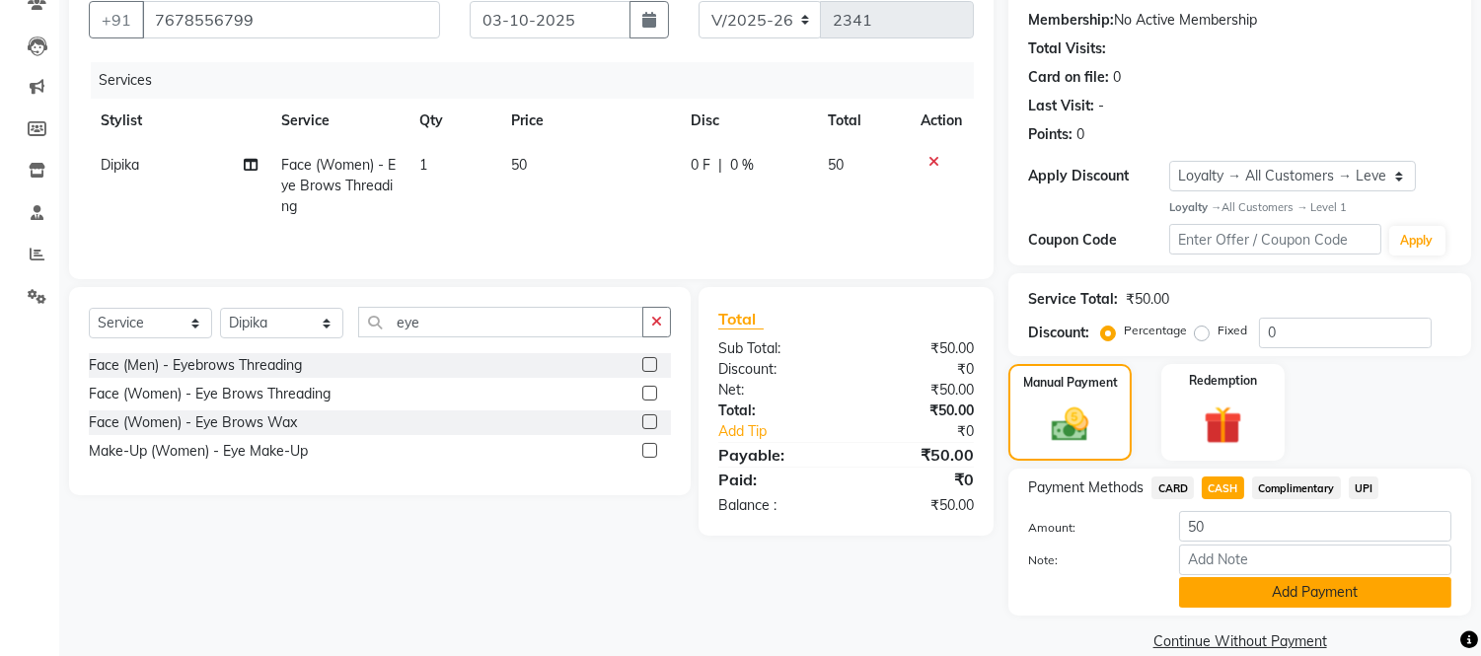
click at [1271, 594] on button "Add Payment" at bounding box center [1315, 592] width 272 height 31
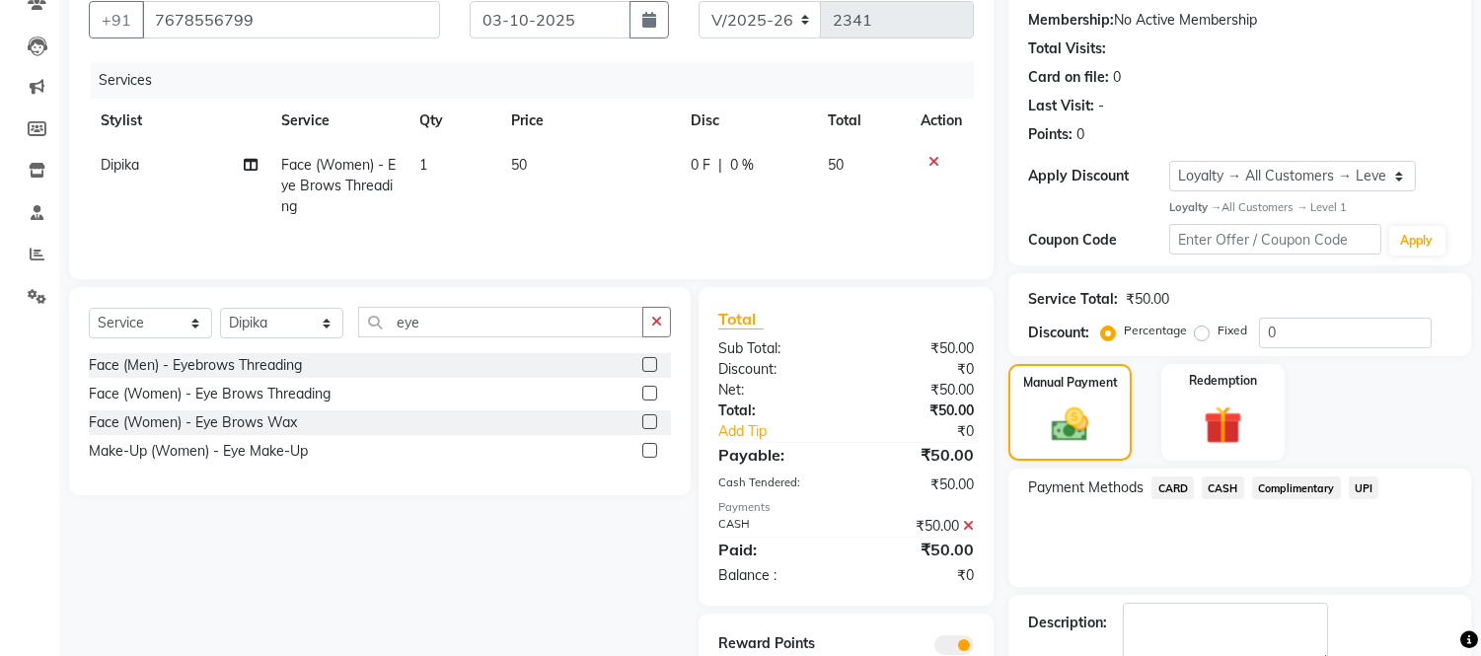
scroll to position [294, 0]
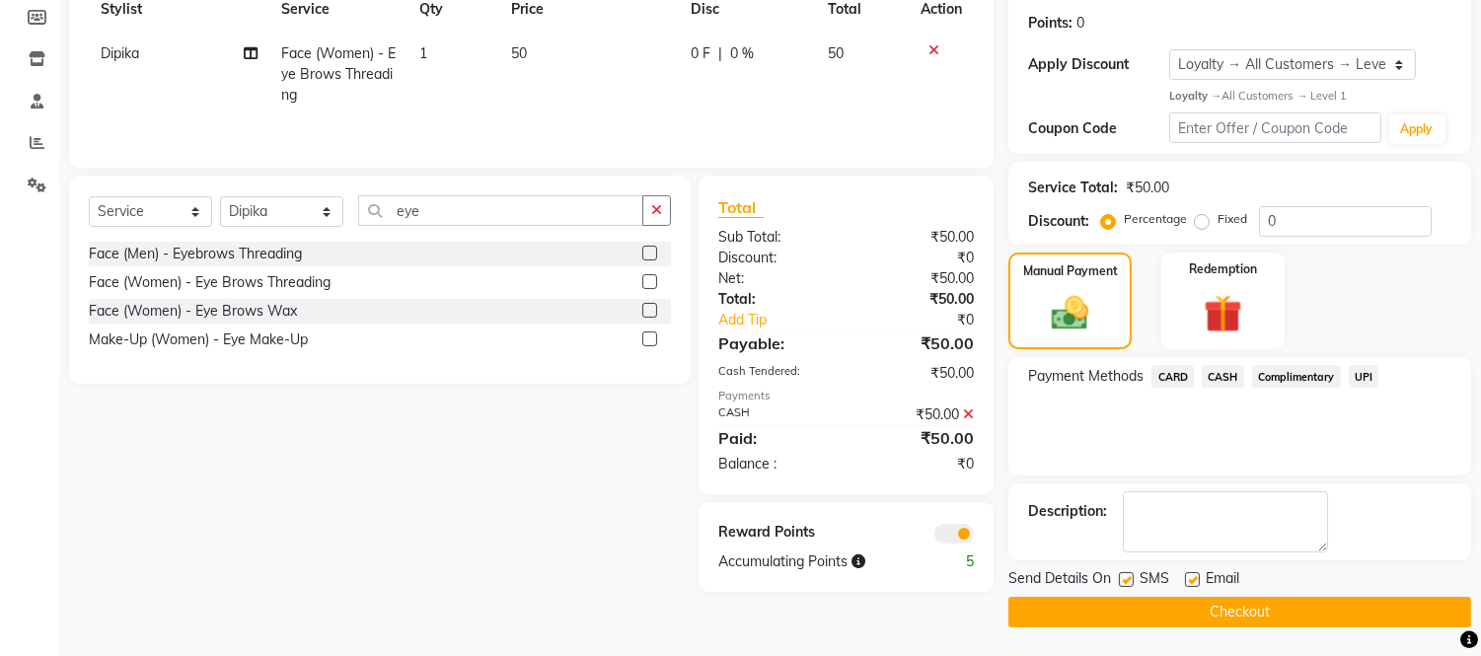
click at [1268, 608] on button "Checkout" at bounding box center [1240, 612] width 463 height 31
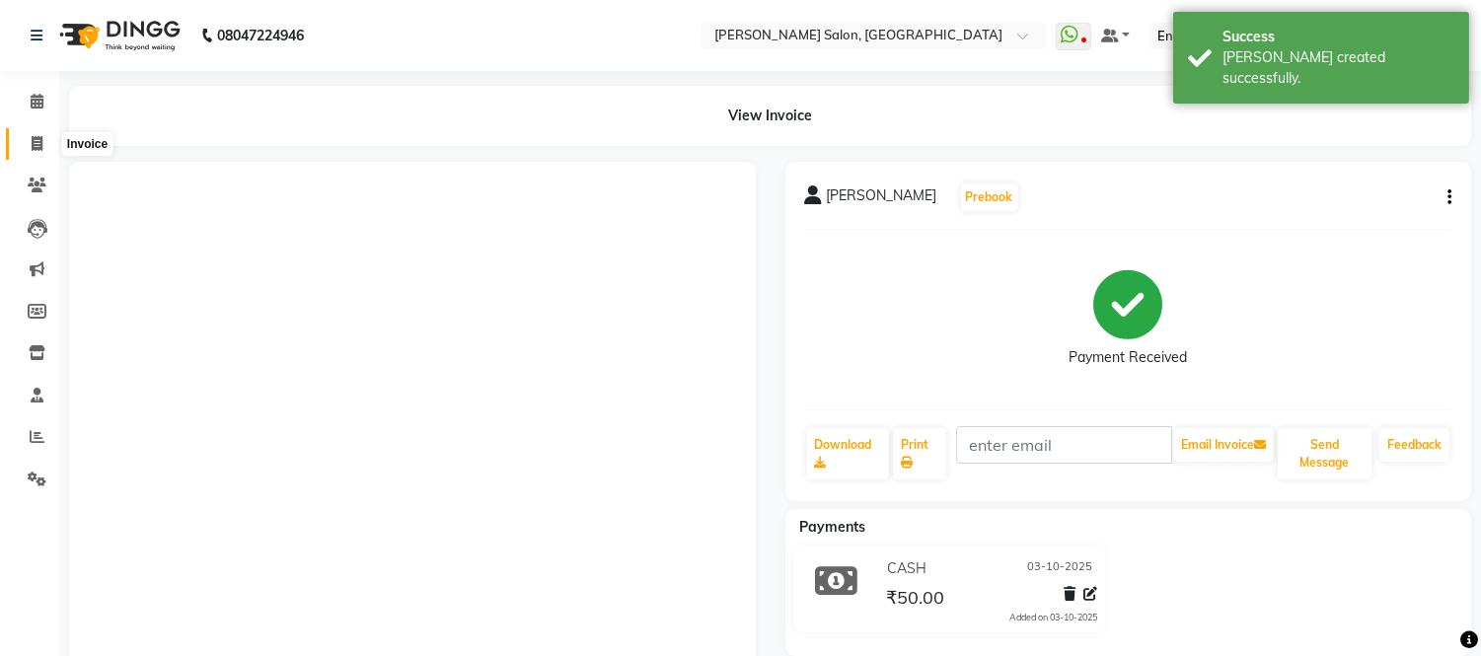
click at [37, 142] on icon at bounding box center [37, 143] width 11 height 15
select select "service"
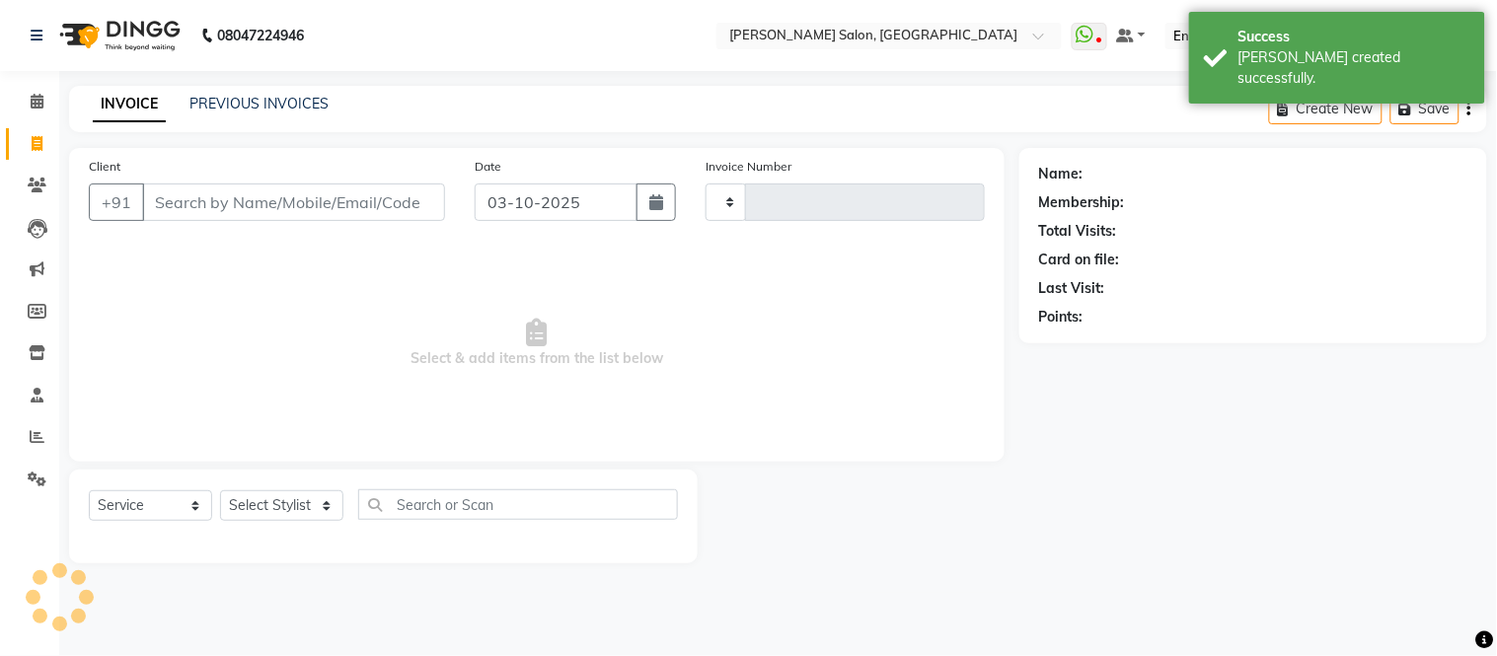
click at [37, 142] on icon at bounding box center [37, 143] width 11 height 15
select select "service"
type input "2342"
select select "6469"
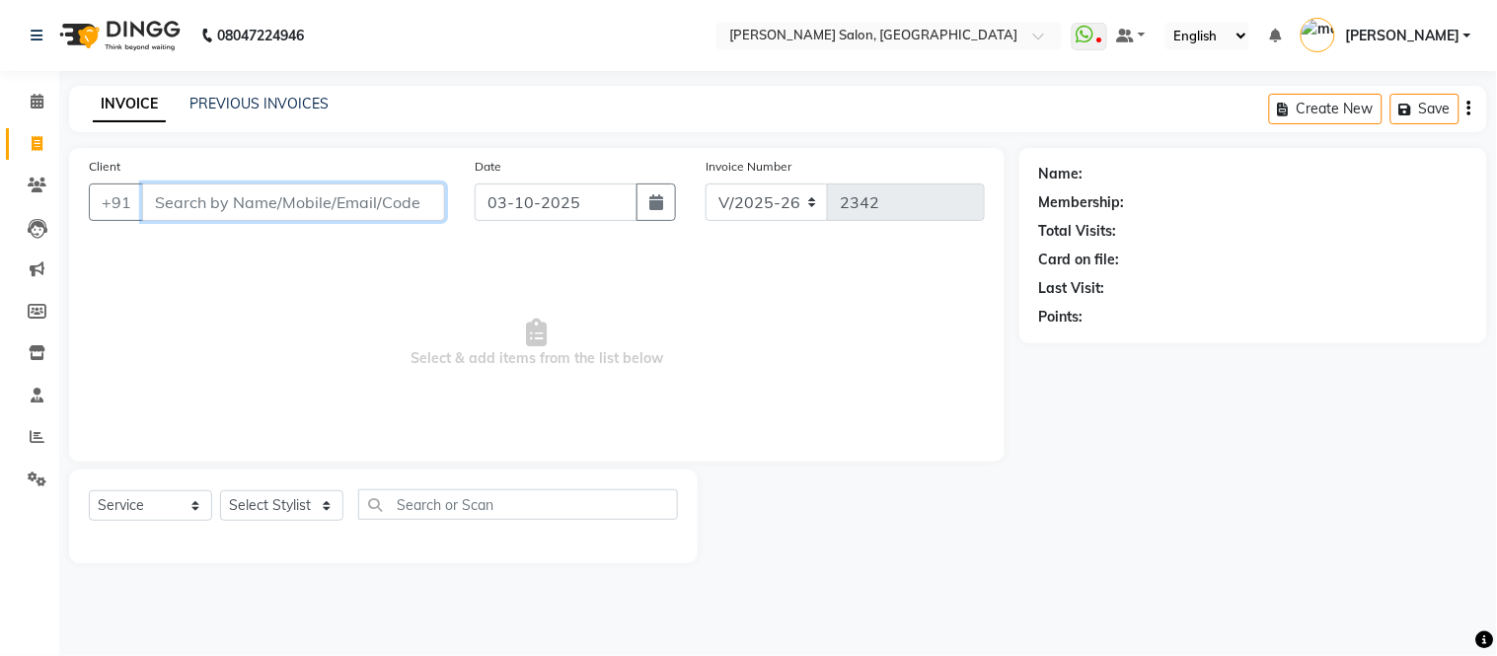
click at [322, 214] on input "Client" at bounding box center [293, 202] width 303 height 37
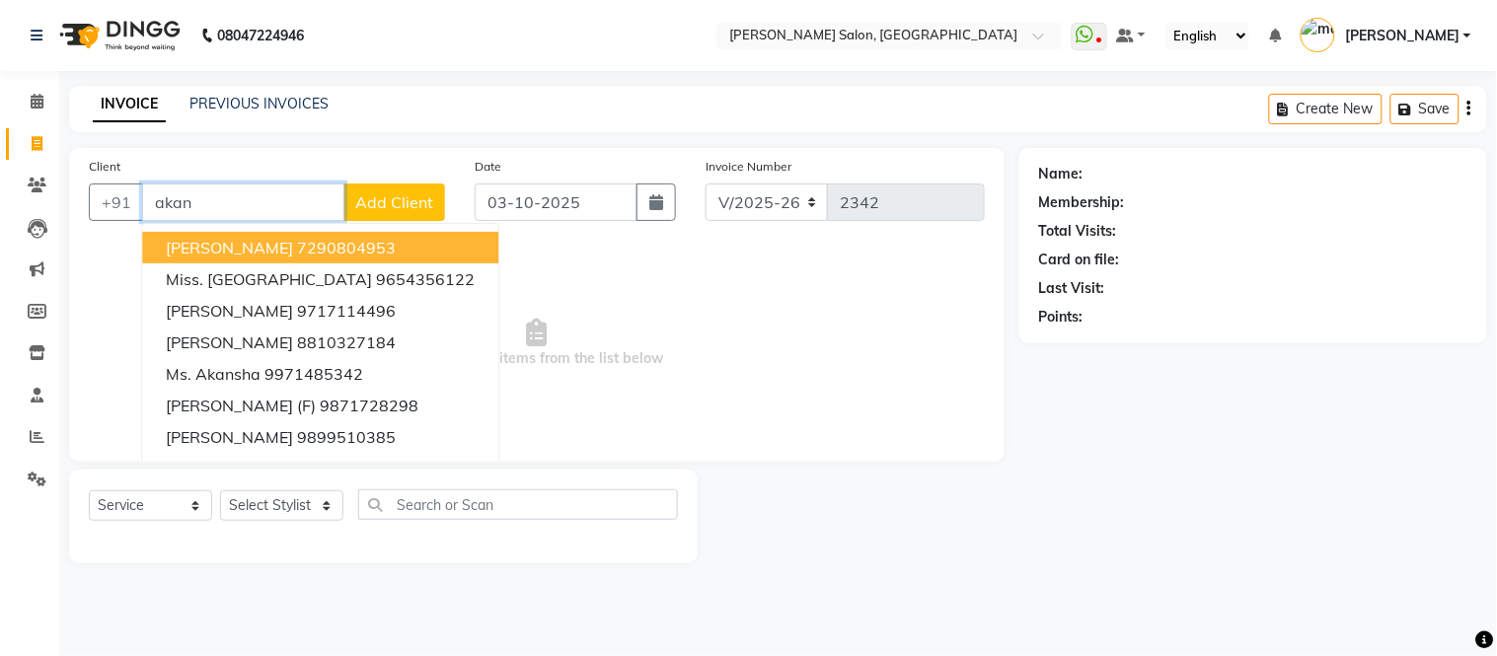
click at [264, 208] on input "akan" at bounding box center [243, 202] width 202 height 37
type input "a"
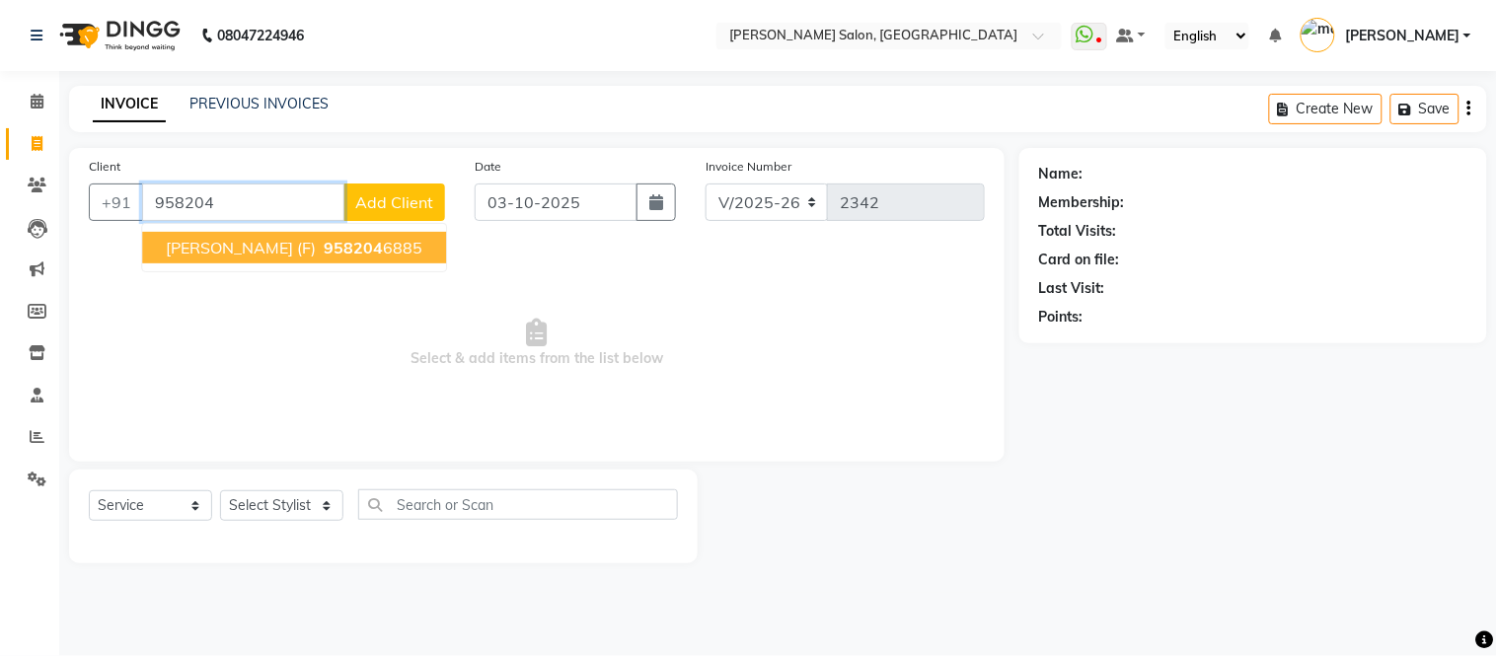
click at [422, 257] on ngb-highlight "958204 6885" at bounding box center [371, 248] width 103 height 20
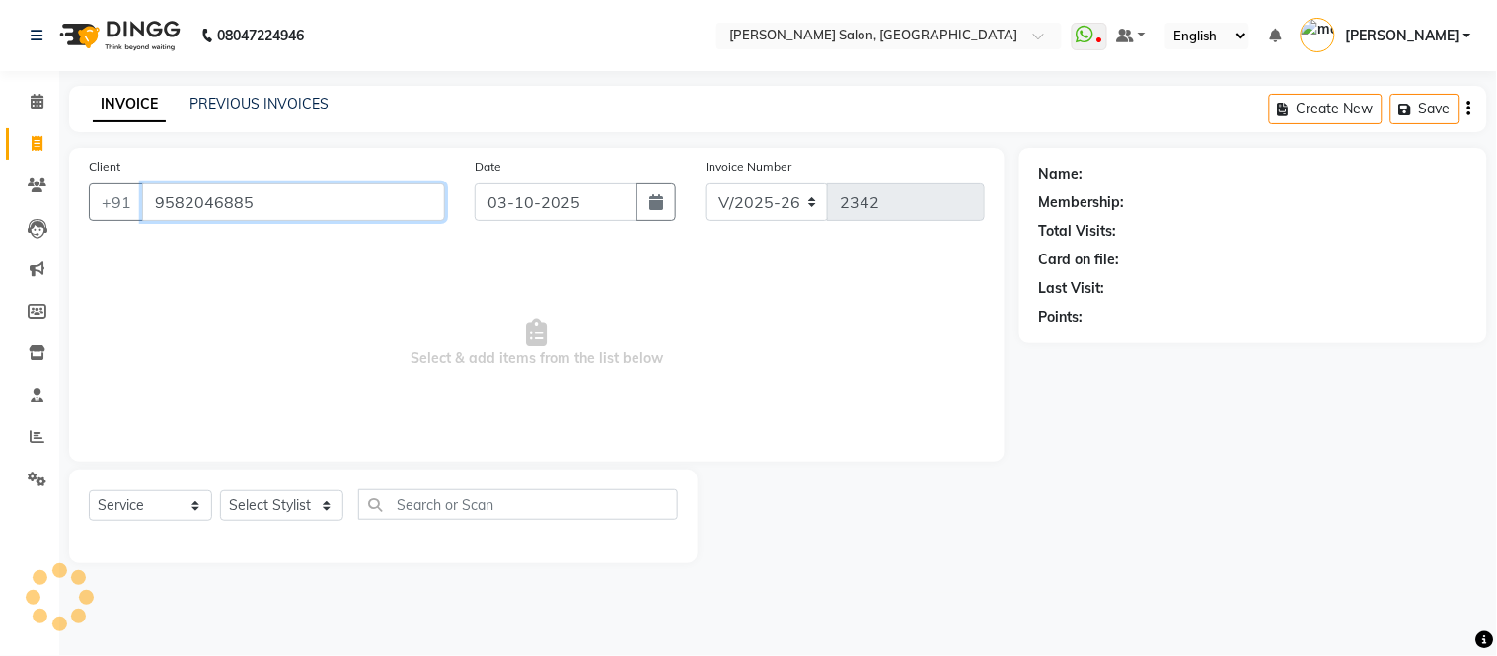
type input "9582046885"
select select "2: Object"
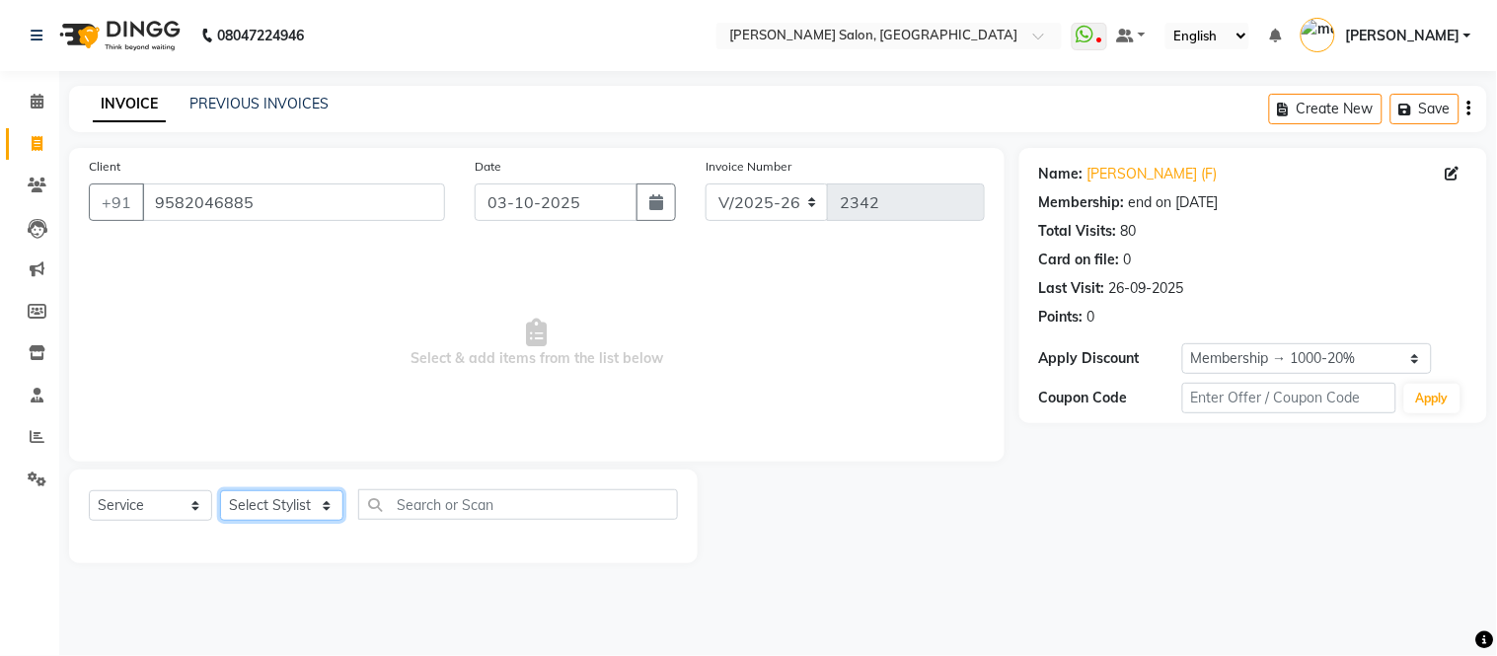
click at [323, 500] on select "Select Stylist [PERSON_NAME] [PERSON_NAME] [PERSON_NAME] [PERSON_NAME] [PERSON_…" at bounding box center [281, 505] width 123 height 31
select select "49739"
click at [220, 491] on select "Select Stylist [PERSON_NAME] [PERSON_NAME] [PERSON_NAME] [PERSON_NAME] [PERSON_…" at bounding box center [281, 505] width 123 height 31
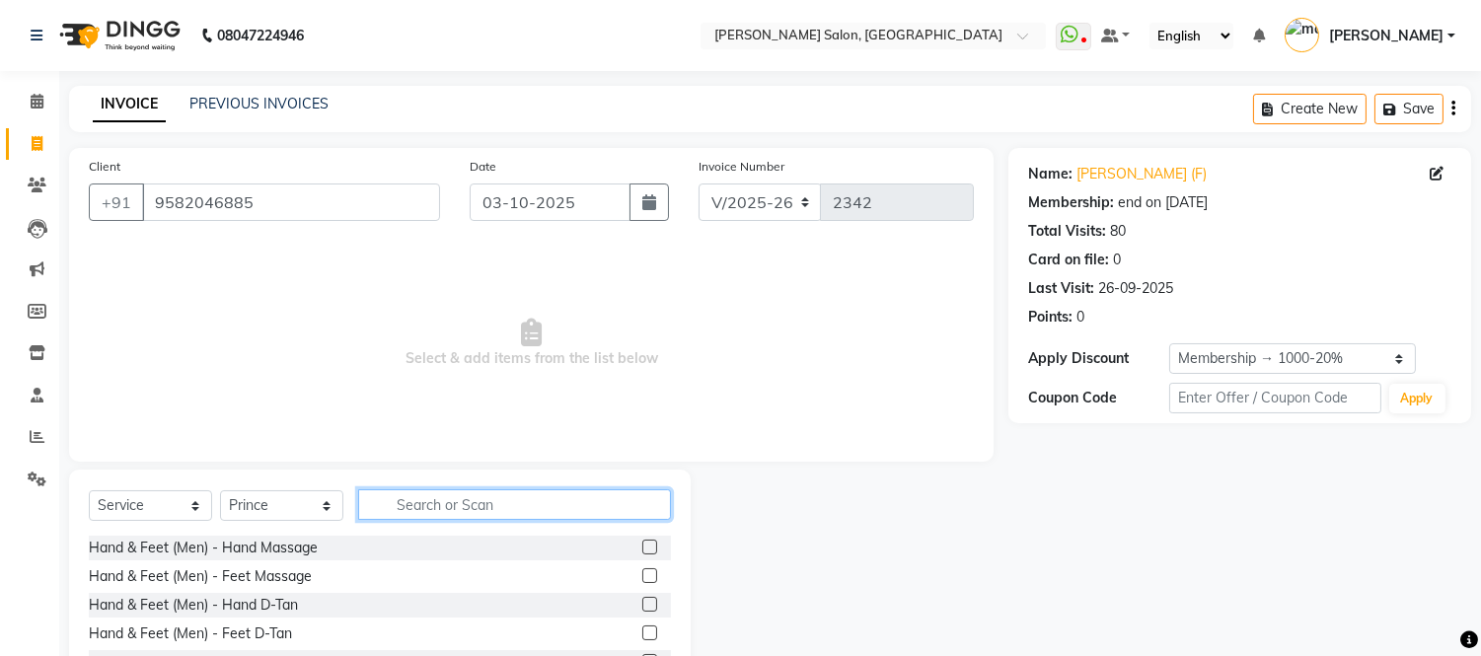
click at [439, 506] on input "text" at bounding box center [514, 504] width 313 height 31
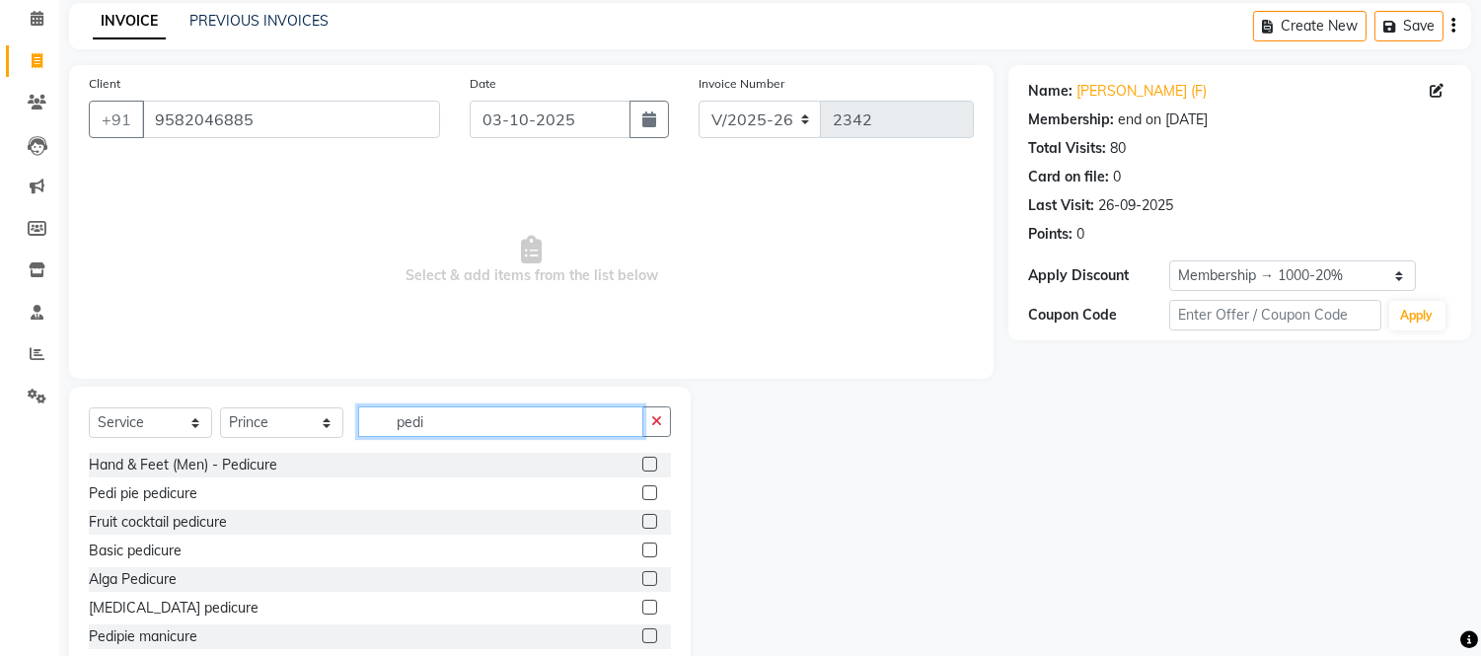
scroll to position [133, 0]
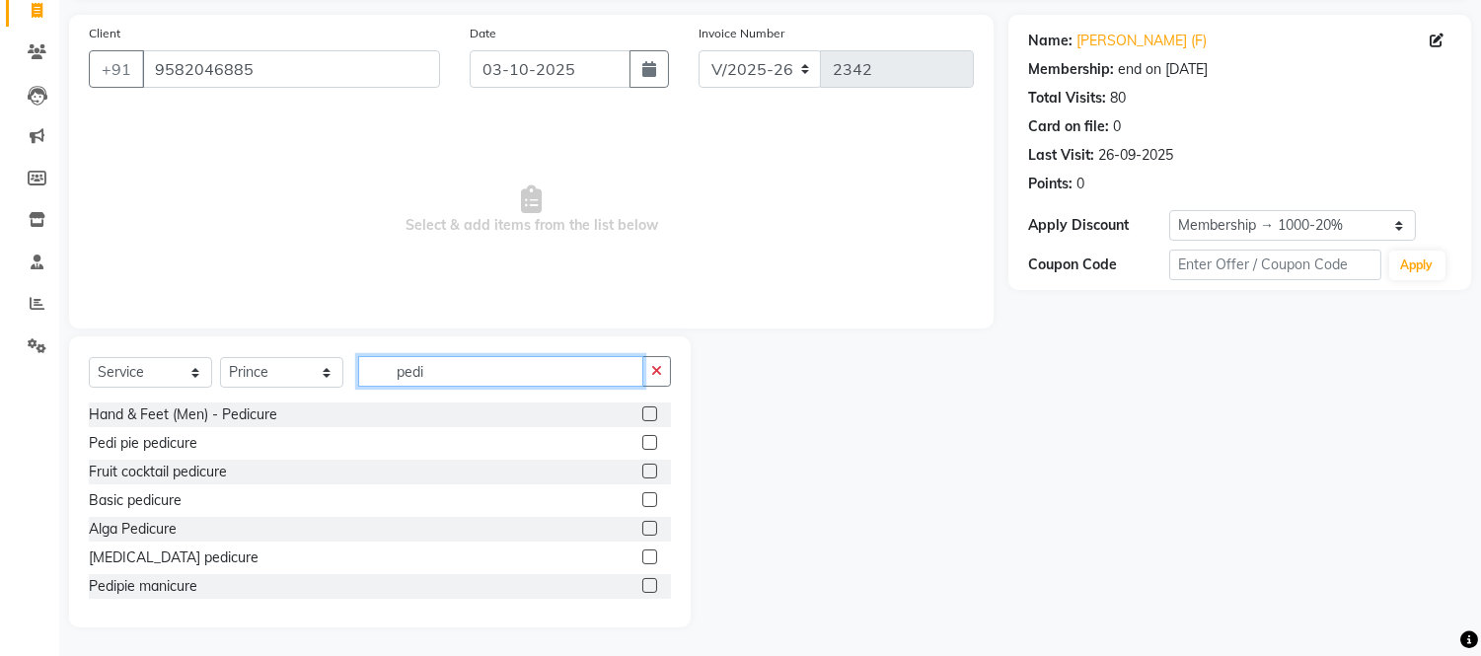
type input "pedi"
click at [642, 438] on label at bounding box center [649, 442] width 15 height 15
click at [642, 438] on input "checkbox" at bounding box center [648, 443] width 13 height 13
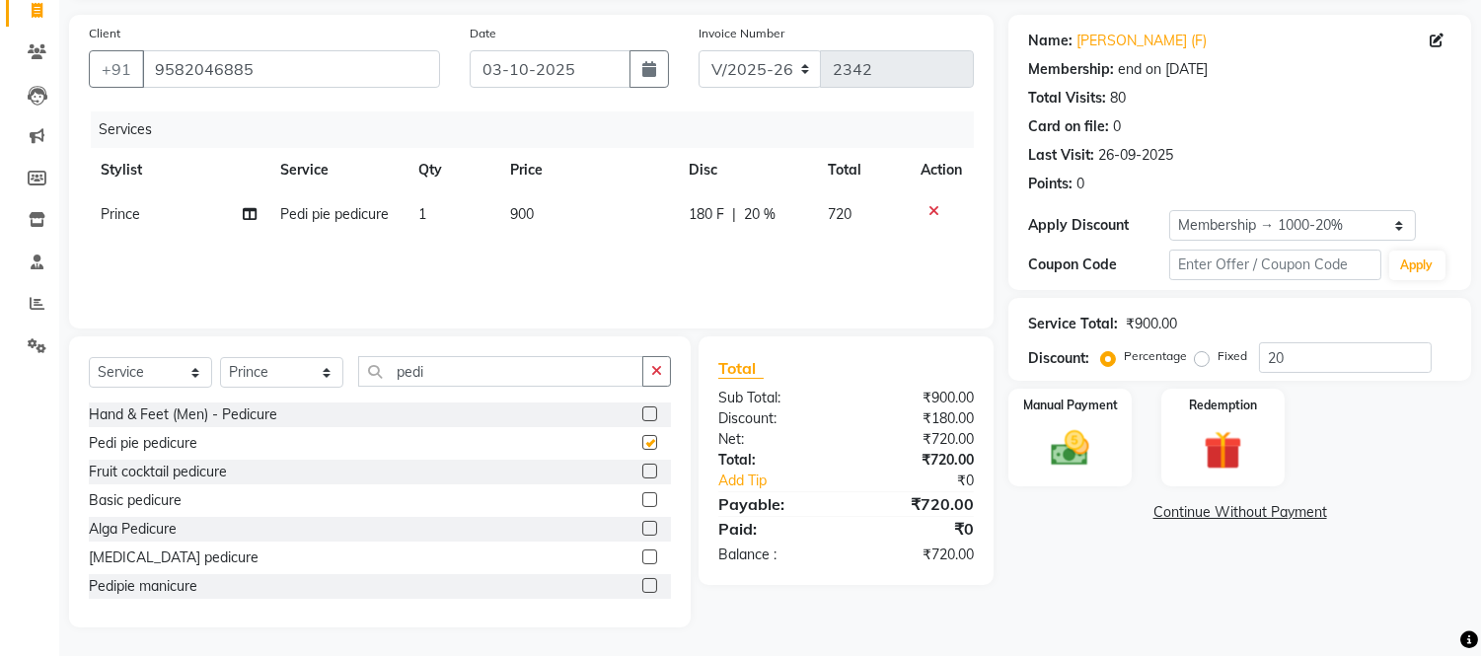
checkbox input "false"
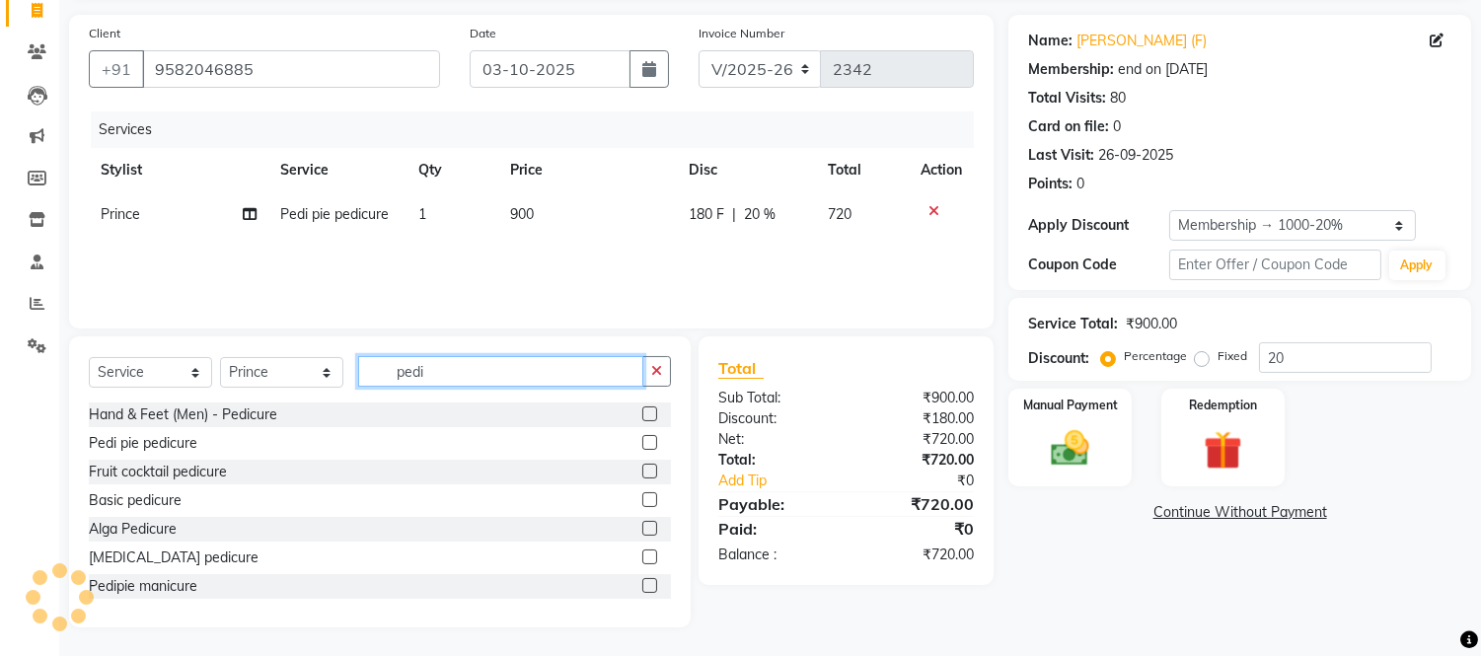
click at [481, 357] on input "pedi" at bounding box center [500, 371] width 285 height 31
type input "p"
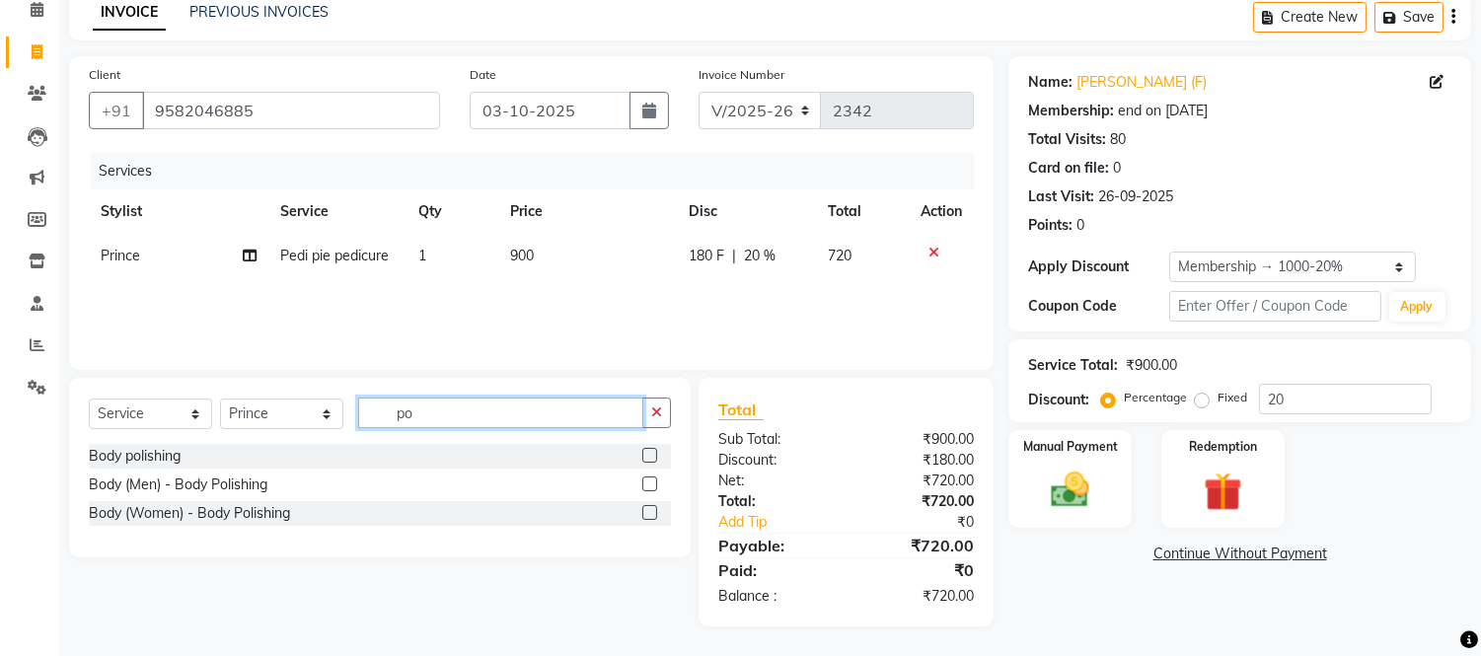
type input "p"
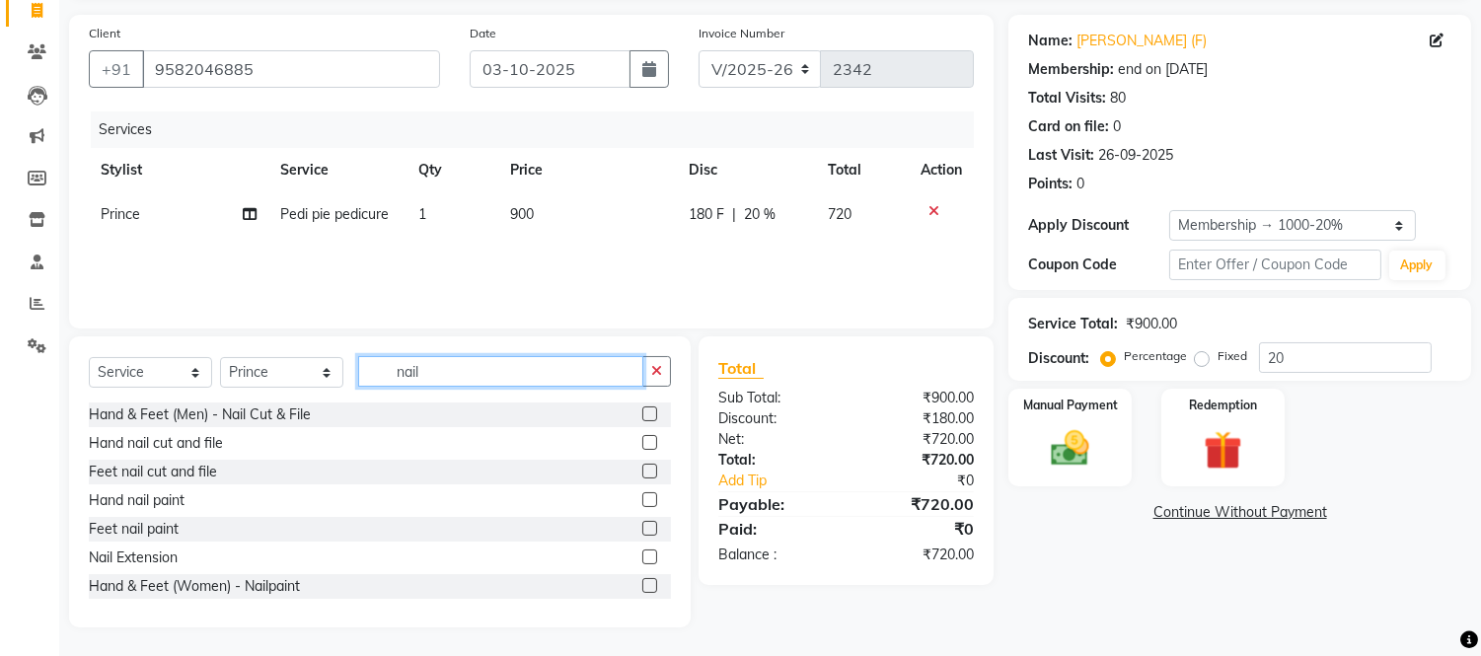
type input "nail"
click at [642, 529] on label at bounding box center [649, 528] width 15 height 15
click at [642, 529] on input "checkbox" at bounding box center [648, 529] width 13 height 13
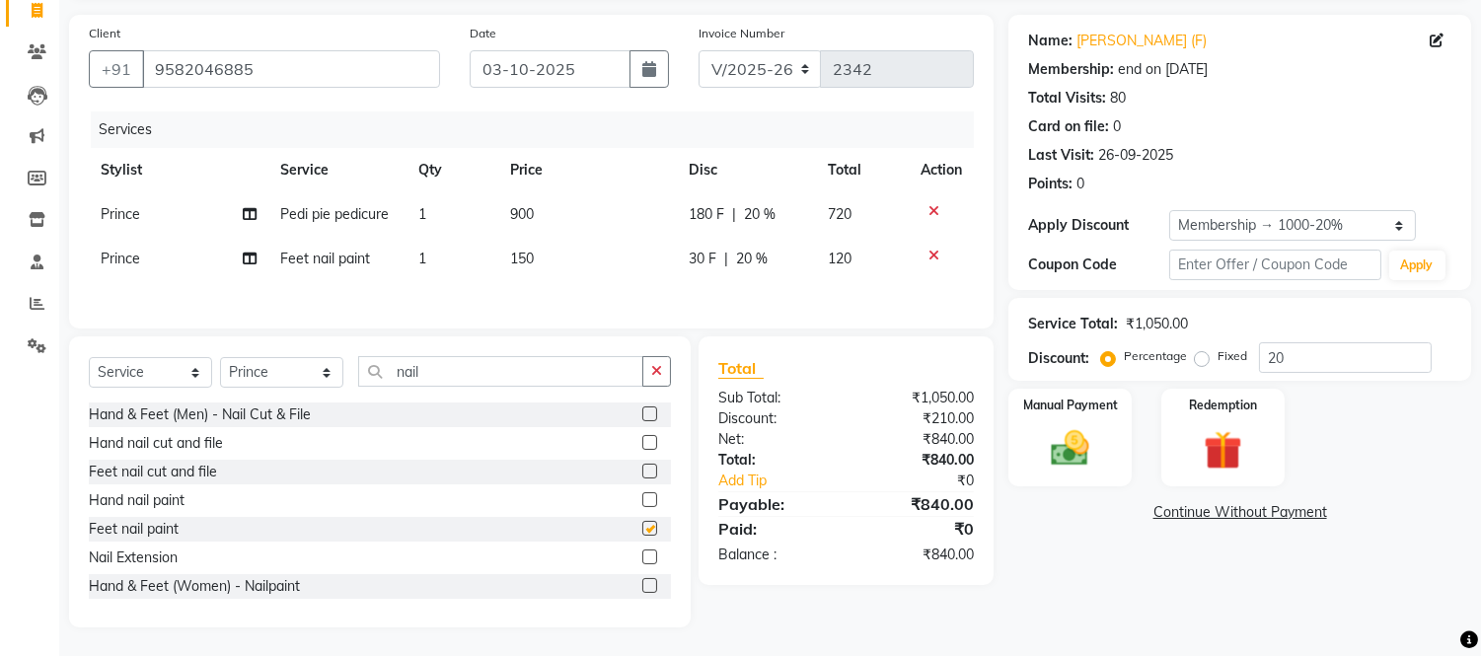
checkbox input "false"
click at [457, 367] on input "nail" at bounding box center [500, 371] width 285 height 31
type input "n"
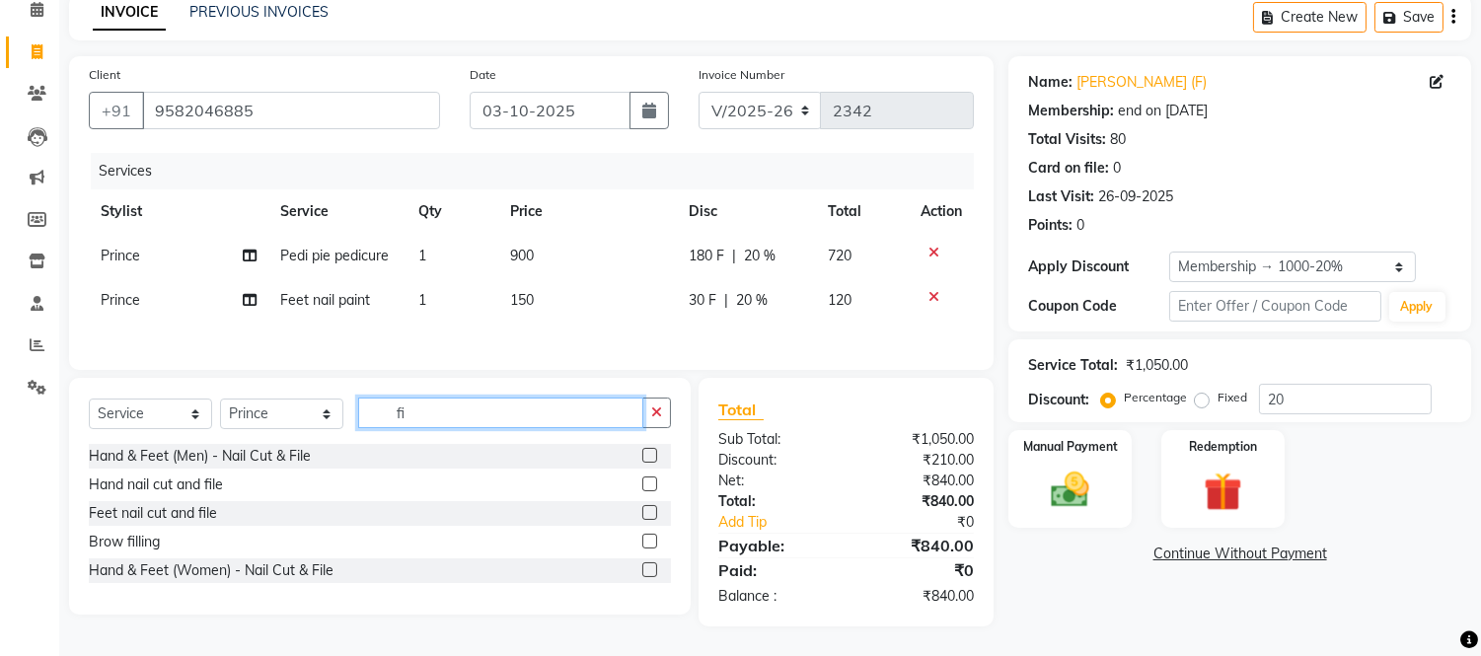
type input "f"
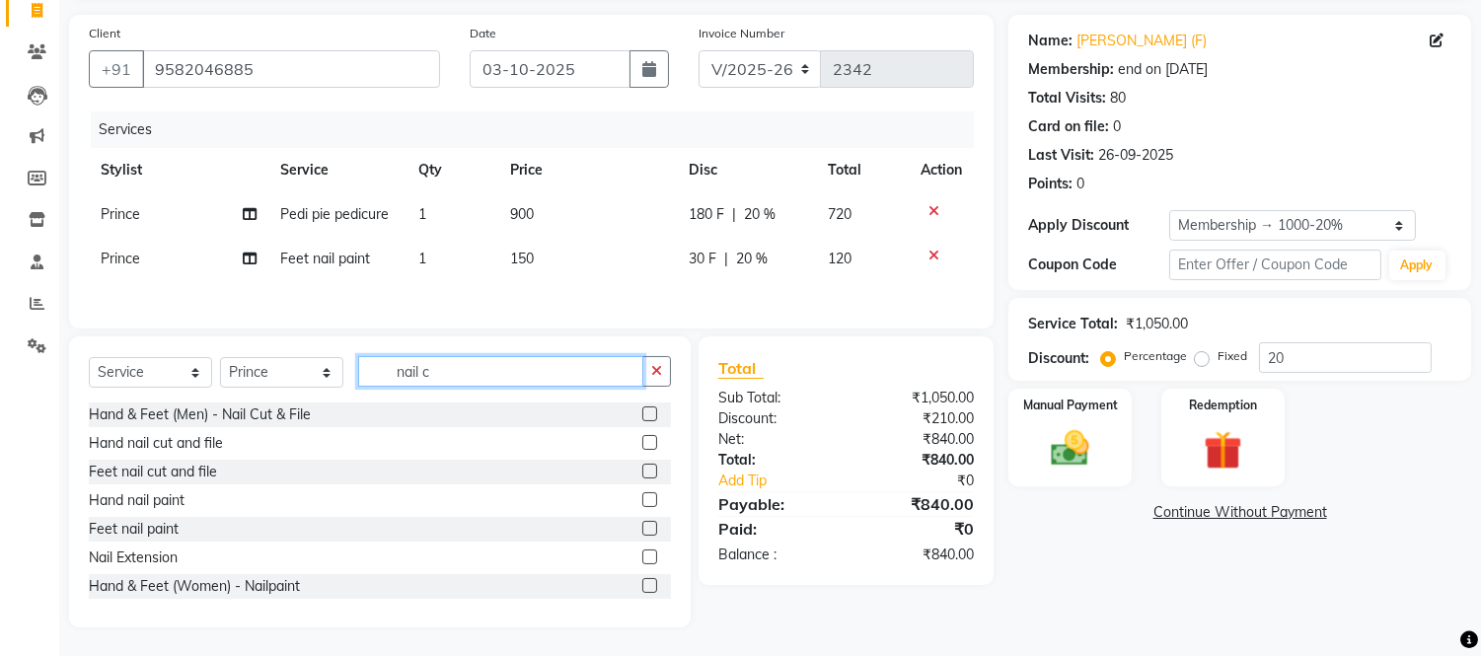
scroll to position [96, 0]
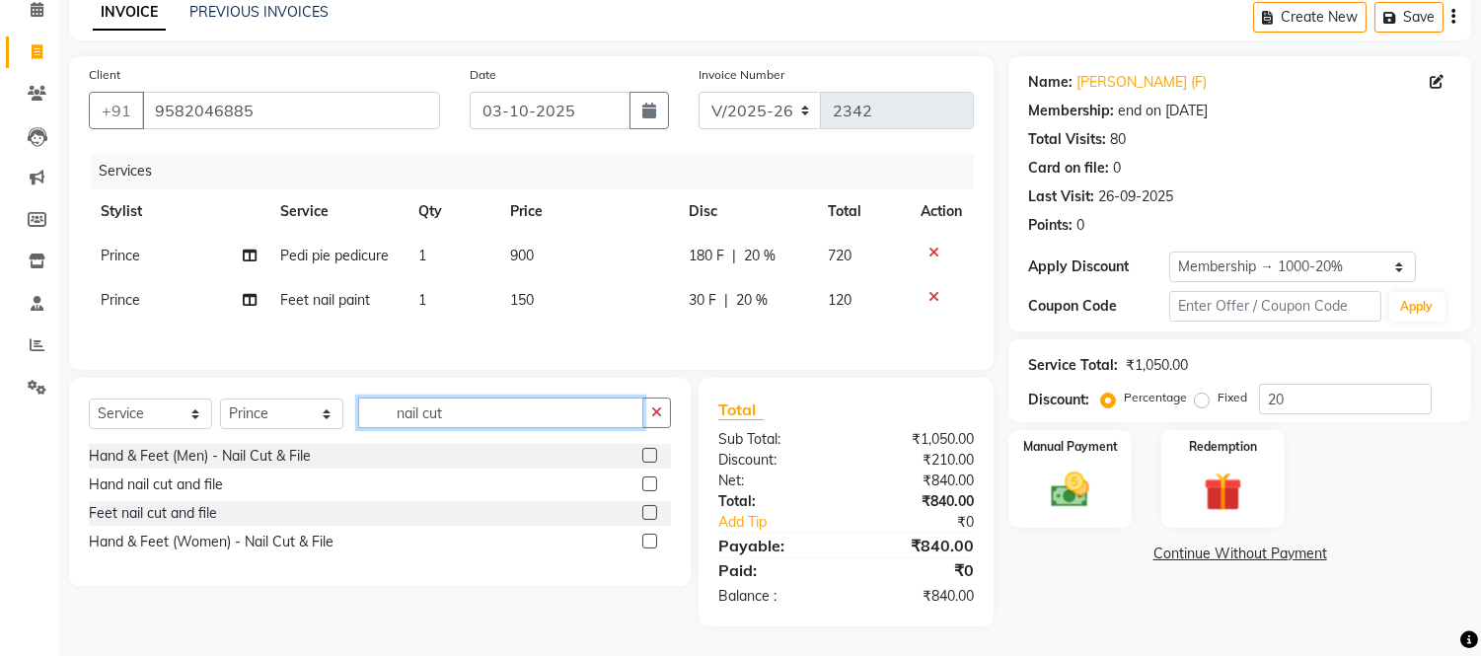
type input "nail cut"
click at [649, 538] on label at bounding box center [649, 541] width 15 height 15
click at [649, 538] on input "checkbox" at bounding box center [648, 542] width 13 height 13
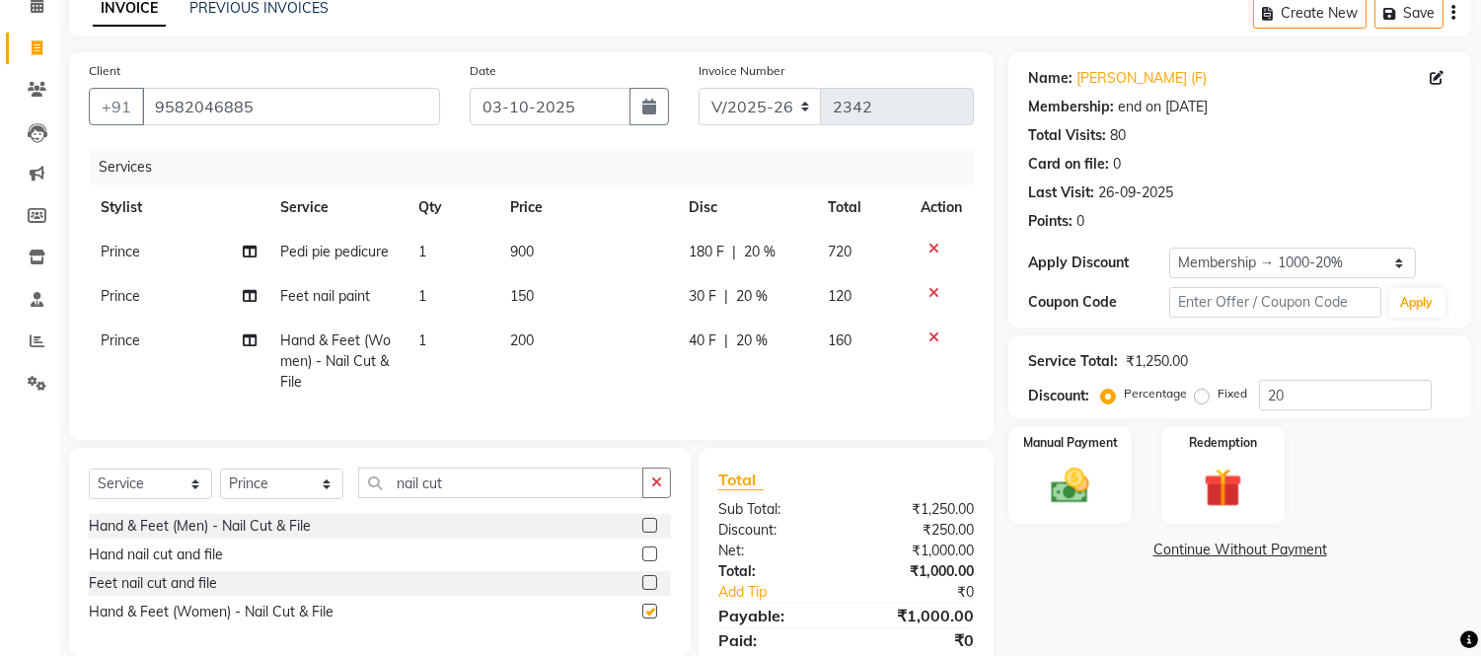
checkbox input "false"
click at [327, 497] on select "Select Stylist [PERSON_NAME] [PERSON_NAME] [PERSON_NAME] [PERSON_NAME] [PERSON_…" at bounding box center [281, 484] width 123 height 31
select select "49733"
click at [220, 486] on select "Select Stylist [PERSON_NAME] [PERSON_NAME] [PERSON_NAME] [PERSON_NAME] [PERSON_…" at bounding box center [281, 484] width 123 height 31
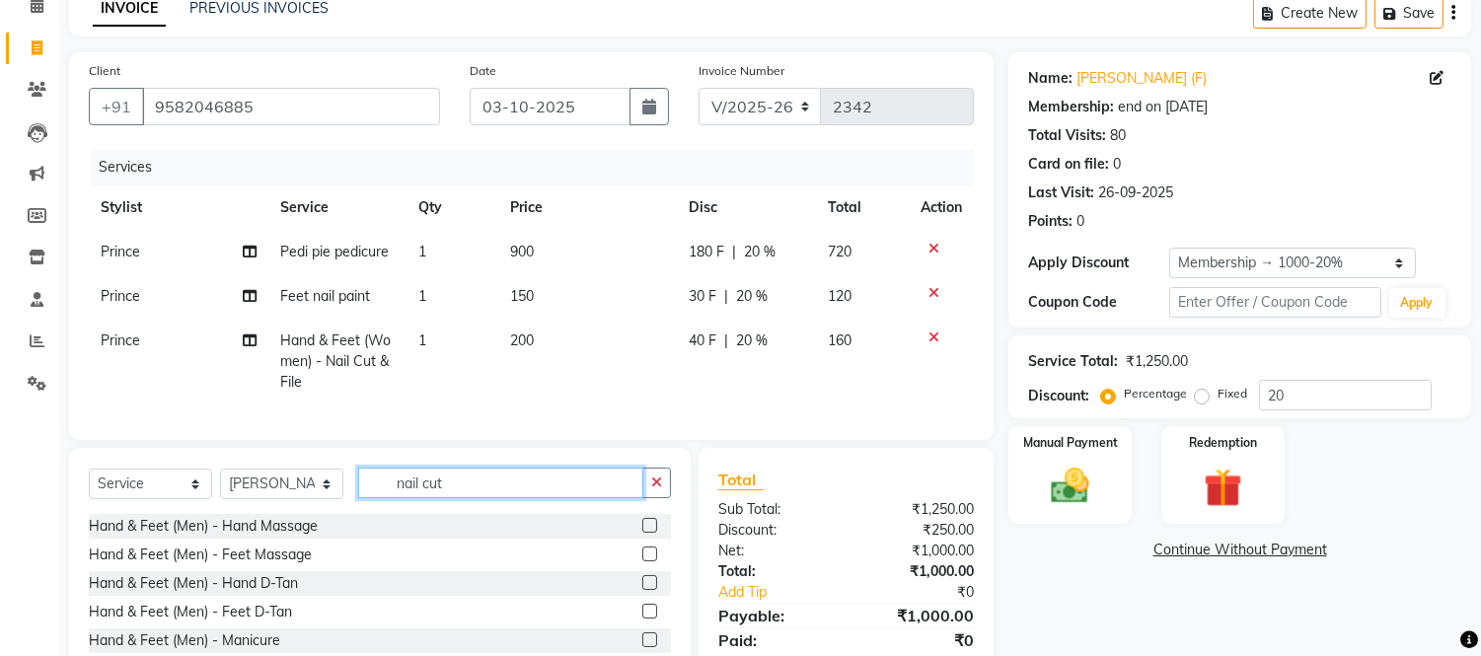
click at [455, 497] on input "nail cut" at bounding box center [500, 483] width 285 height 31
type input "n"
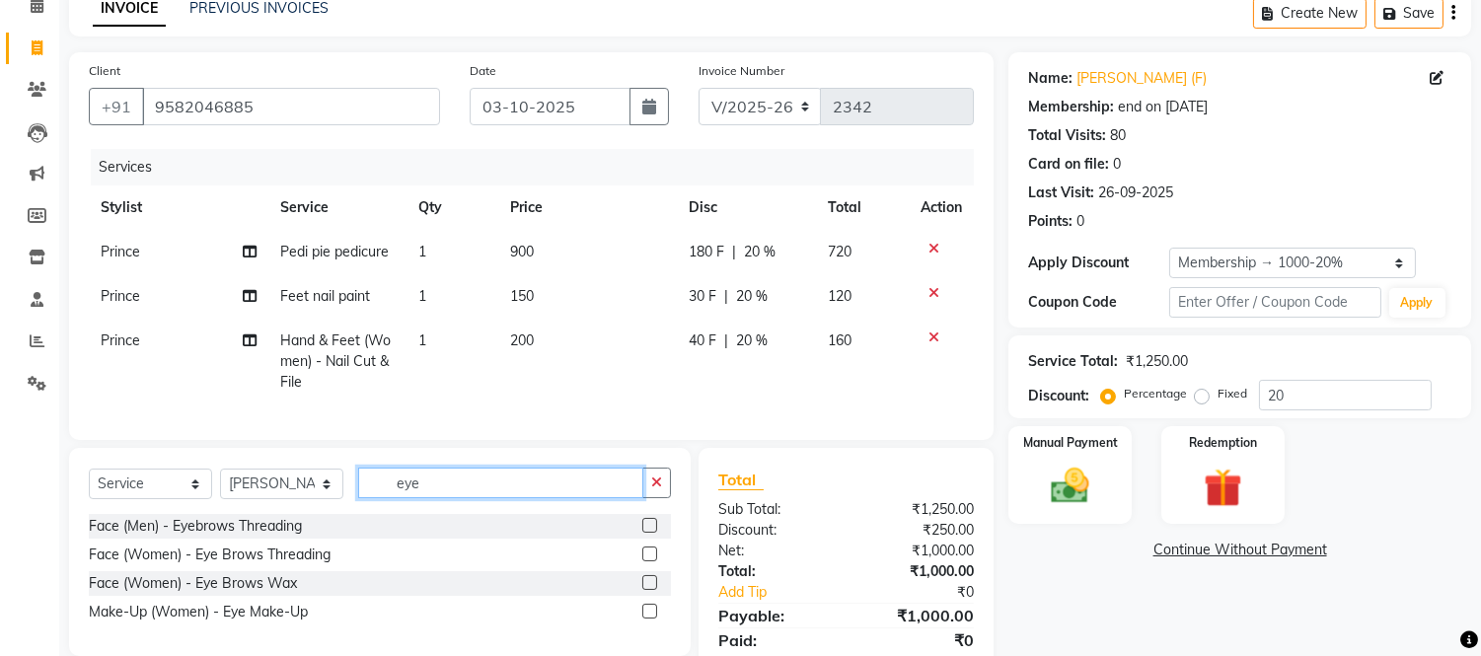
type input "eye"
click at [646, 561] on label at bounding box center [649, 554] width 15 height 15
click at [646, 561] on input "checkbox" at bounding box center [648, 555] width 13 height 13
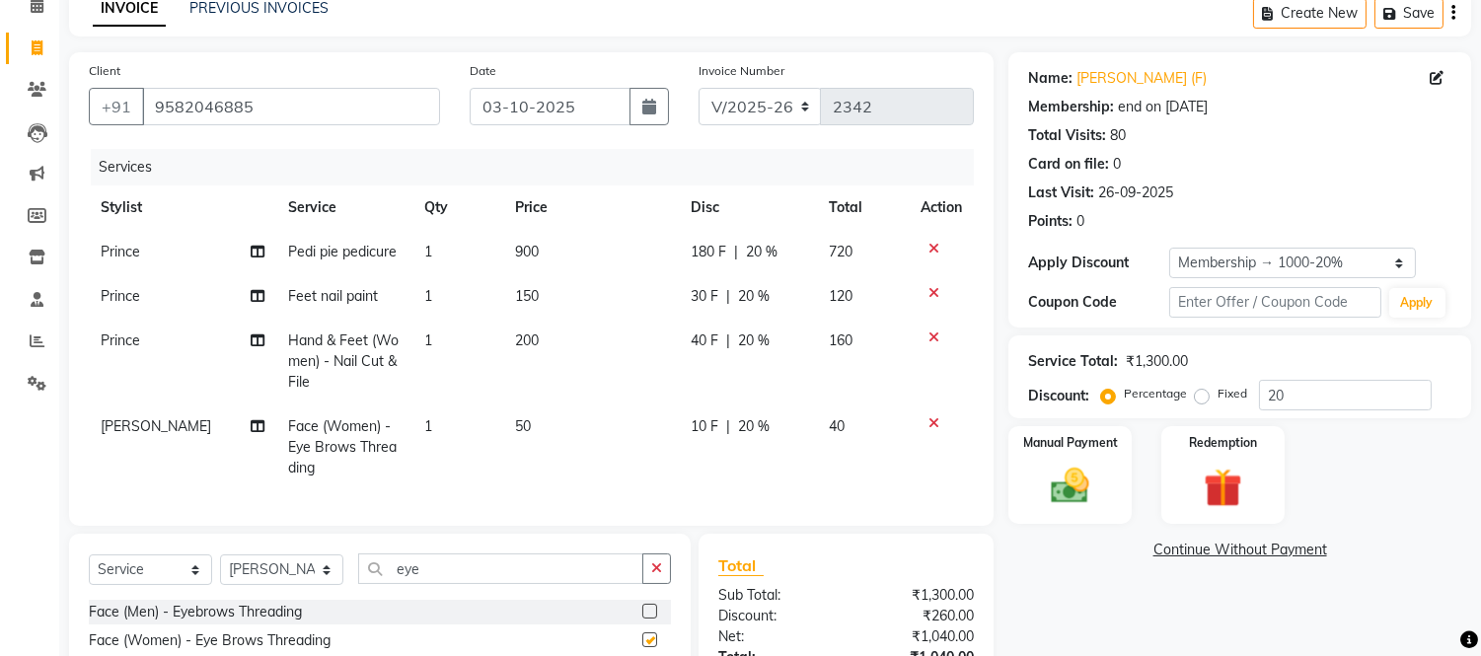
checkbox input "false"
click at [468, 576] on input "eye" at bounding box center [500, 569] width 285 height 31
type input "e"
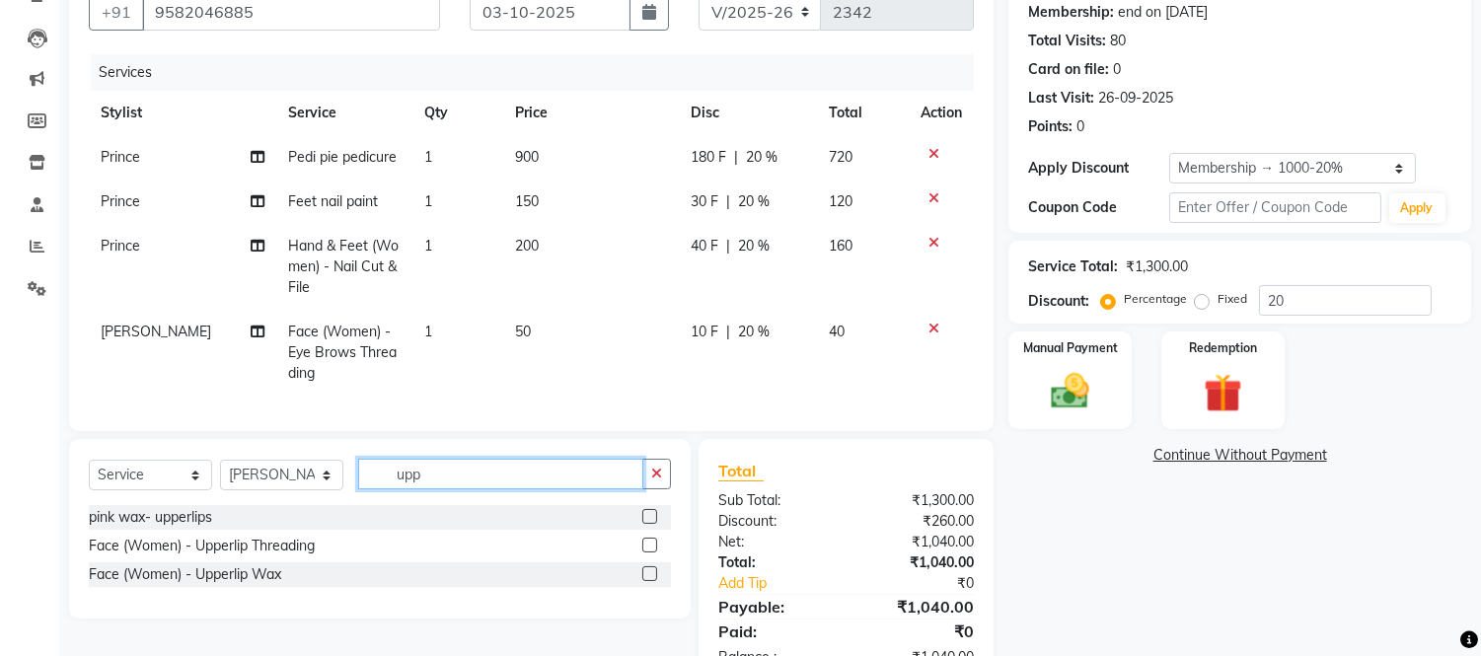
scroll to position [267, 0]
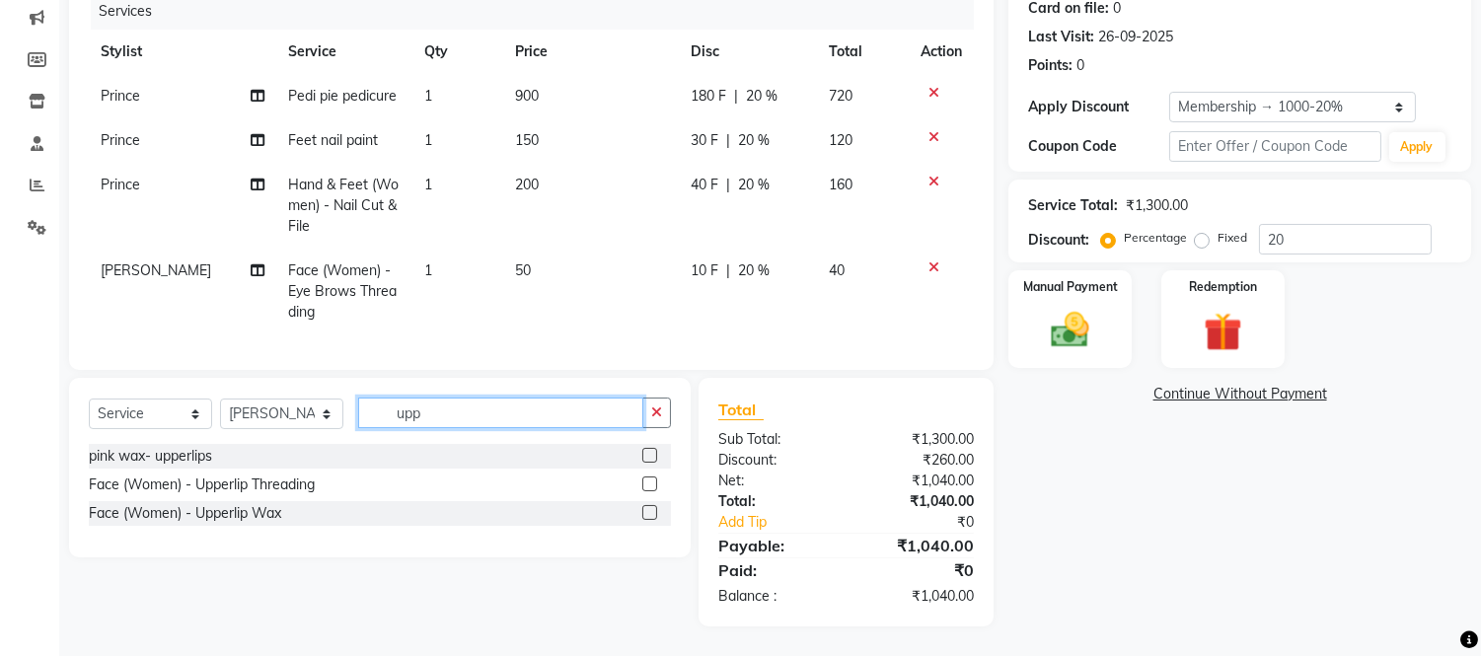
type input "upp"
click at [647, 485] on label at bounding box center [649, 484] width 15 height 15
click at [647, 485] on input "checkbox" at bounding box center [648, 485] width 13 height 13
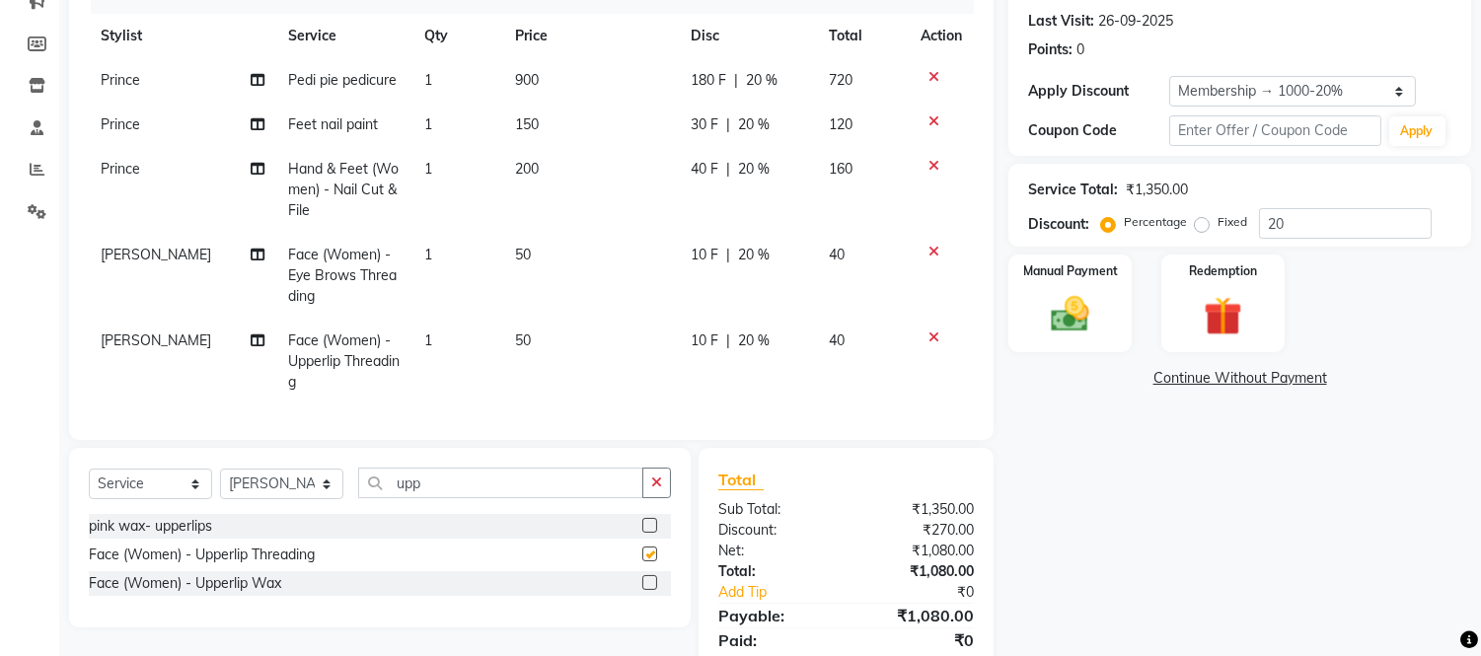
checkbox input "false"
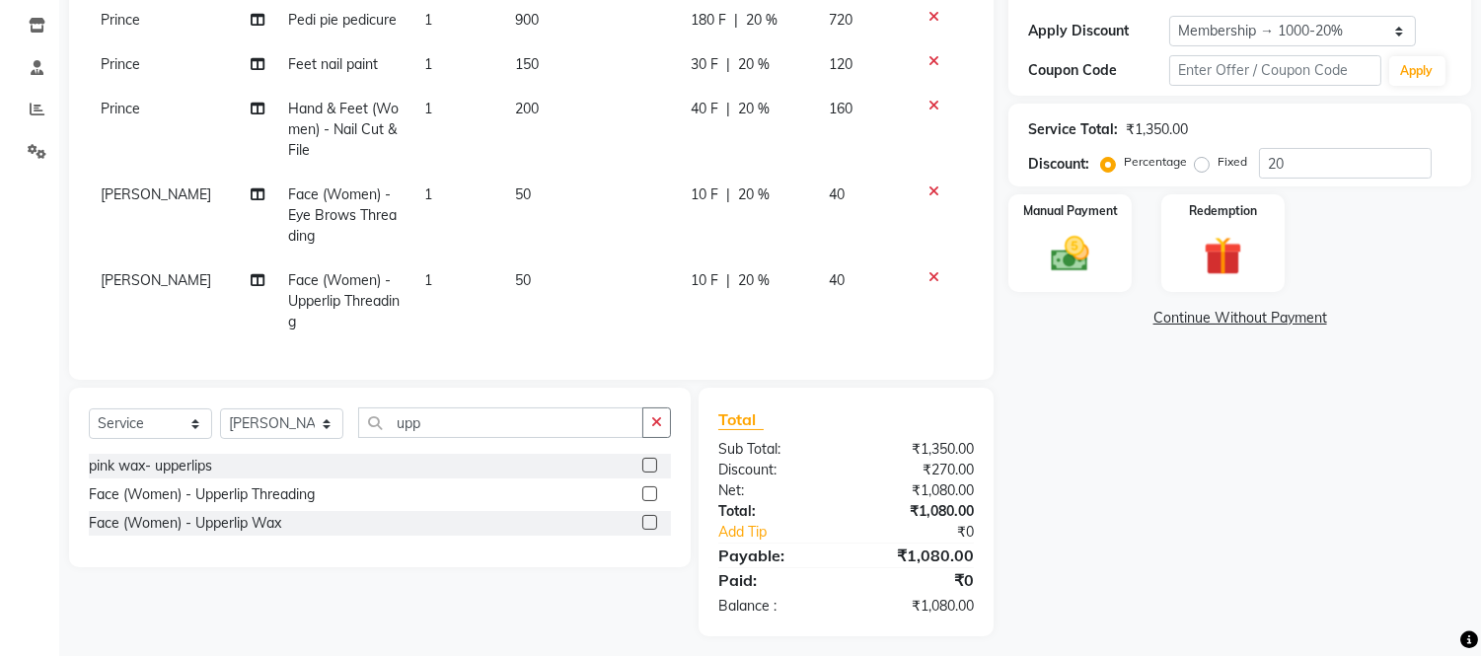
scroll to position [352, 0]
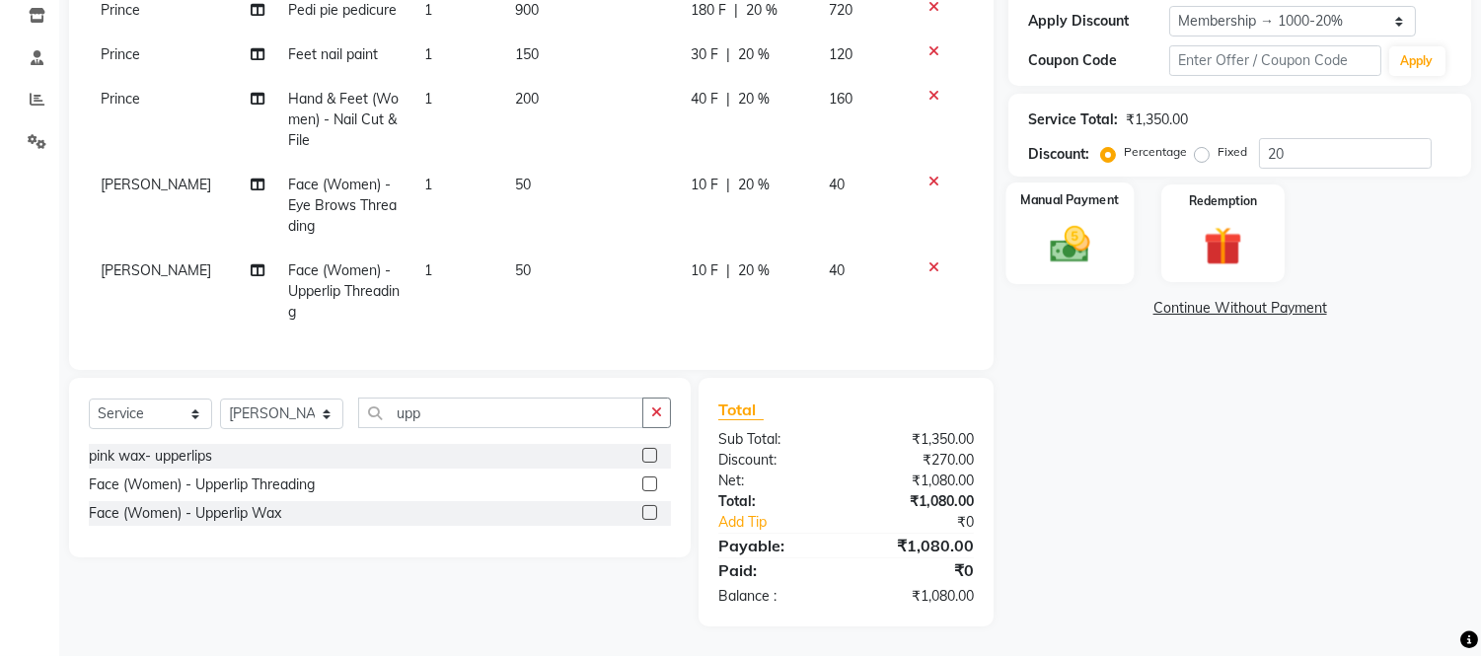
click at [1074, 222] on img at bounding box center [1070, 245] width 65 height 46
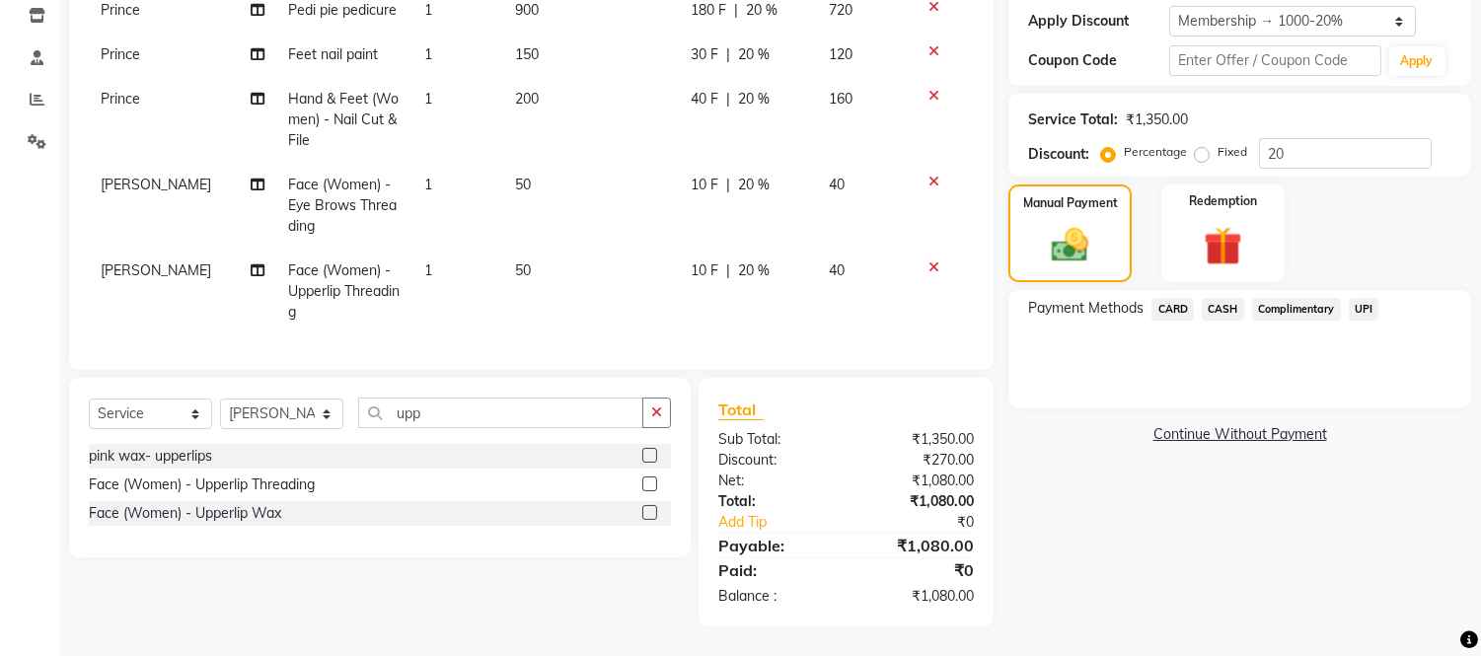
click at [1228, 298] on span "CASH" at bounding box center [1223, 309] width 42 height 23
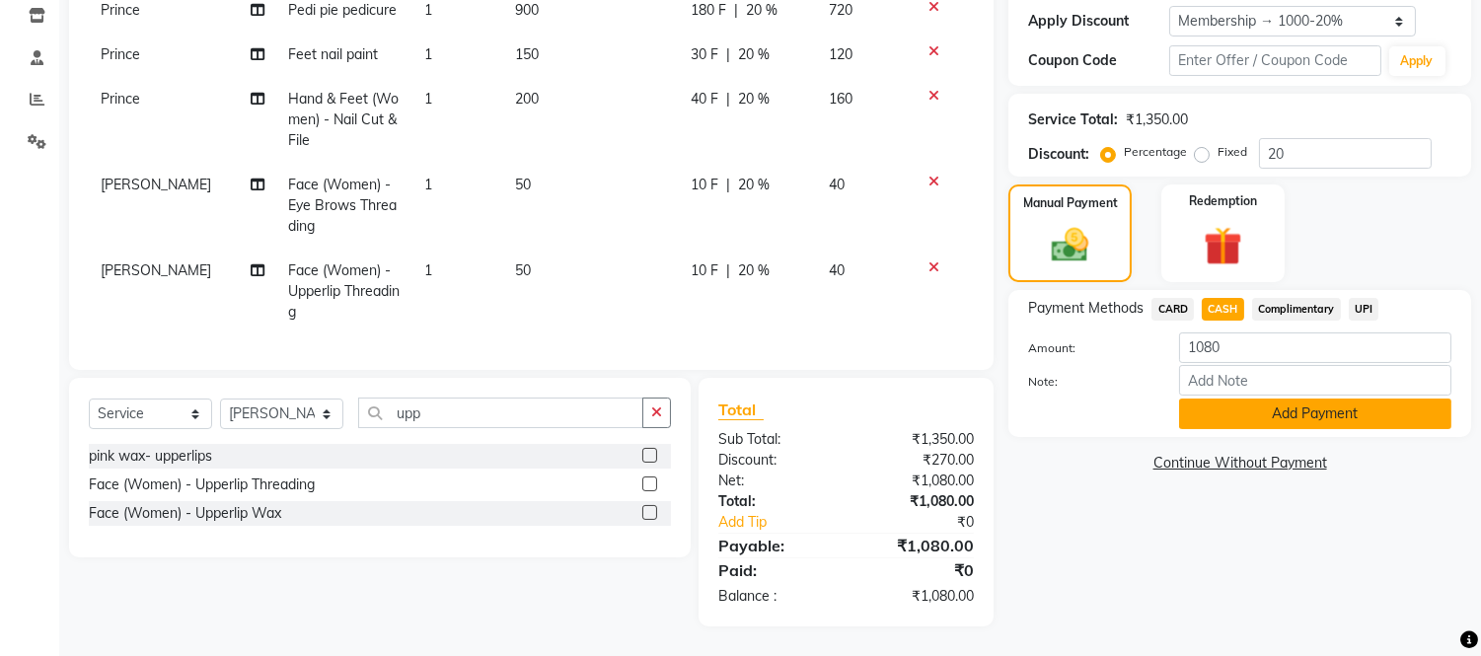
click at [1378, 399] on button "Add Payment" at bounding box center [1315, 414] width 272 height 31
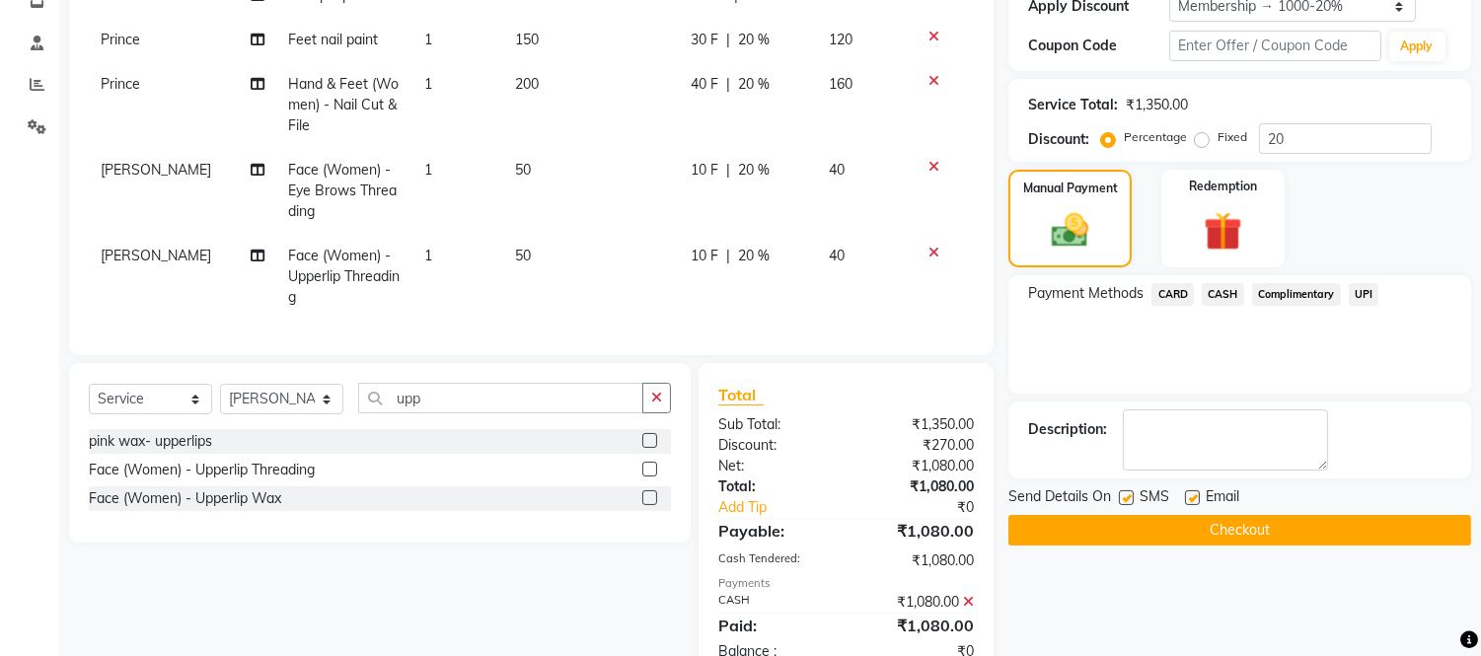
scroll to position [491, 0]
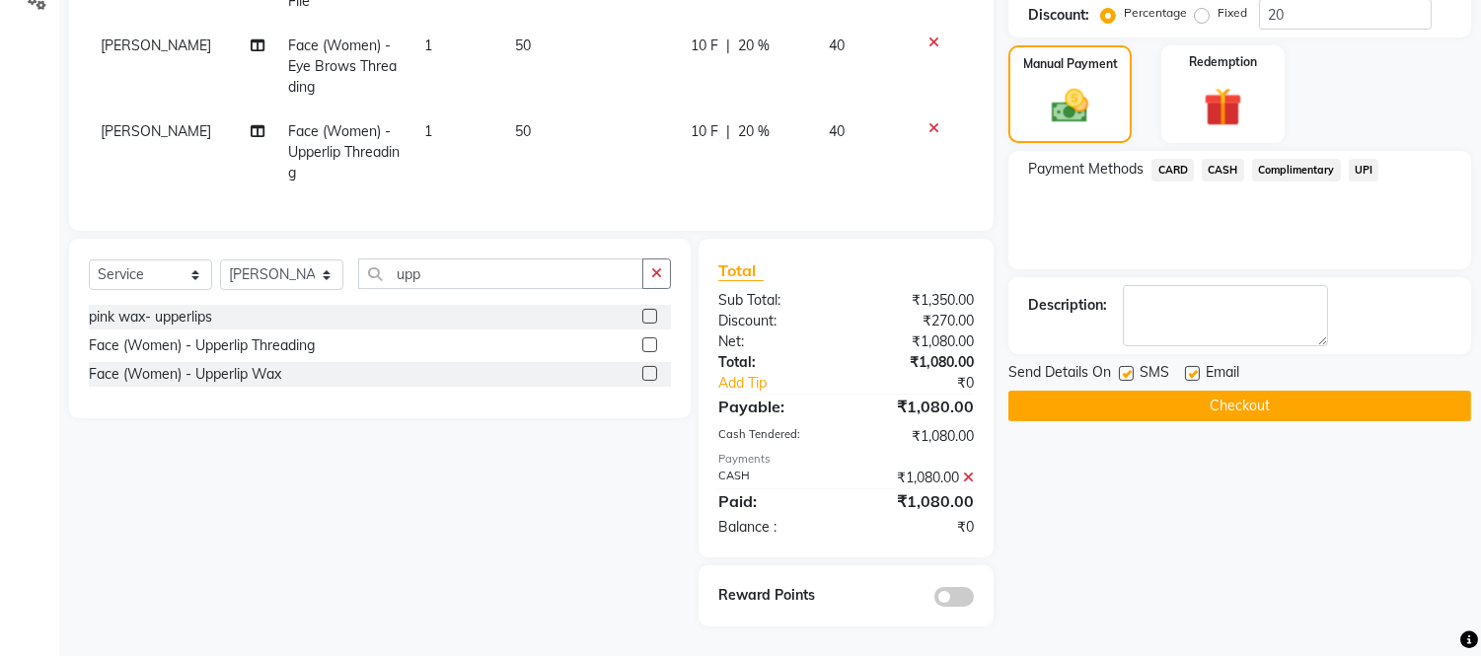
click at [1334, 391] on button "Checkout" at bounding box center [1240, 406] width 463 height 31
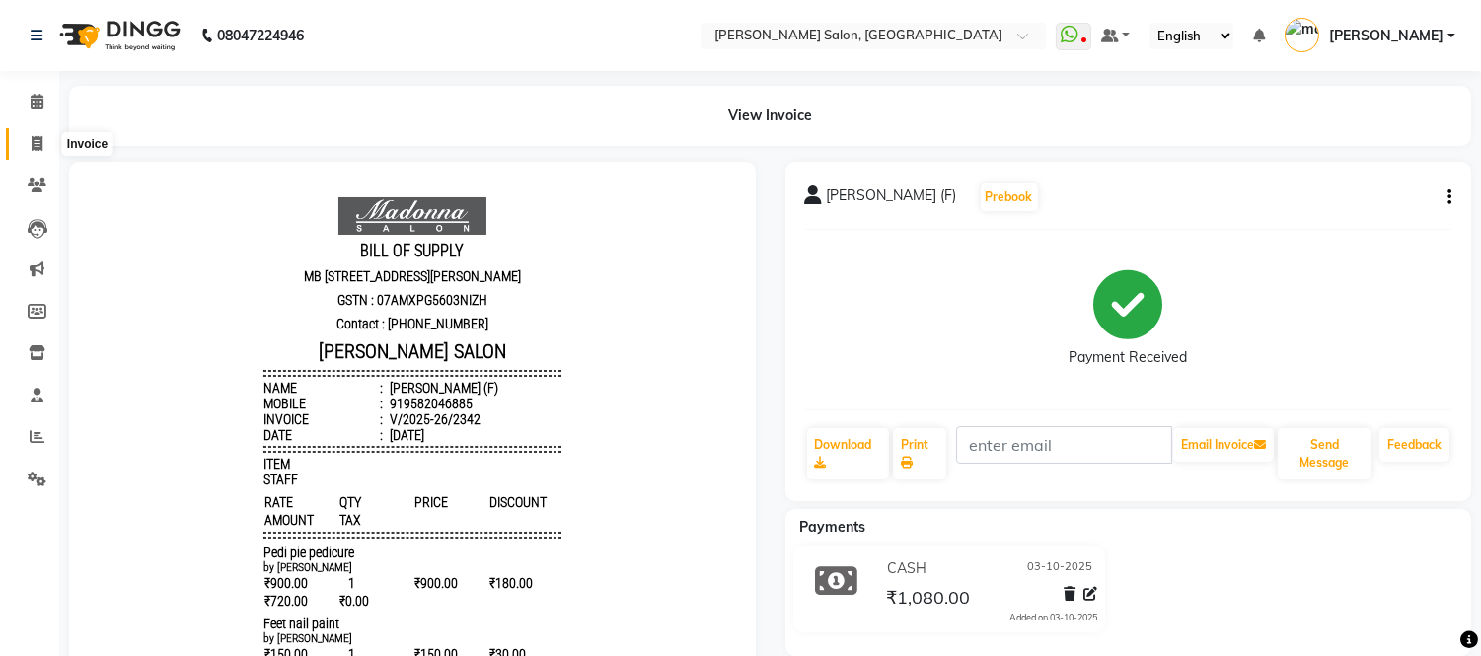
click at [35, 144] on icon at bounding box center [37, 143] width 11 height 15
select select "service"
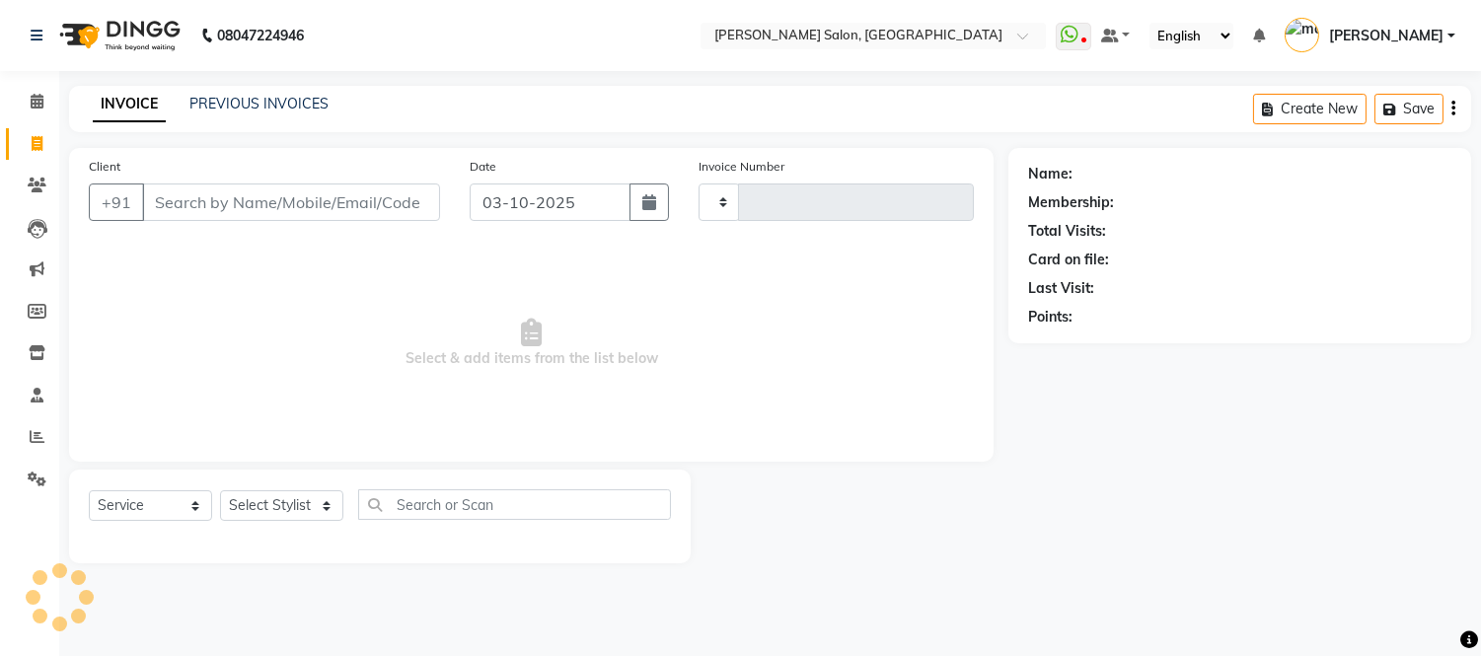
type input "2343"
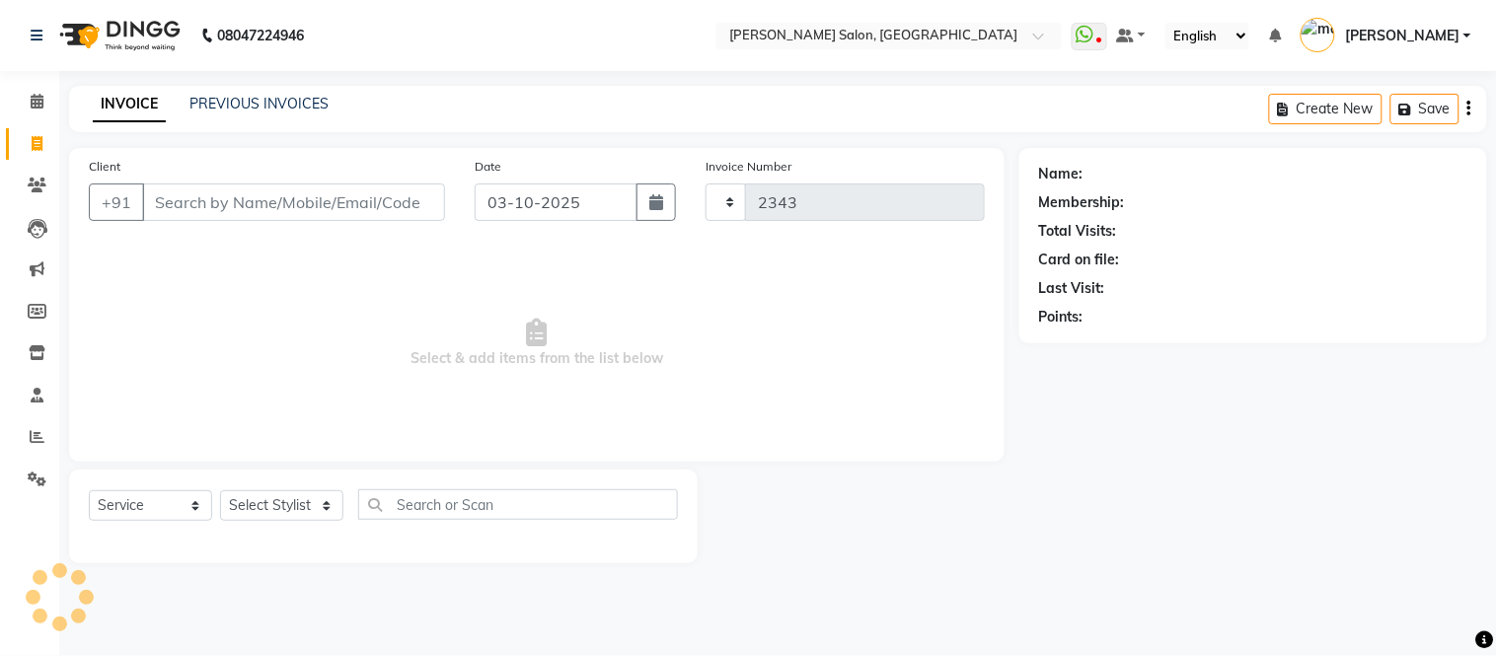
select select "6469"
click at [225, 101] on link "PREVIOUS INVOICES" at bounding box center [258, 104] width 139 height 18
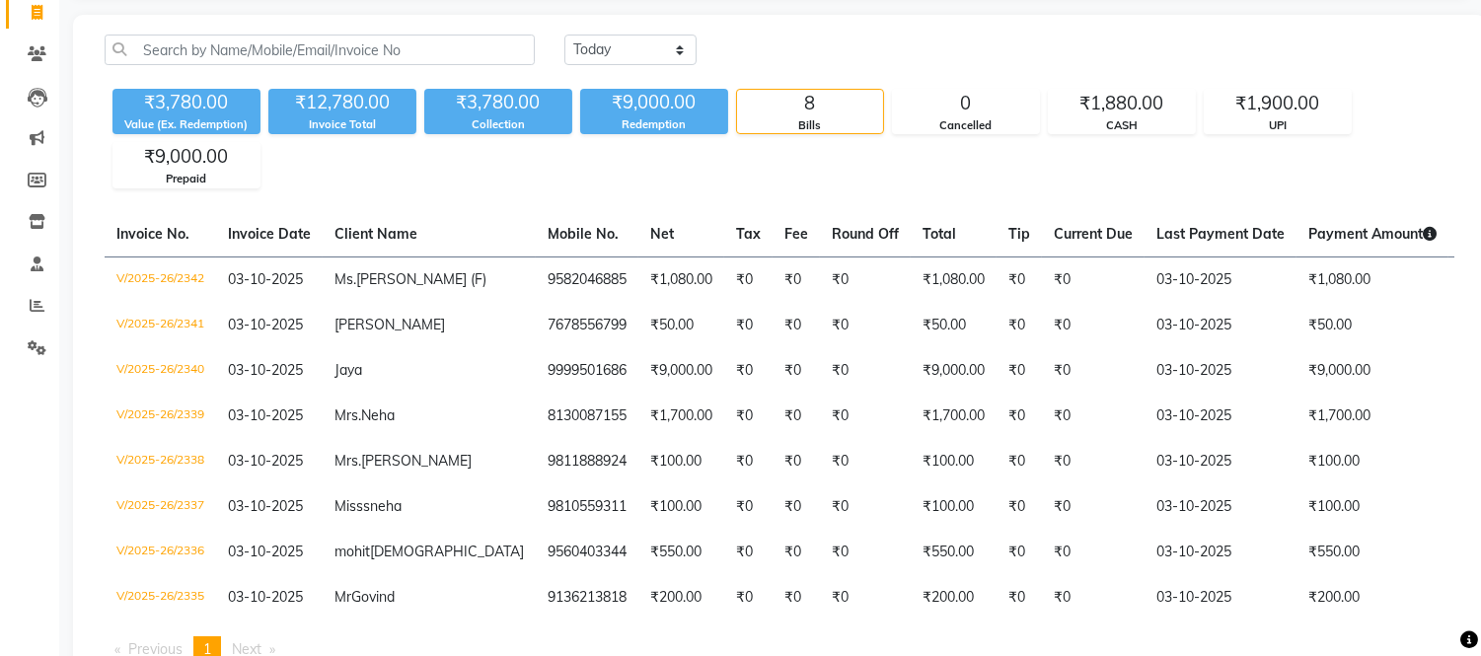
scroll to position [132, 0]
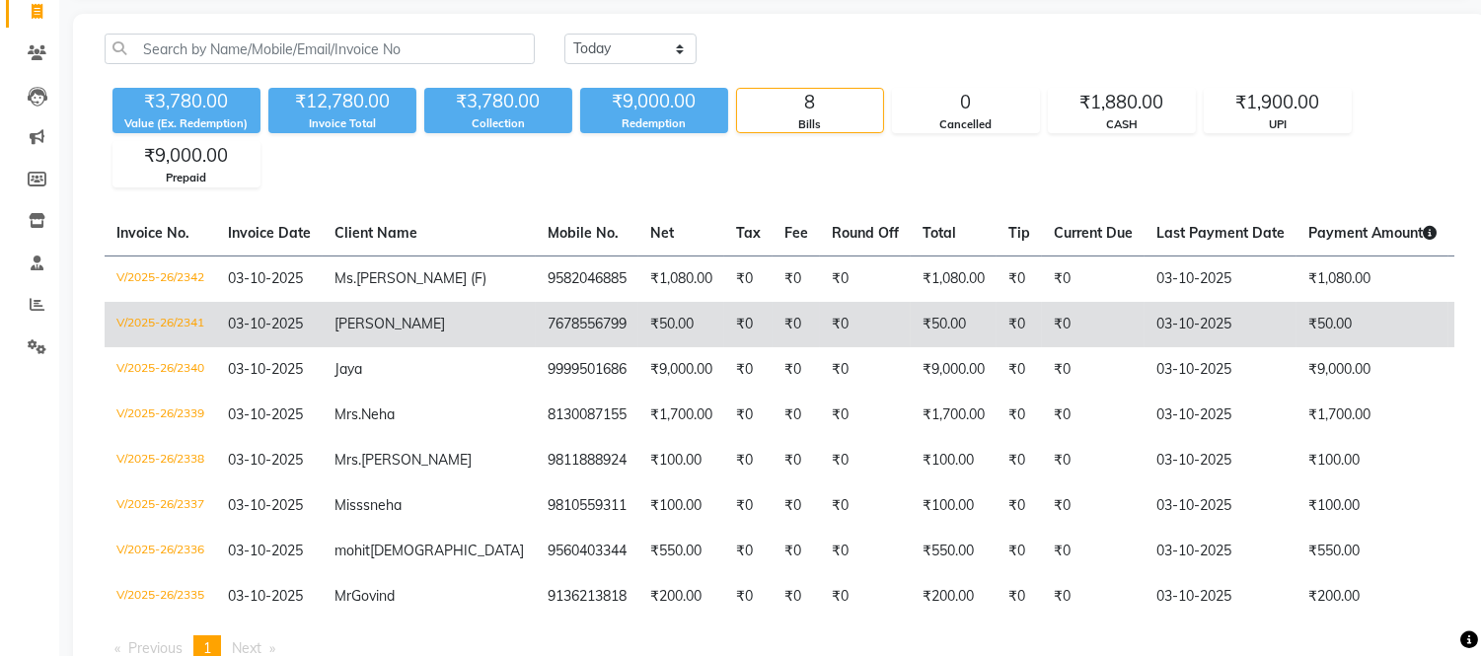
click at [405, 347] on td "mamta mishra" at bounding box center [429, 324] width 213 height 45
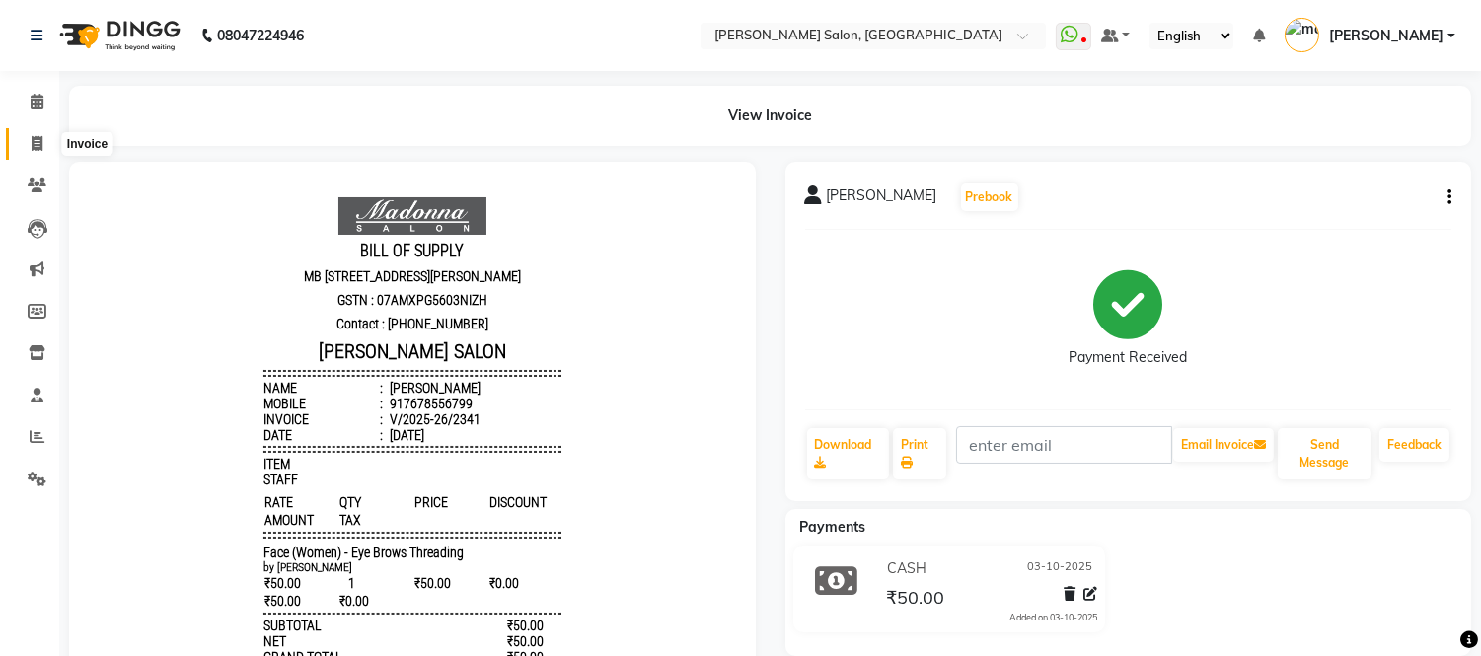
click at [37, 144] on icon at bounding box center [37, 143] width 11 height 15
select select "service"
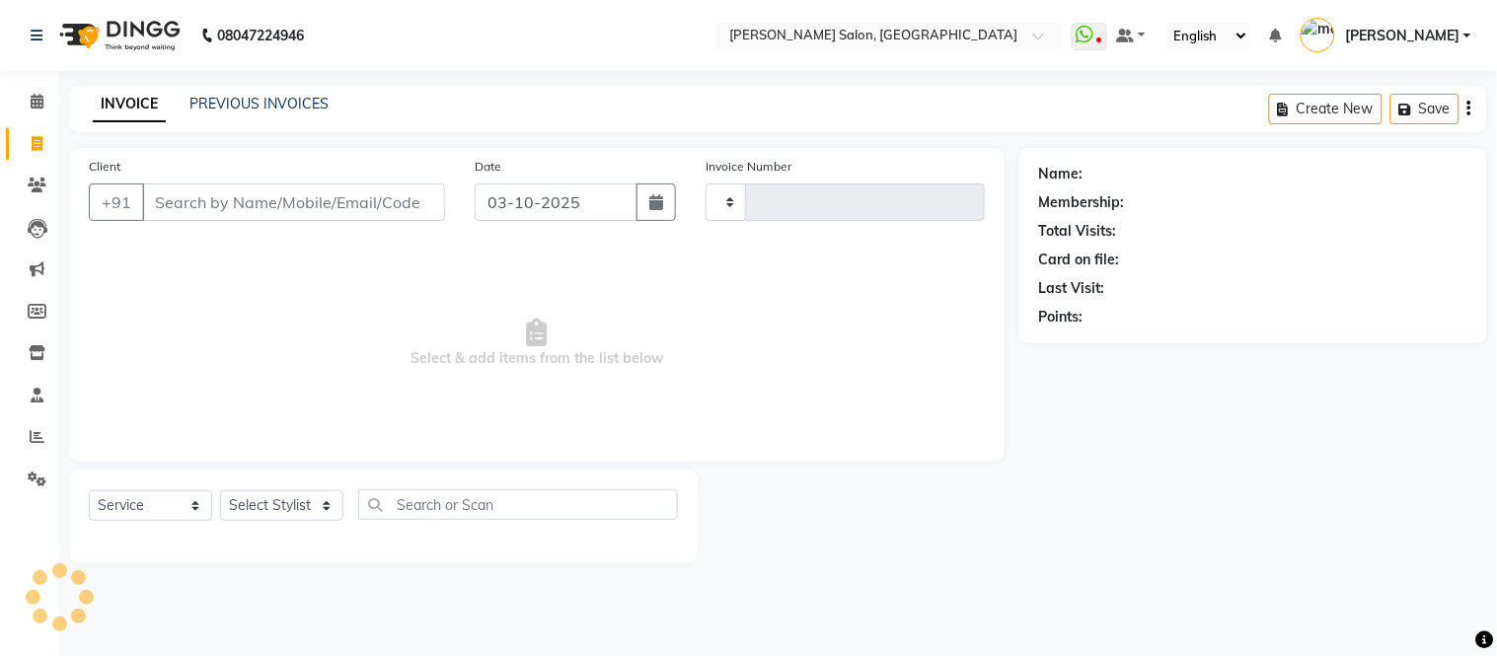
type input "2343"
select select "6469"
click at [252, 104] on link "PREVIOUS INVOICES" at bounding box center [258, 104] width 139 height 18
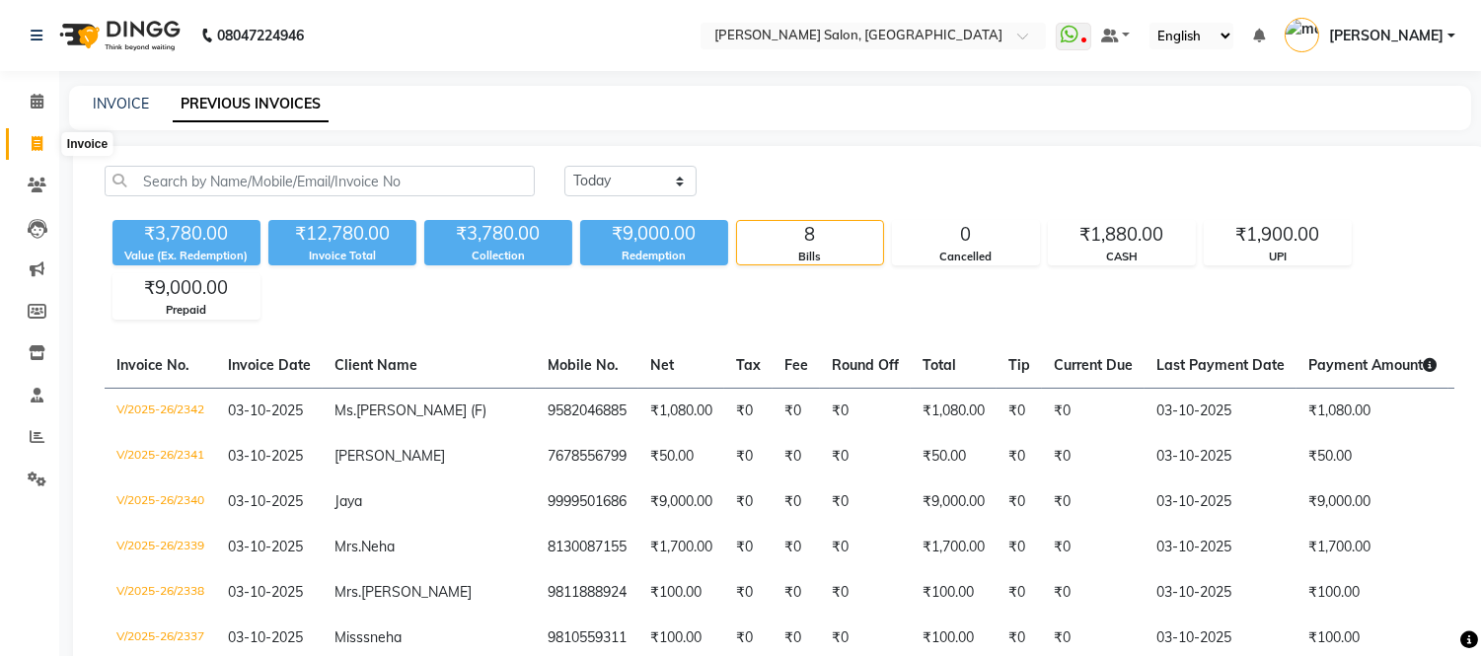
click at [27, 148] on span at bounding box center [37, 144] width 35 height 23
select select "service"
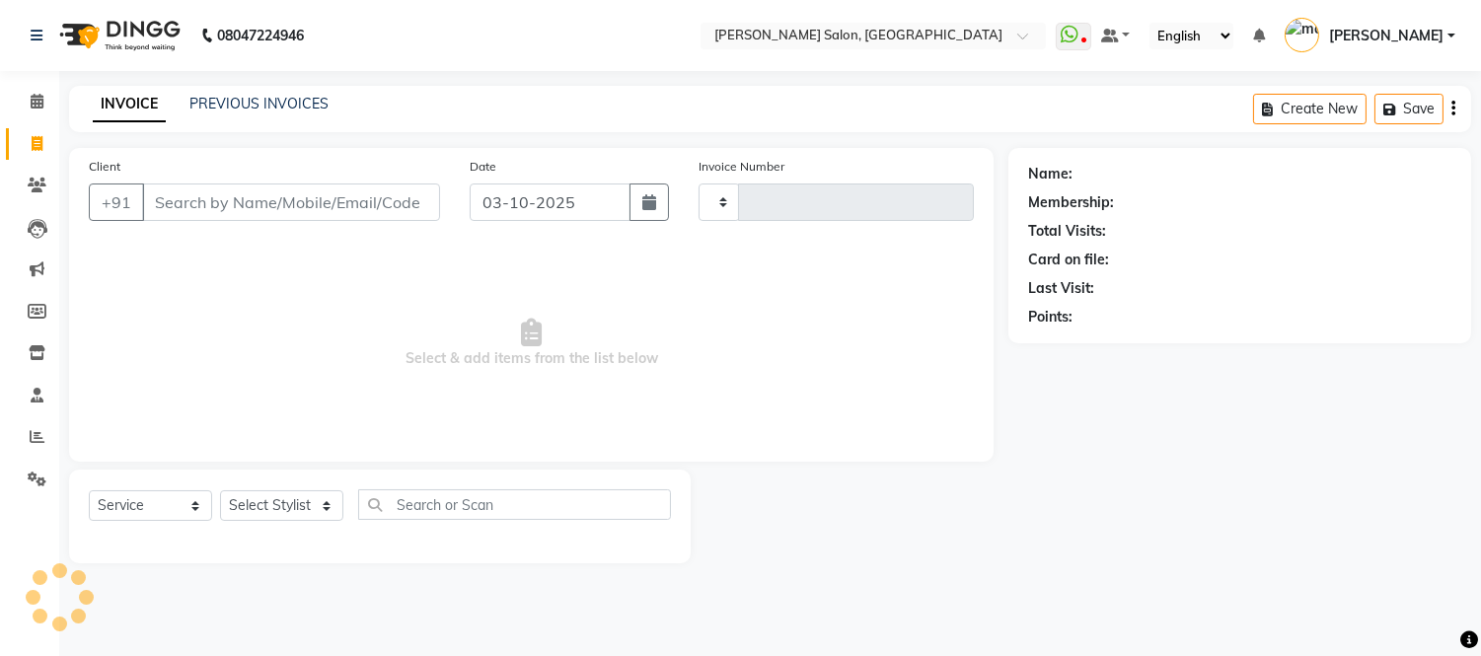
type input "2343"
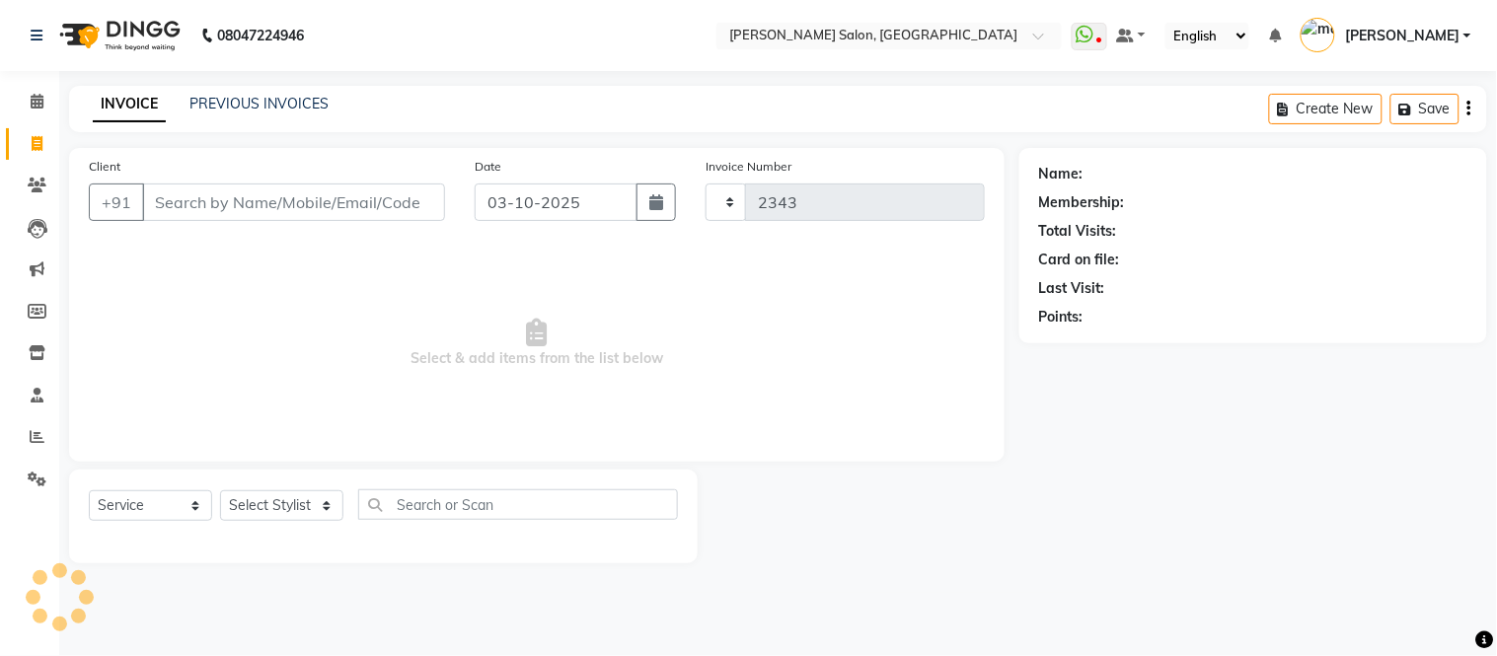
select select "6469"
click at [37, 145] on icon at bounding box center [37, 143] width 11 height 15
select select "service"
select select "6469"
type input "2343"
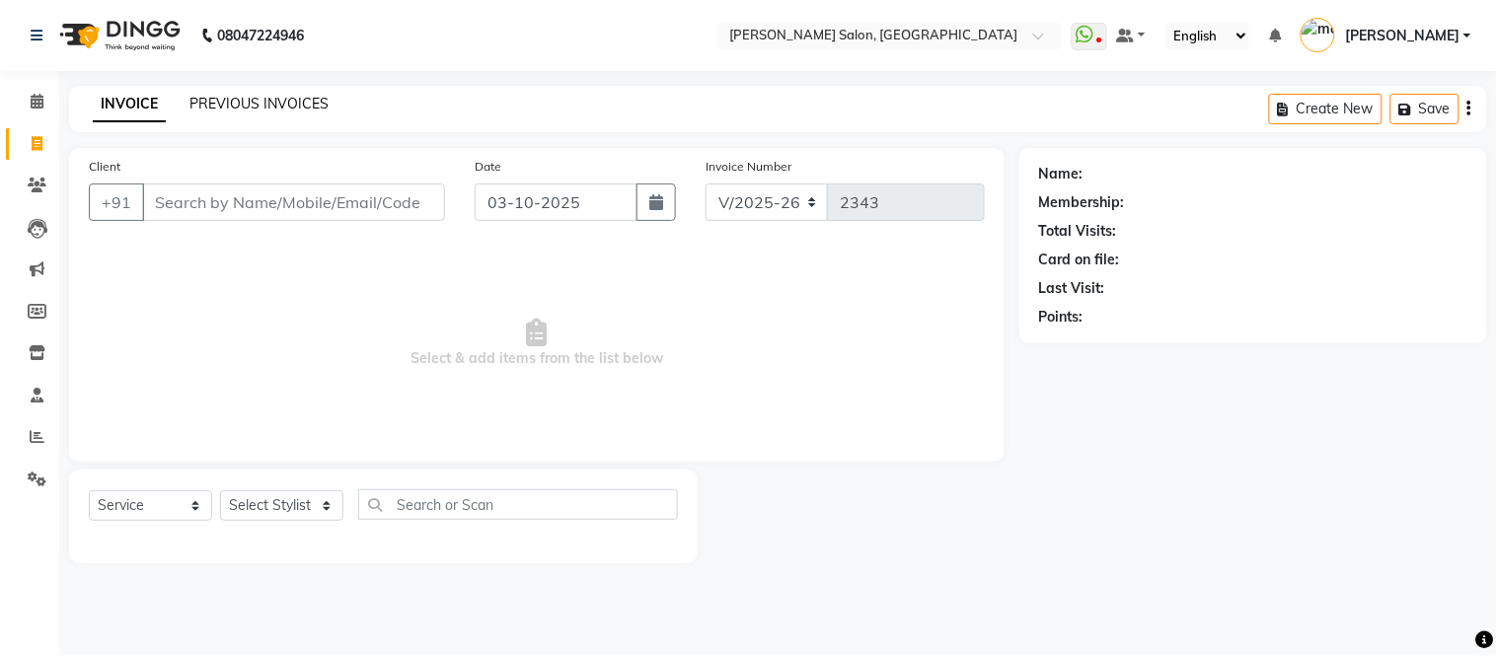
click at [245, 104] on link "PREVIOUS INVOICES" at bounding box center [258, 104] width 139 height 18
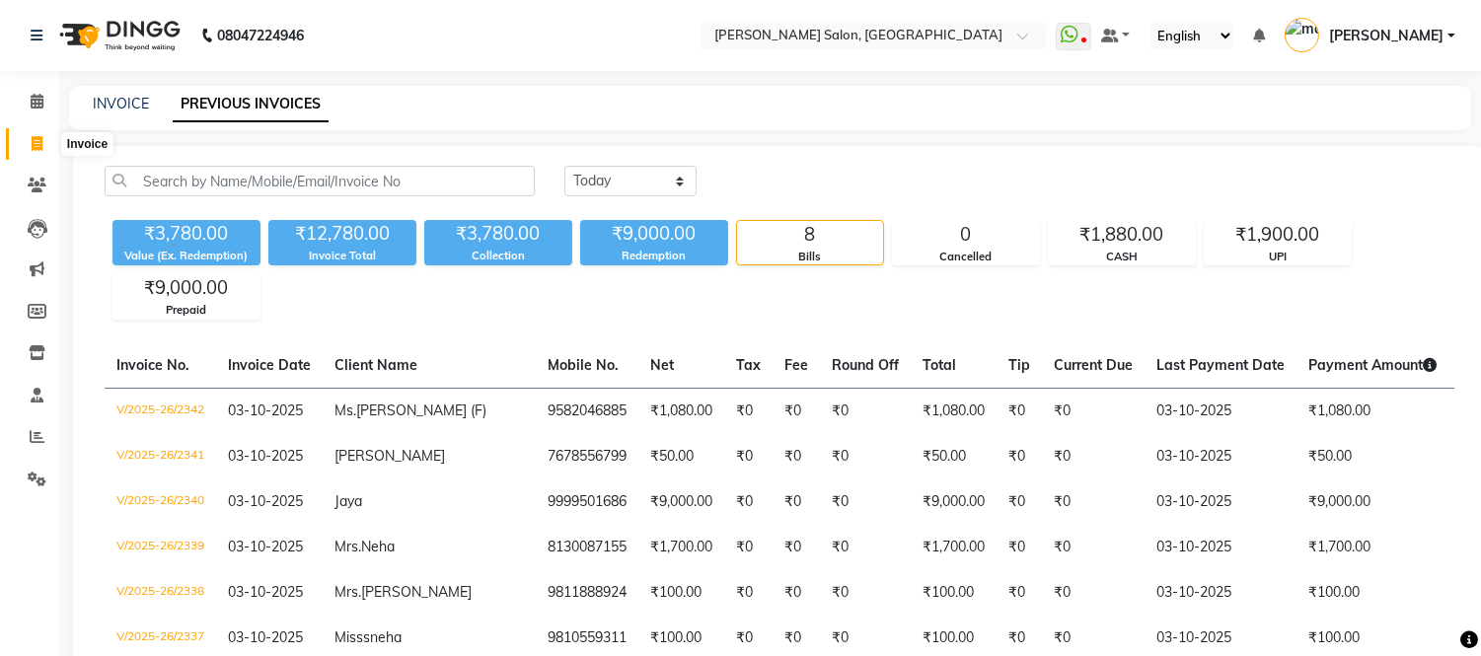
click at [36, 138] on icon at bounding box center [37, 143] width 11 height 15
select select "service"
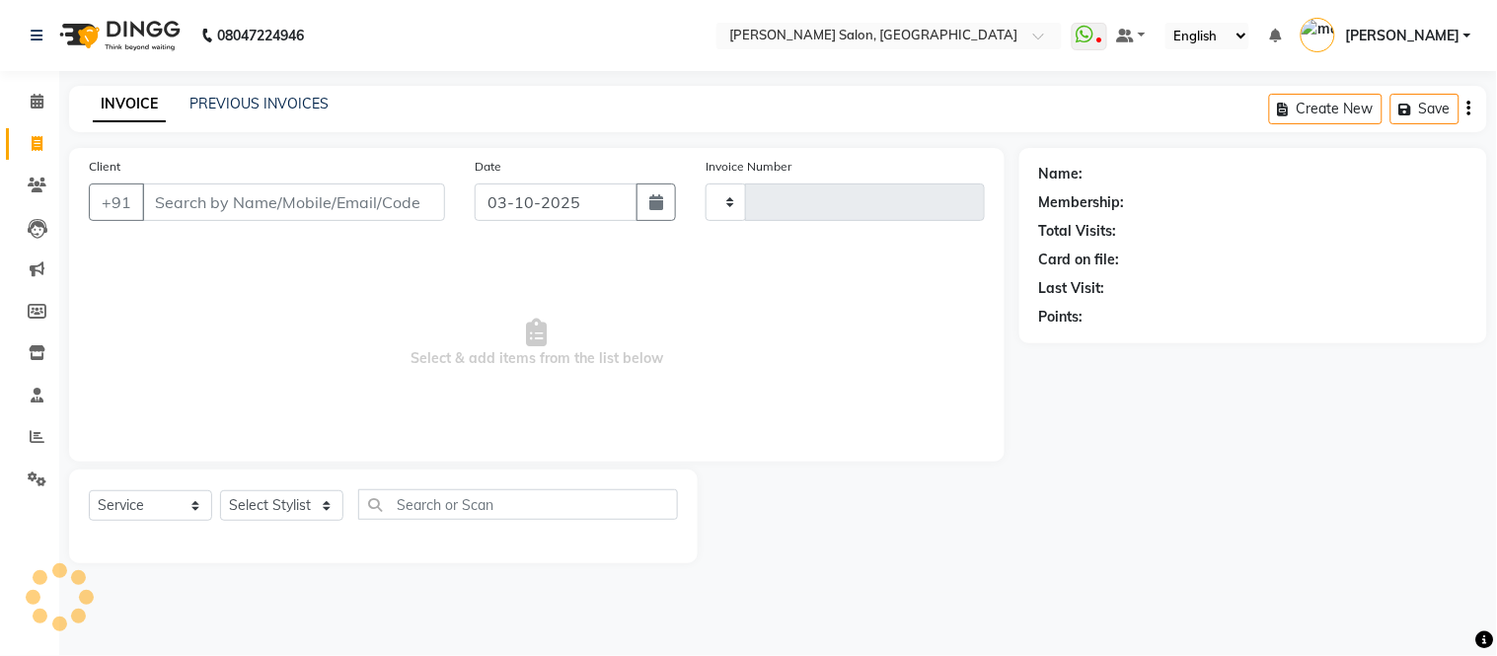
type input "2343"
select select "6469"
